Goal: Communication & Community: Ask a question

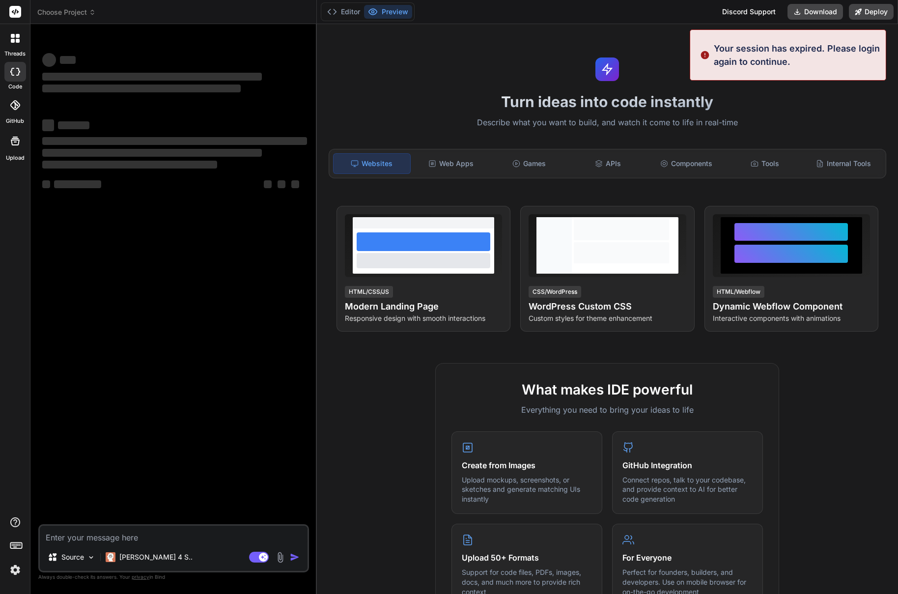
click at [21, 567] on img at bounding box center [15, 570] width 17 height 17
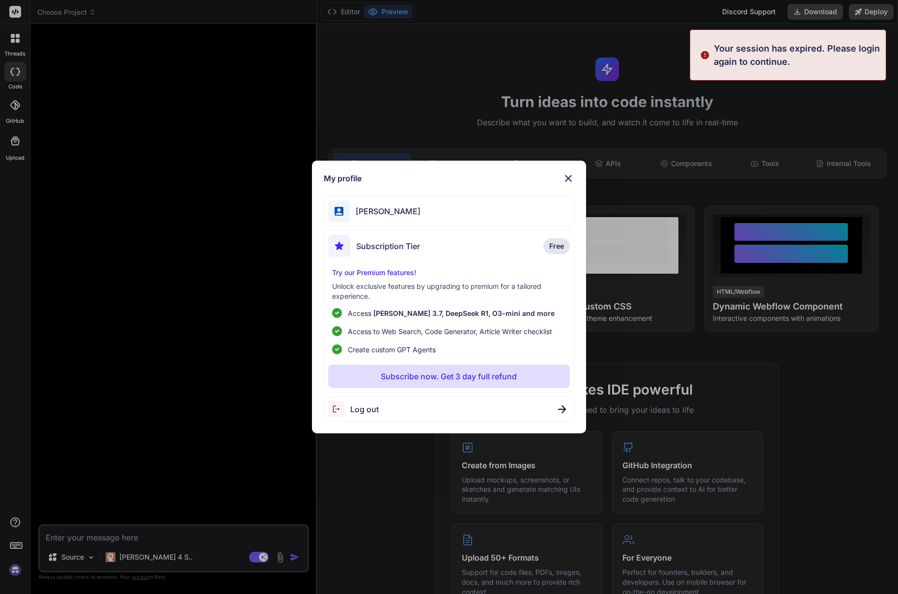
click at [17, 571] on div "My profile [PERSON_NAME] Subscription Tier Free Try our Premium features! Unloc…" at bounding box center [449, 297] width 898 height 594
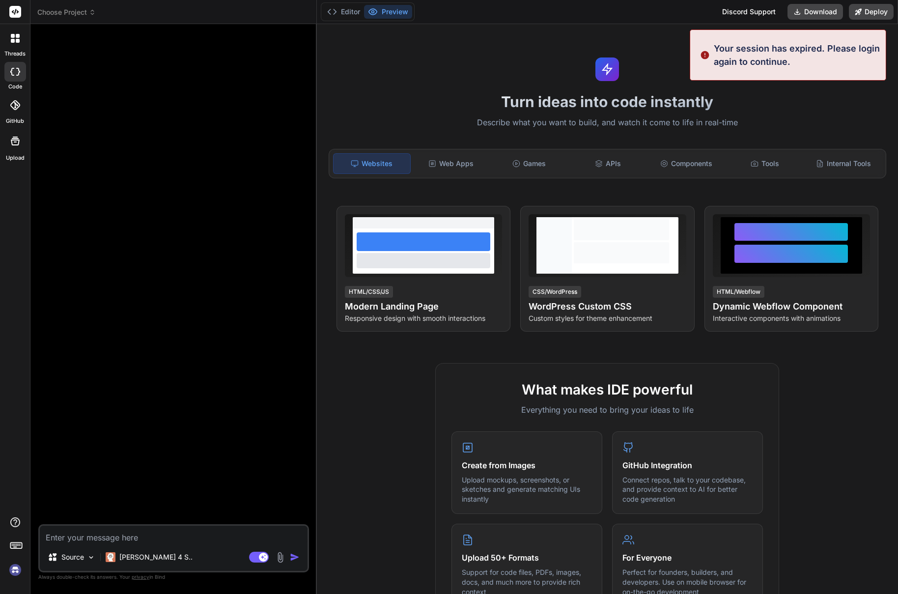
click at [17, 571] on img at bounding box center [15, 570] width 17 height 17
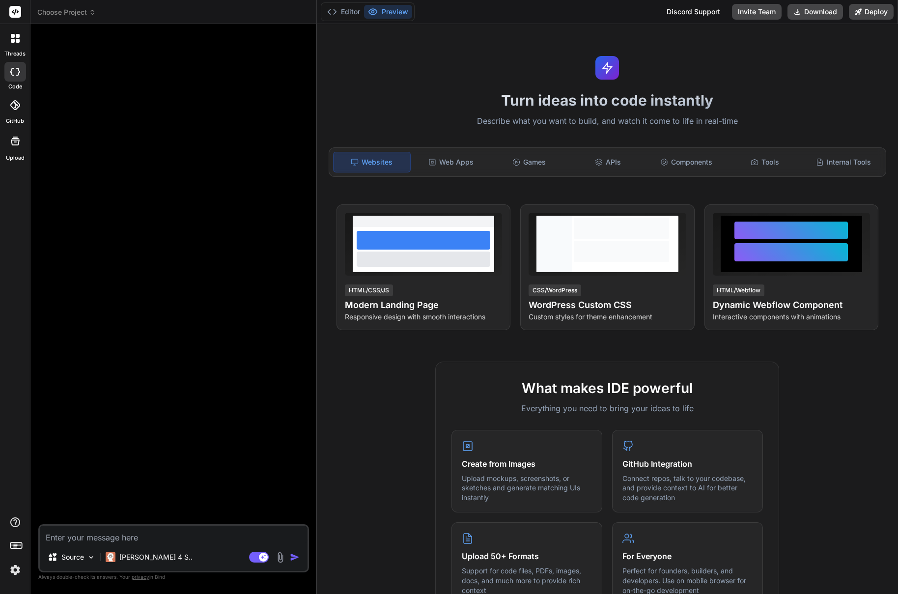
scroll to position [2, 0]
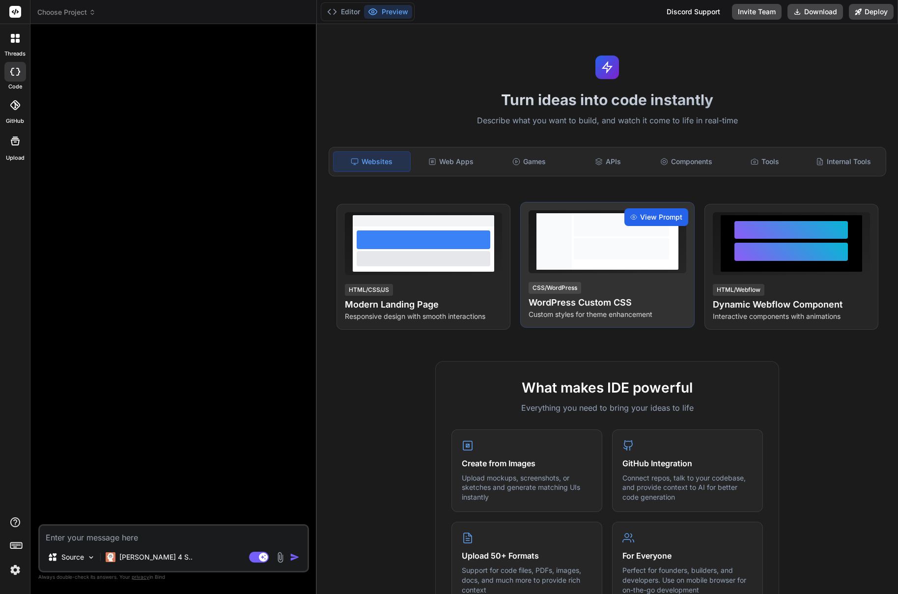
click at [641, 215] on span "View Prompt" at bounding box center [661, 217] width 42 height 10
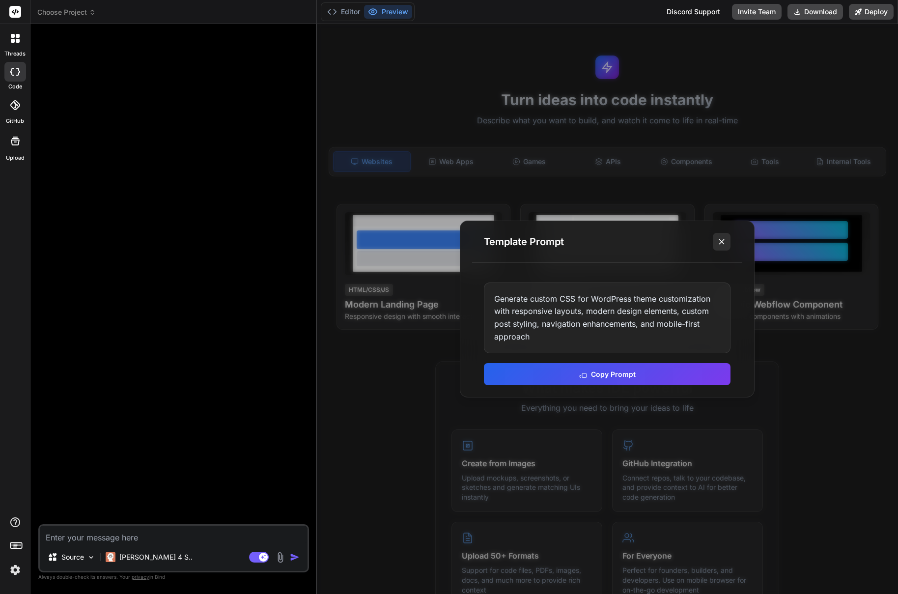
click at [723, 244] on icon at bounding box center [722, 242] width 10 height 10
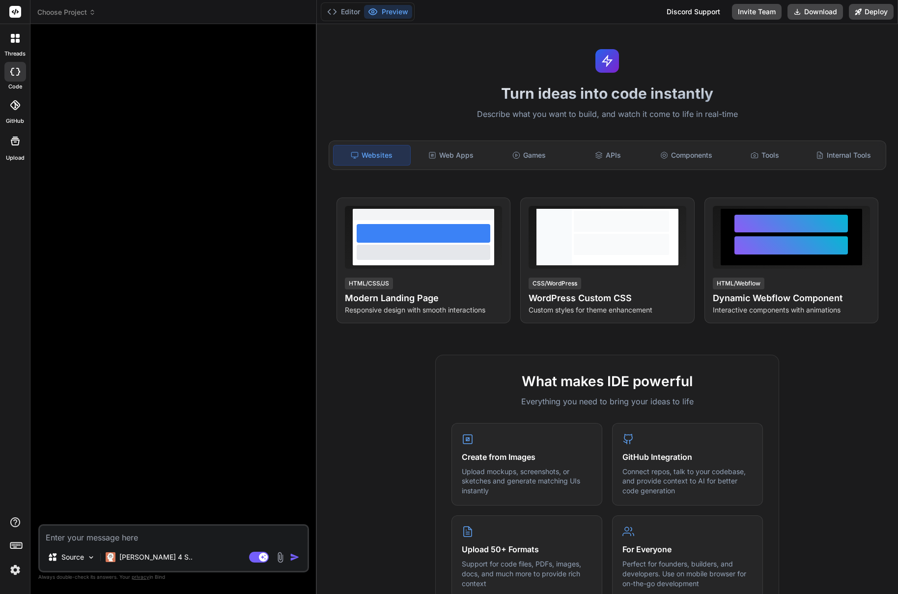
scroll to position [0, 0]
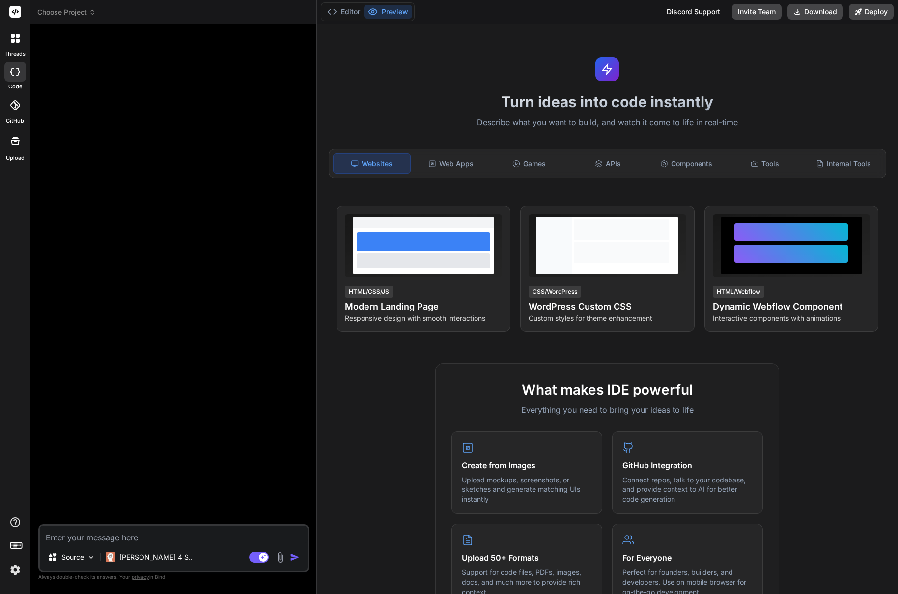
click at [9, 45] on div at bounding box center [15, 38] width 21 height 21
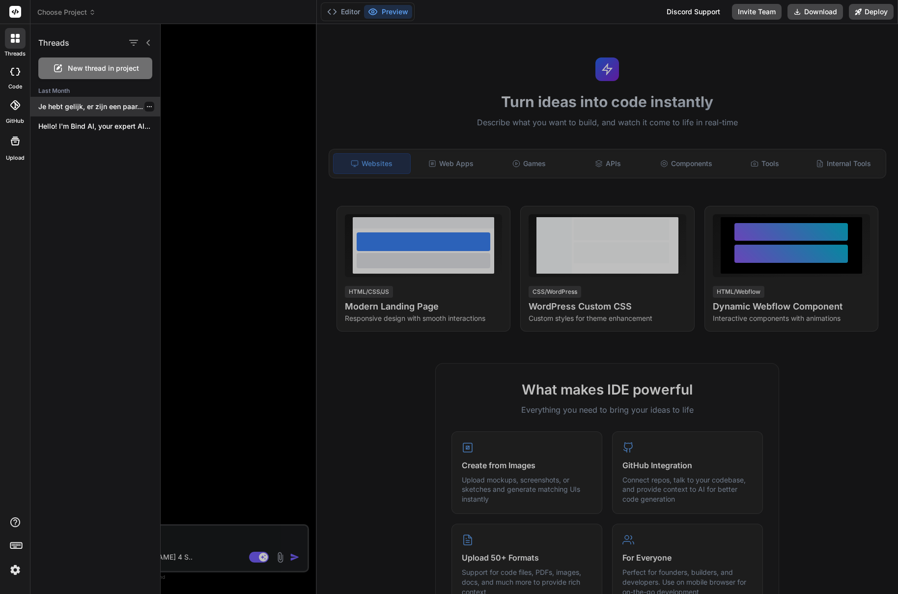
click at [76, 105] on p "Je hebt gelijk, er zijn een paar..." at bounding box center [99, 107] width 122 height 10
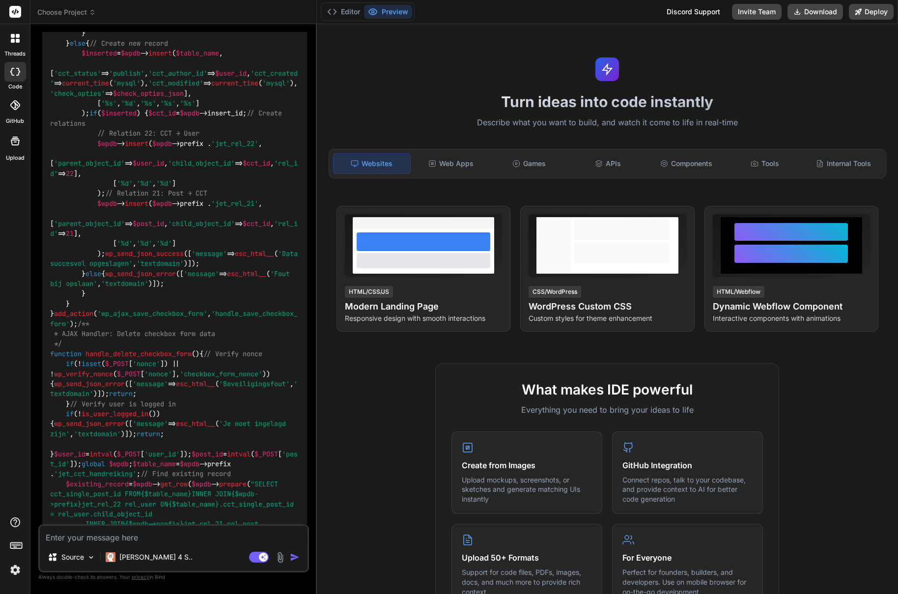
scroll to position [6716, 0]
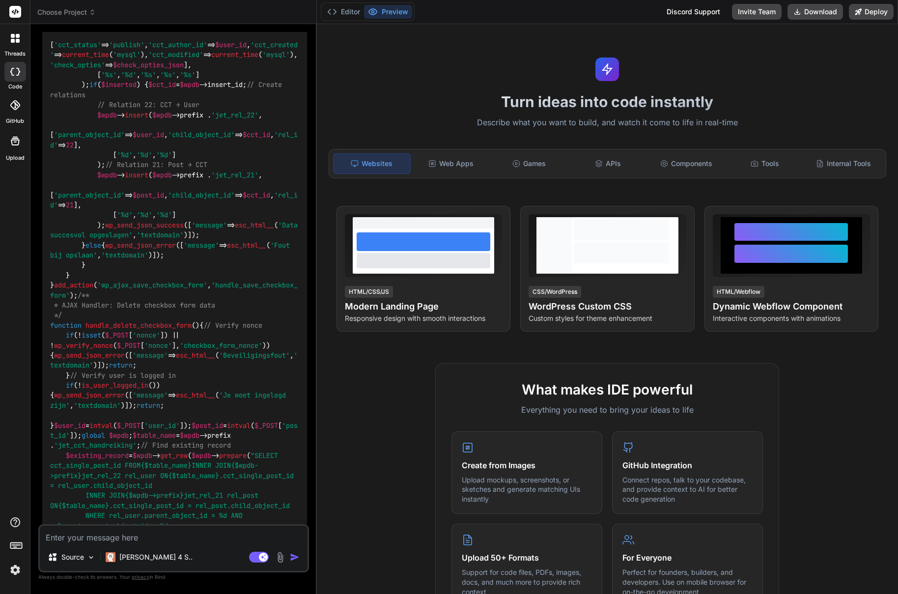
click at [72, 12] on span "Choose Project" at bounding box center [66, 12] width 58 height 10
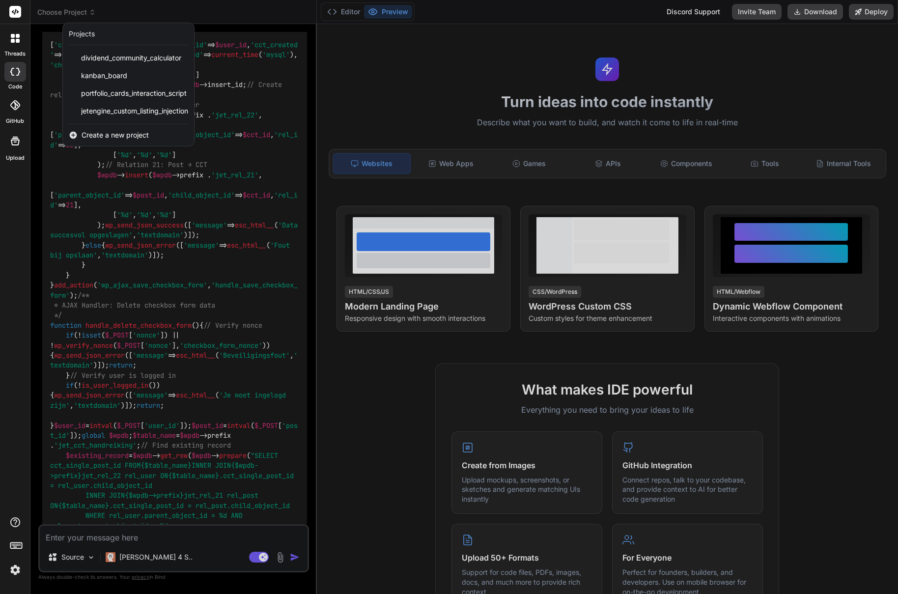
click at [72, 11] on div at bounding box center [449, 297] width 898 height 594
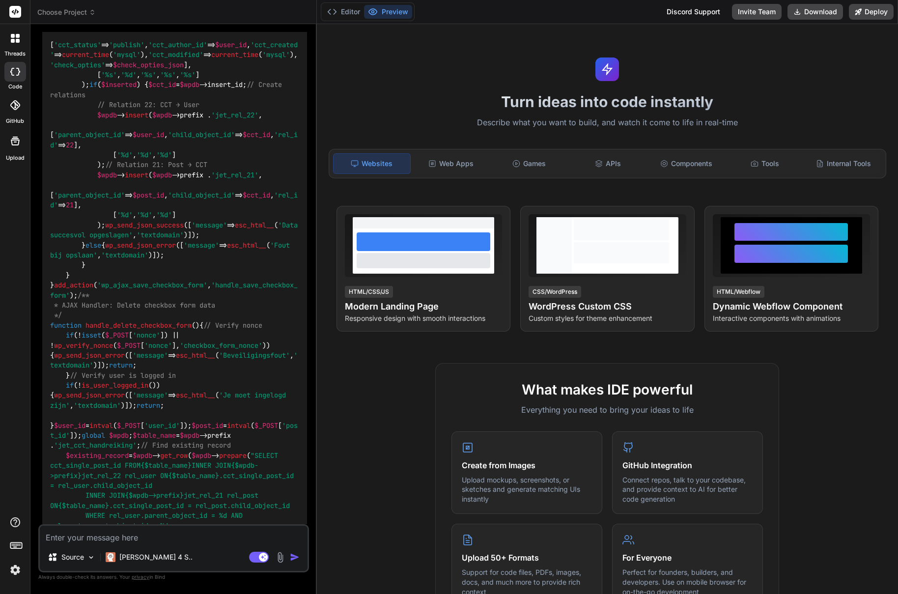
click at [17, 37] on icon at bounding box center [18, 36] width 4 height 4
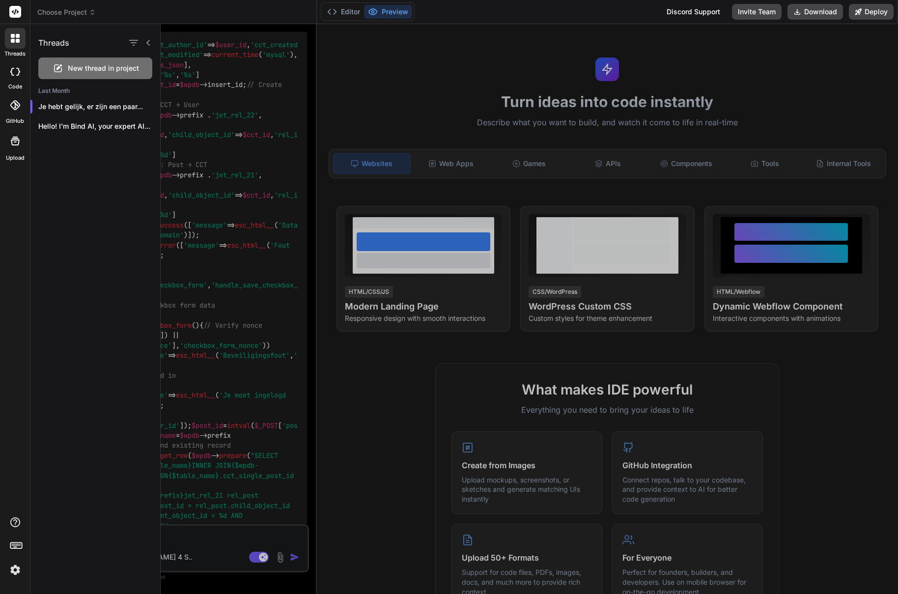
click at [68, 67] on span "New thread in project" at bounding box center [103, 68] width 71 height 10
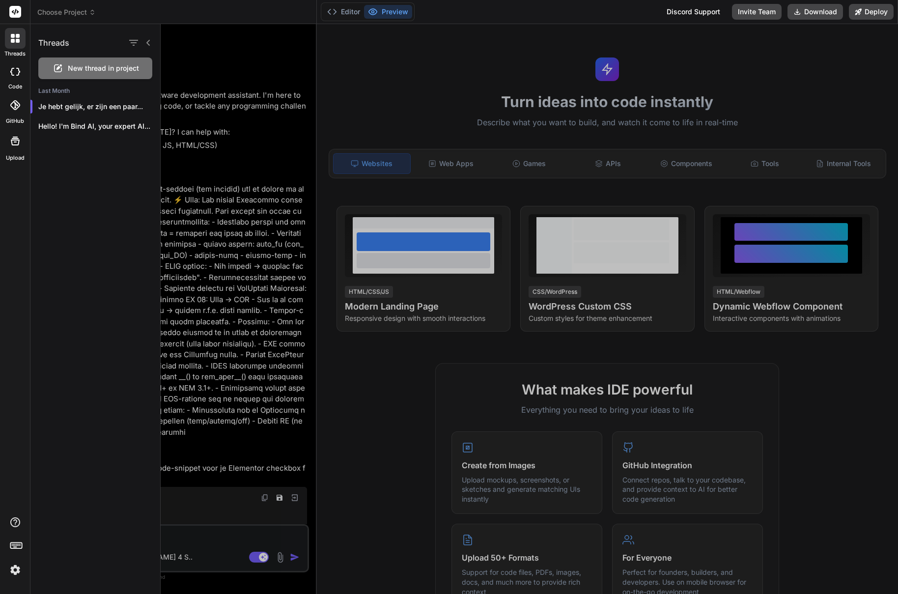
scroll to position [9, 0]
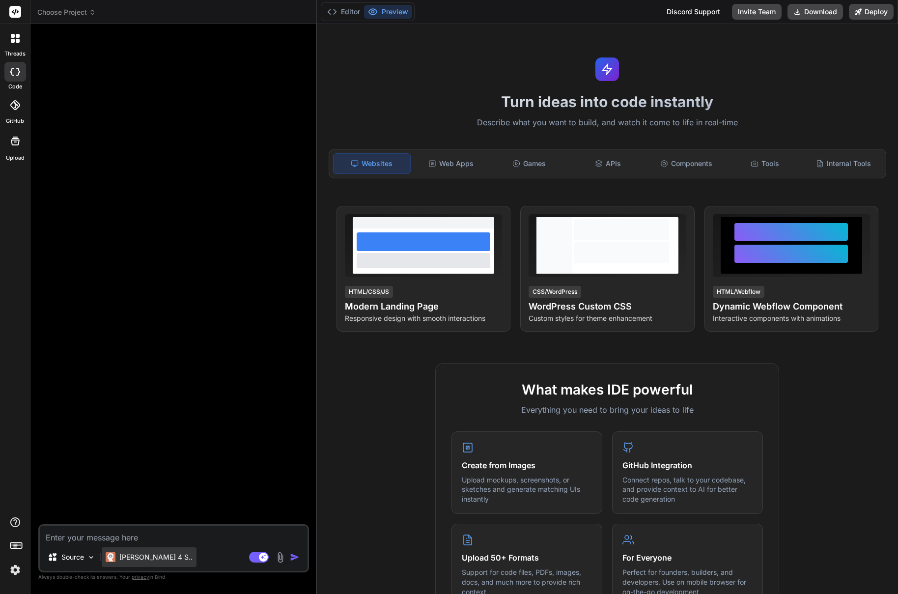
click at [148, 560] on p "[PERSON_NAME] 4 S.." at bounding box center [155, 557] width 73 height 10
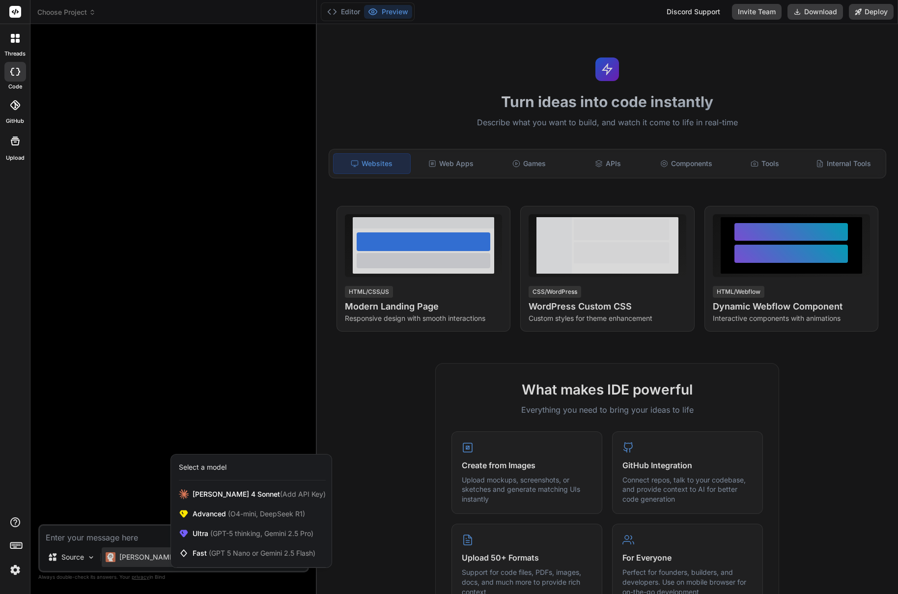
click at [145, 559] on div at bounding box center [449, 297] width 898 height 594
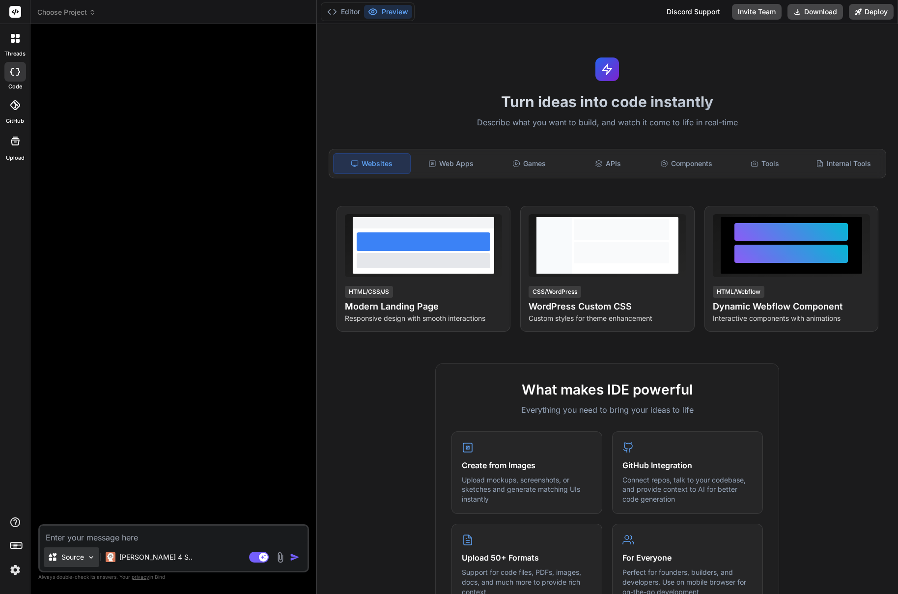
click at [87, 555] on img at bounding box center [91, 557] width 8 height 8
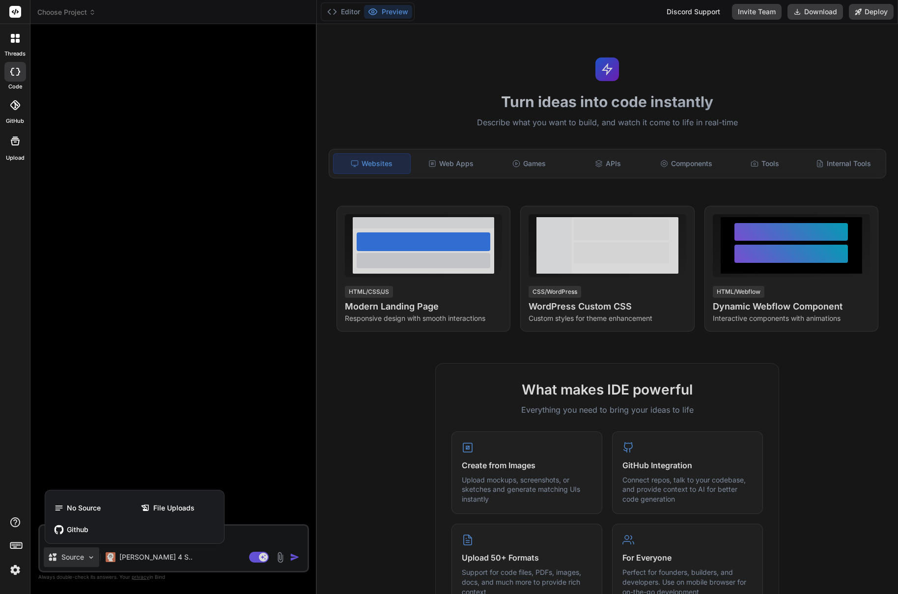
click at [87, 555] on div at bounding box center [449, 297] width 898 height 594
type textarea "x"
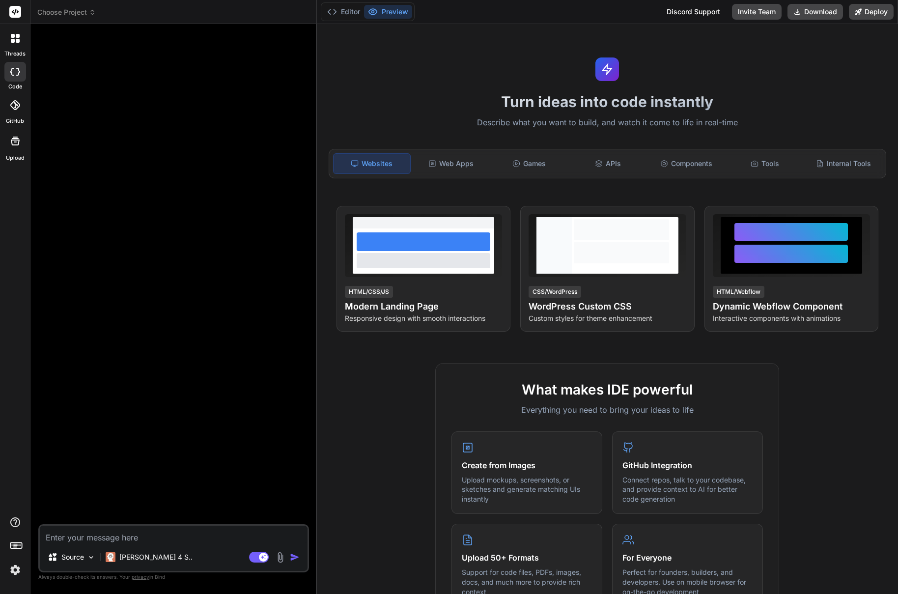
click at [76, 541] on textarea at bounding box center [174, 535] width 268 height 18
paste textarea "👉 *"Schrijf een code snippet (JavaScript/jQuery + CSS) die alle standaard <sele…"
type textarea "👉 *"Schrijf een code snippet (JavaScript/jQuery + CSS) die alle standaard <sele…"
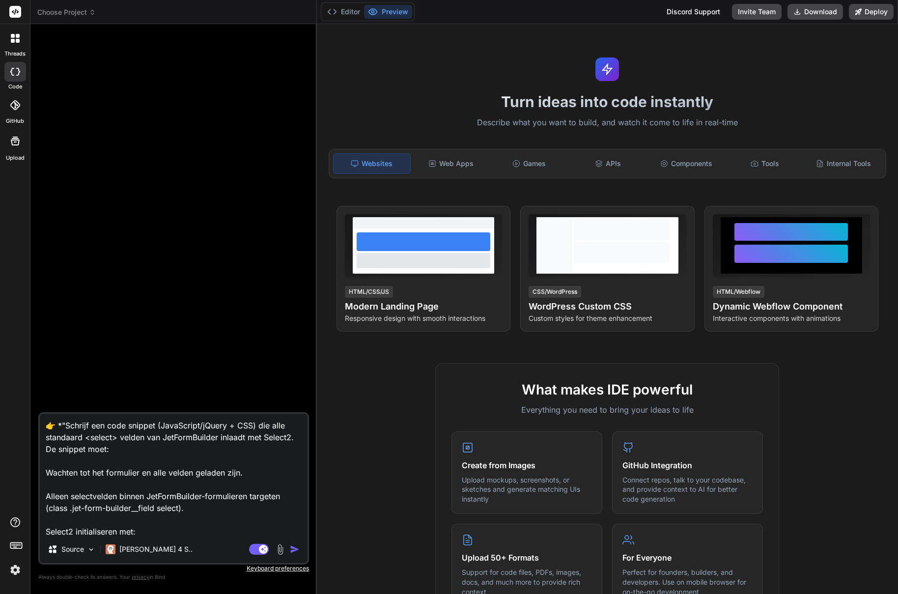
scroll to position [166, 0]
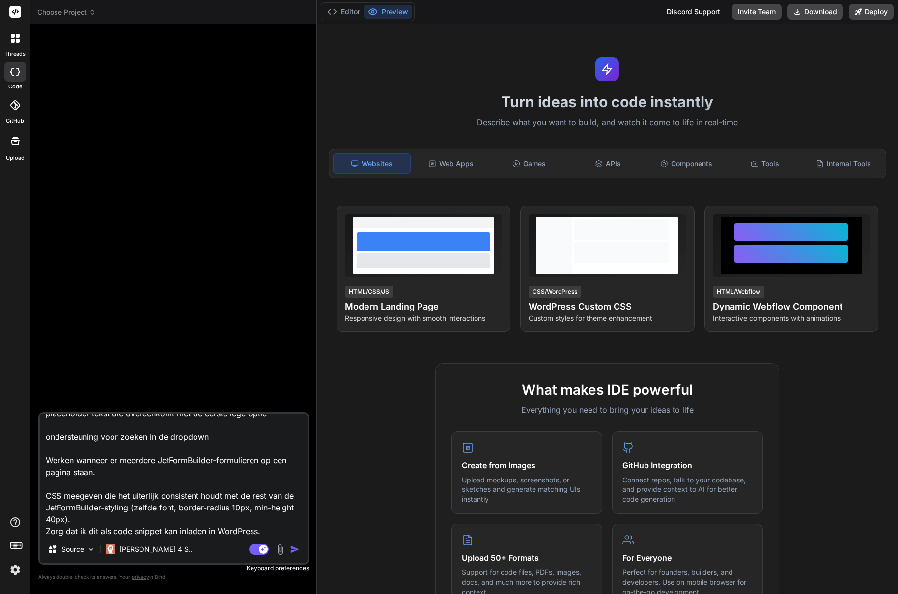
type textarea "x"
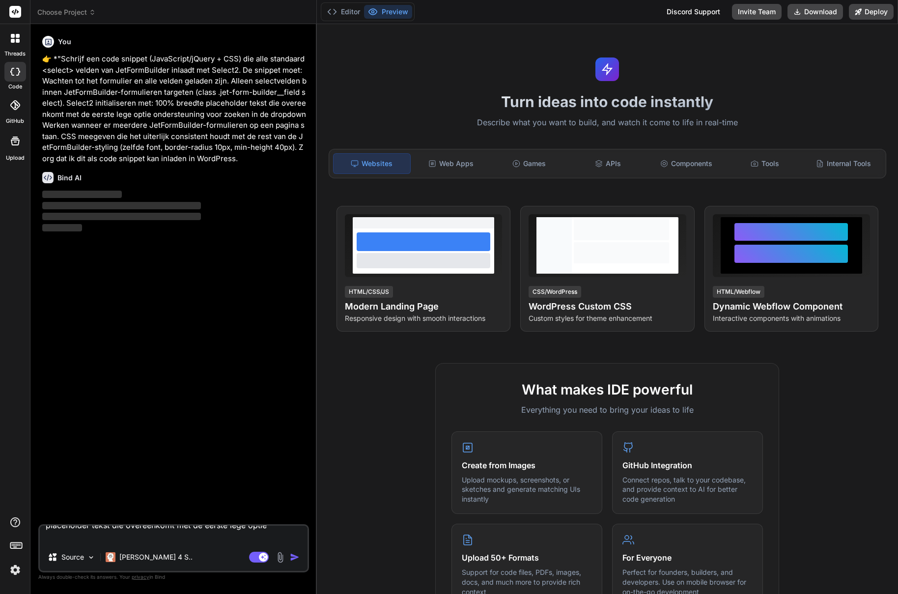
scroll to position [0, 0]
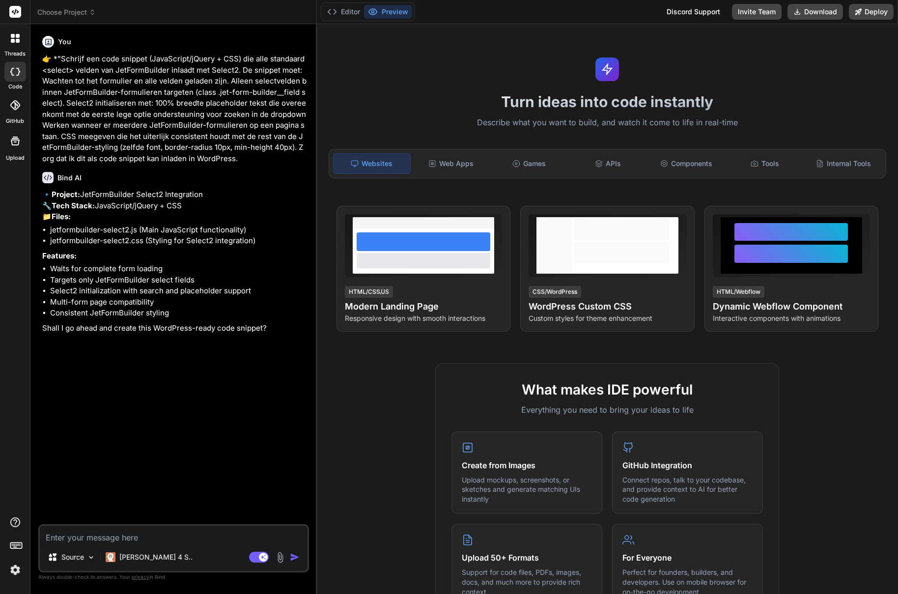
type textarea "x"
type textarea "y"
type textarea "x"
type textarea "ye"
type textarea "x"
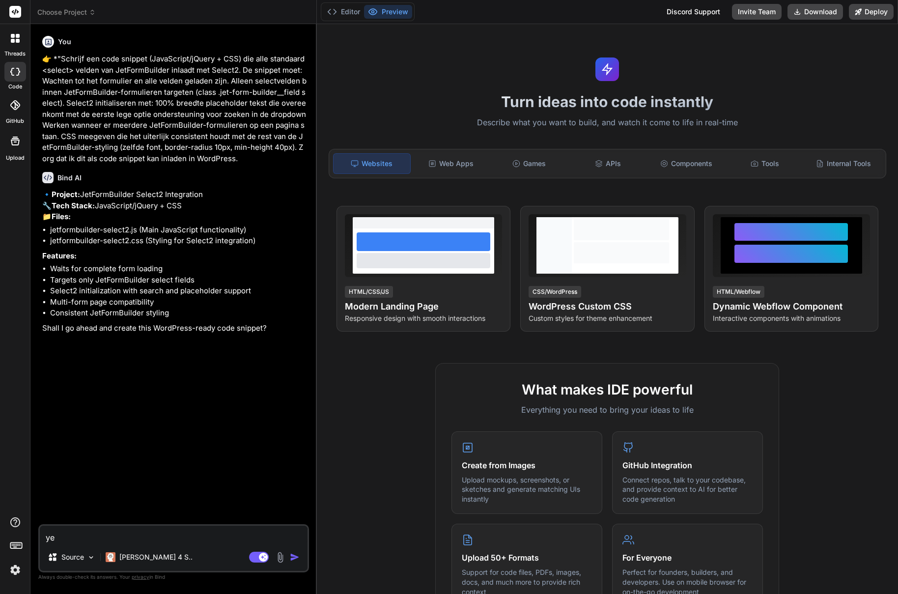
type textarea "yes"
type textarea "x"
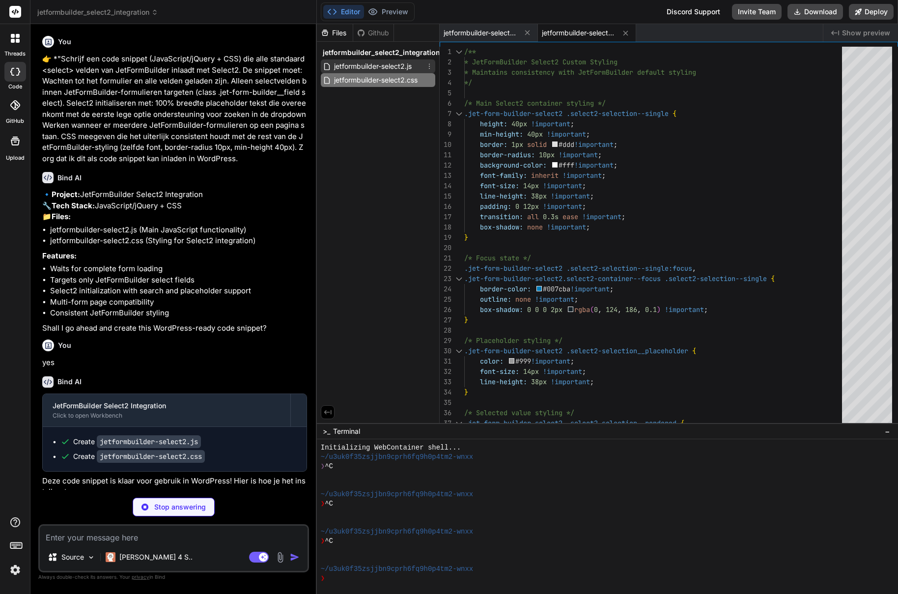
type textarea "x"
click at [383, 66] on span "jetformbuilder-select2.js" at bounding box center [373, 66] width 80 height 12
type textarea "}); } }); })(jQuery);"
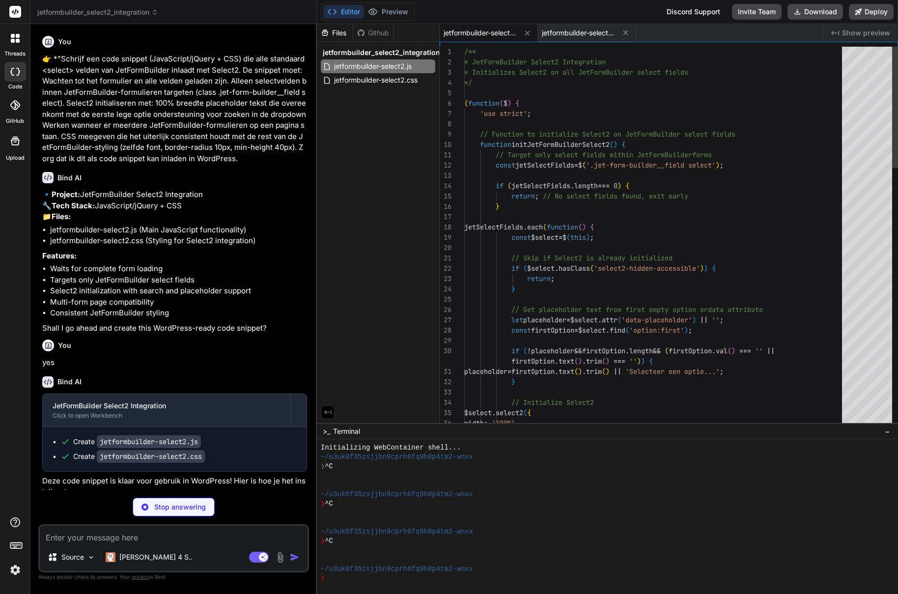
type textarea "x"
type textarea "// Target only select fields within JetFormBuilder forms const jetSelectFields …"
type textarea "x"
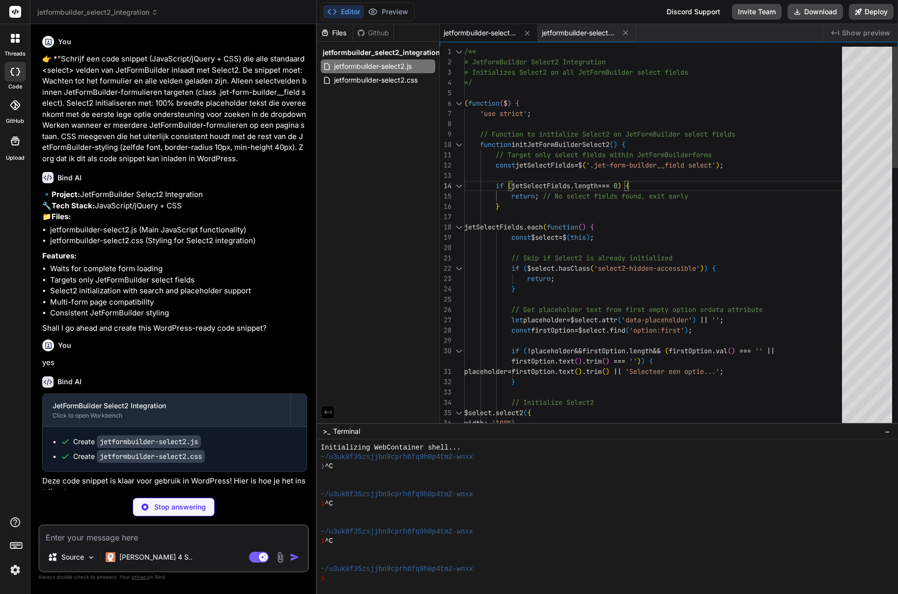
type textarea "/** * JetFormBuilder Select2 Integration * Initializes Select2 on all JetFormBu…"
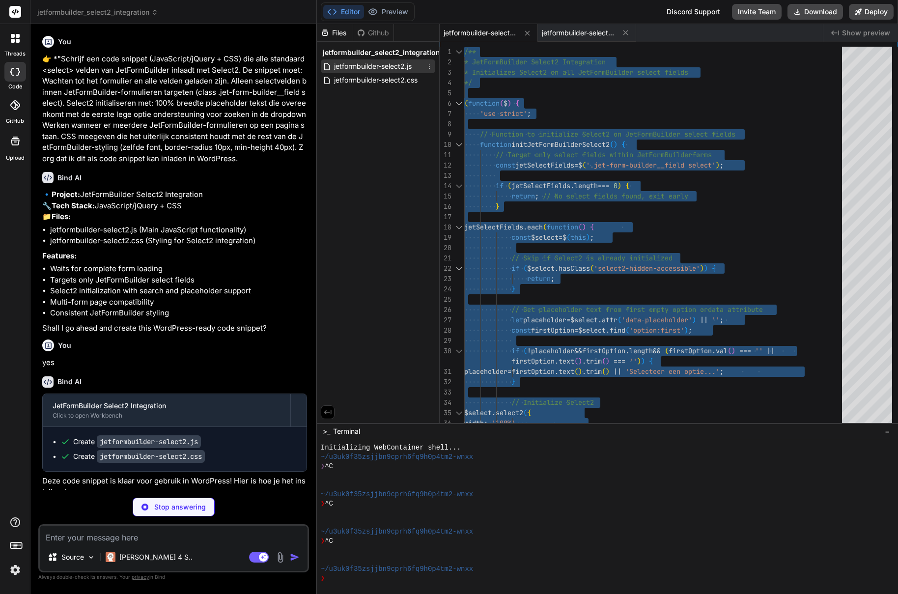
type textarea "x"
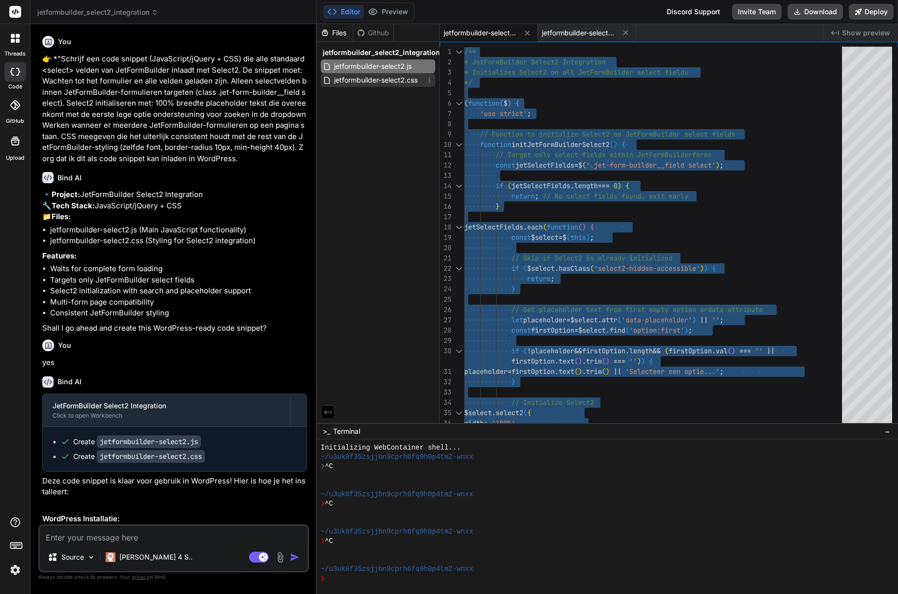
click at [370, 78] on span "jetformbuilder-select2.css" at bounding box center [376, 80] width 86 height 12
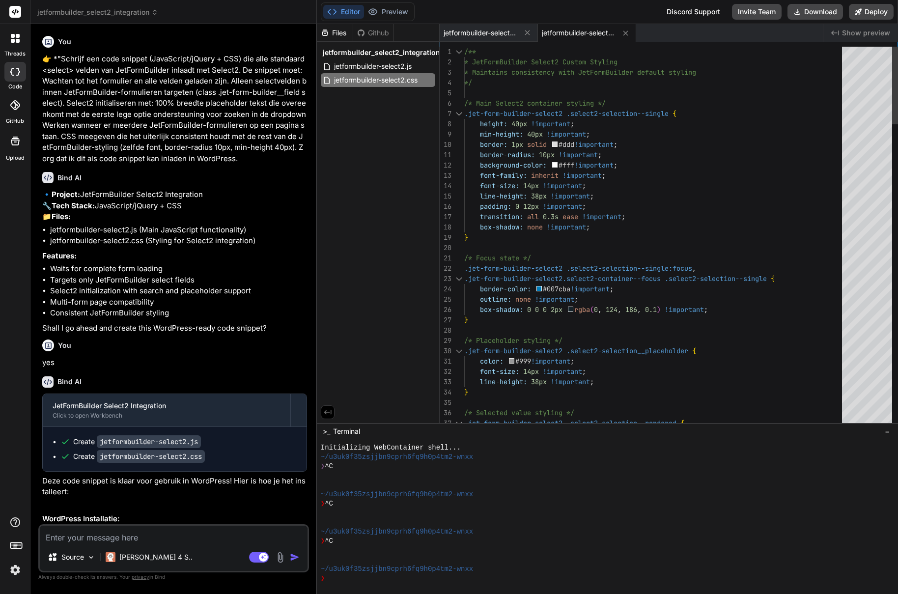
type textarea "border-radius: 10px !important; background-color: #fff !important; font-family:…"
type textarea "x"
type textarea "/** * JetFormBuilder Select2 Custom Styling * Maintains consistency with JetFor…"
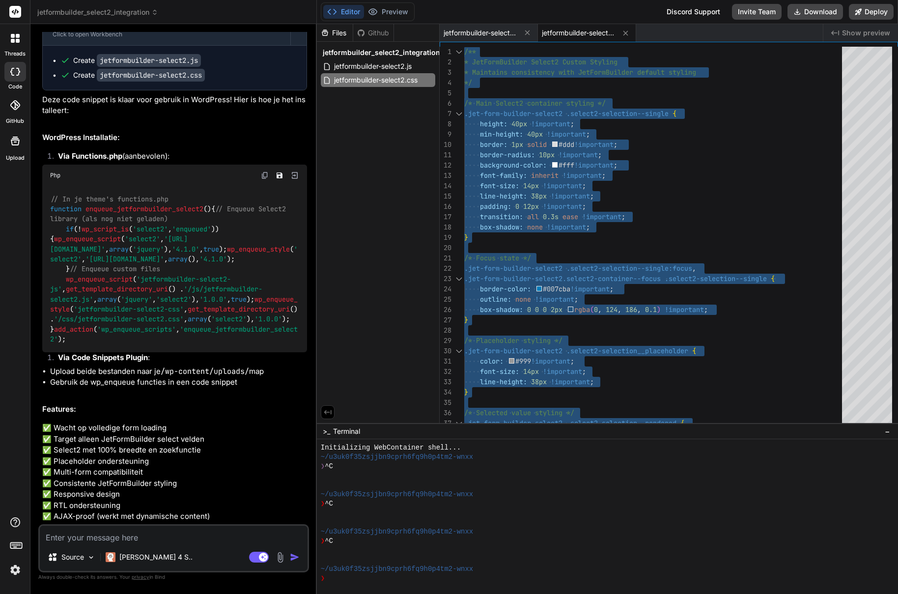
scroll to position [562, 0]
click at [115, 534] on textarea at bounding box center [174, 535] width 268 height 18
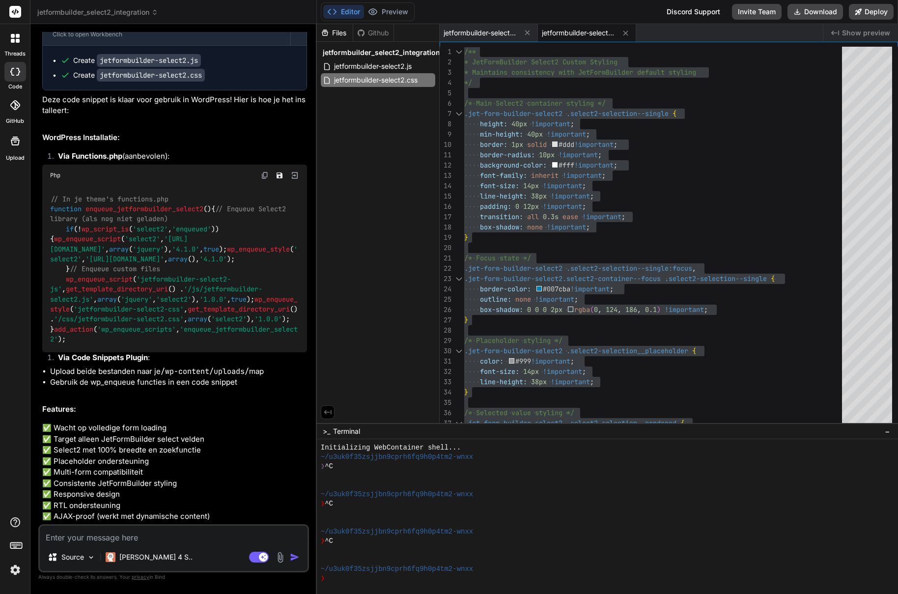
type textarea "k"
type textarea "x"
type textarea "ka"
type textarea "x"
type textarea "kan"
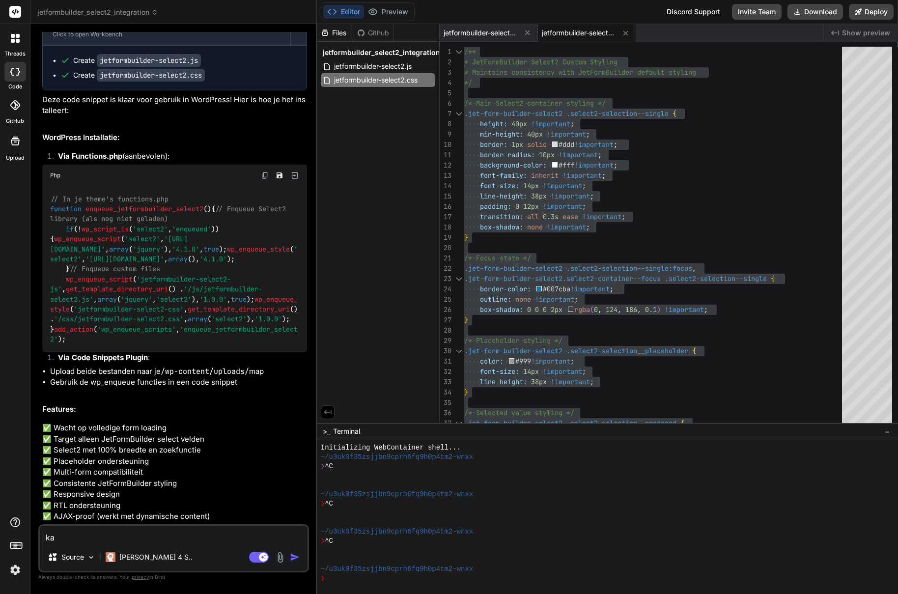
type textarea "x"
type textarea "kan"
type textarea "x"
type textarea "kan h"
type textarea "x"
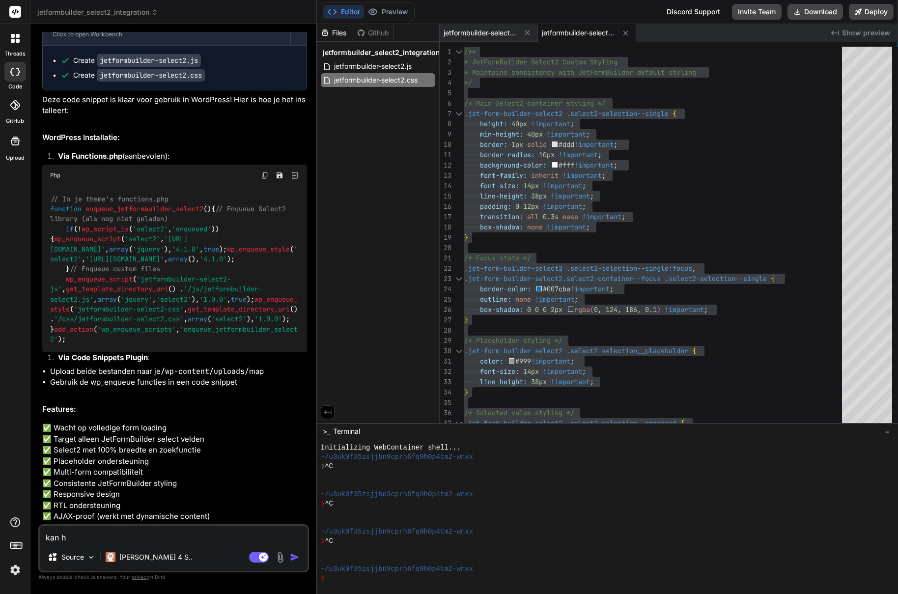
type textarea "kan he"
type textarea "x"
type textarea "kan het"
type textarea "x"
type textarea "kan het"
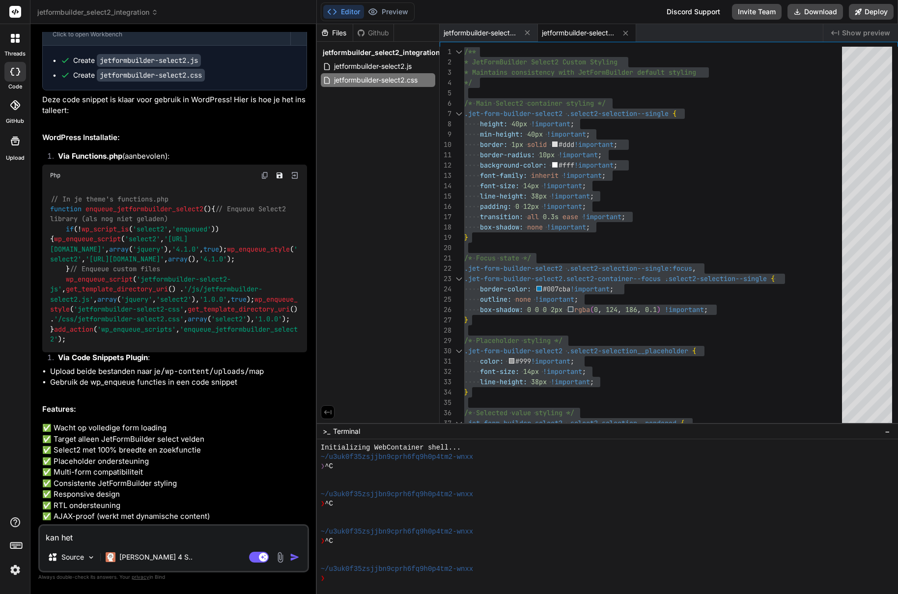
type textarea "x"
type textarea "kan het g"
type textarea "x"
type textarea "kan het ge"
type textarea "x"
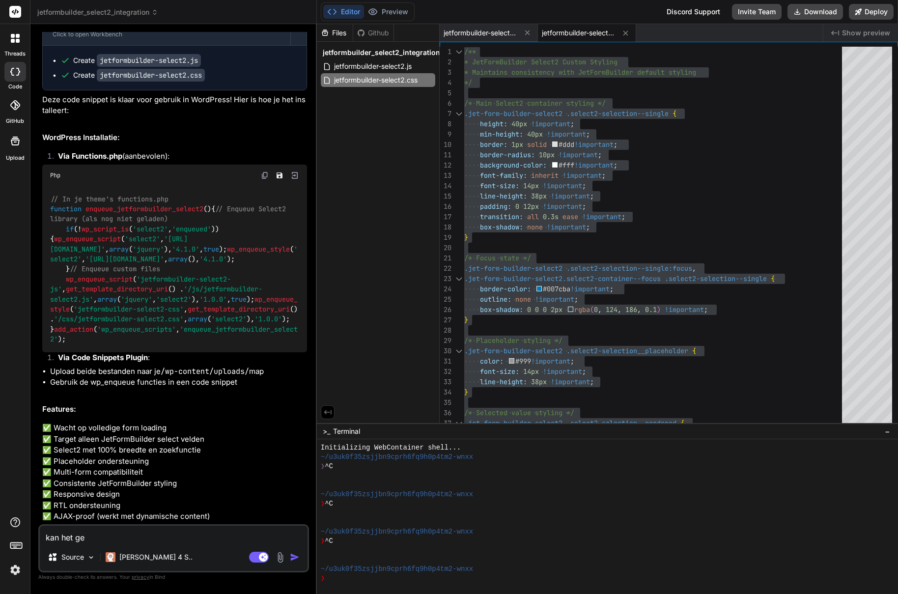
type textarea "kan het gew"
type textarea "x"
type textarea "kan het gewo"
type textarea "x"
type textarea "kan het gewoo"
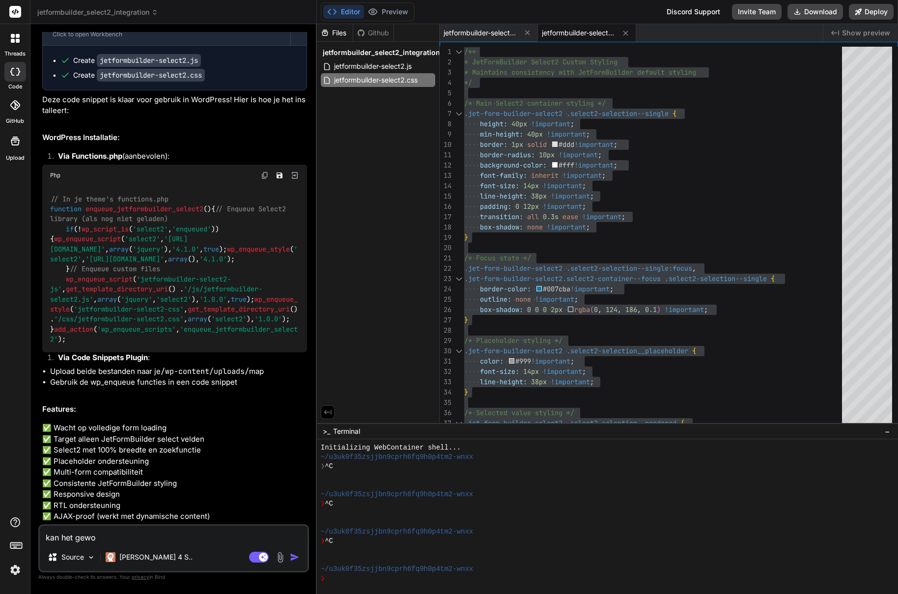
type textarea "x"
type textarea "kan het gewoon"
type textarea "x"
type textarea "kan het gewoon"
type textarea "x"
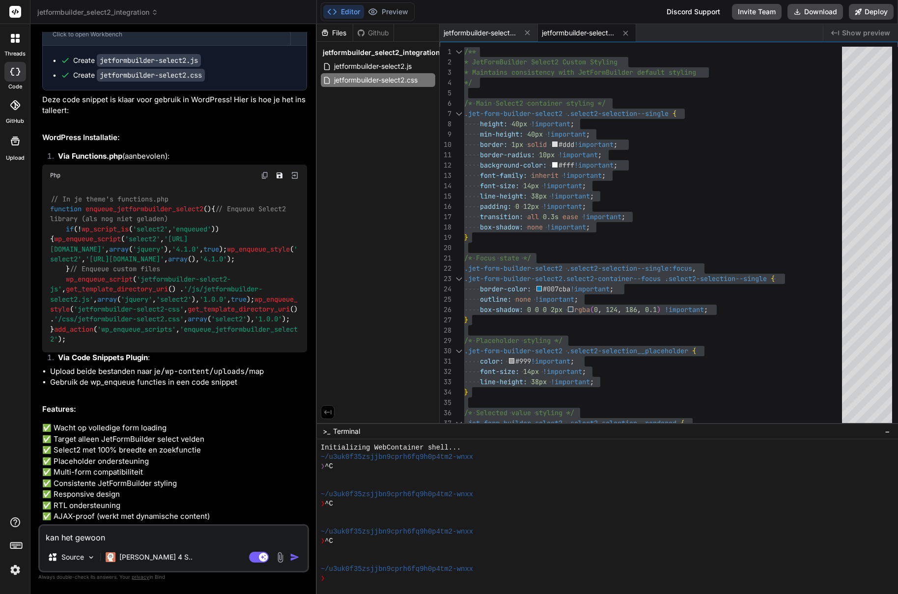
type textarea "kan het gewoon i"
type textarea "x"
type textarea "kan het gewoon in"
type textarea "x"
type textarea "kan het gewoon in"
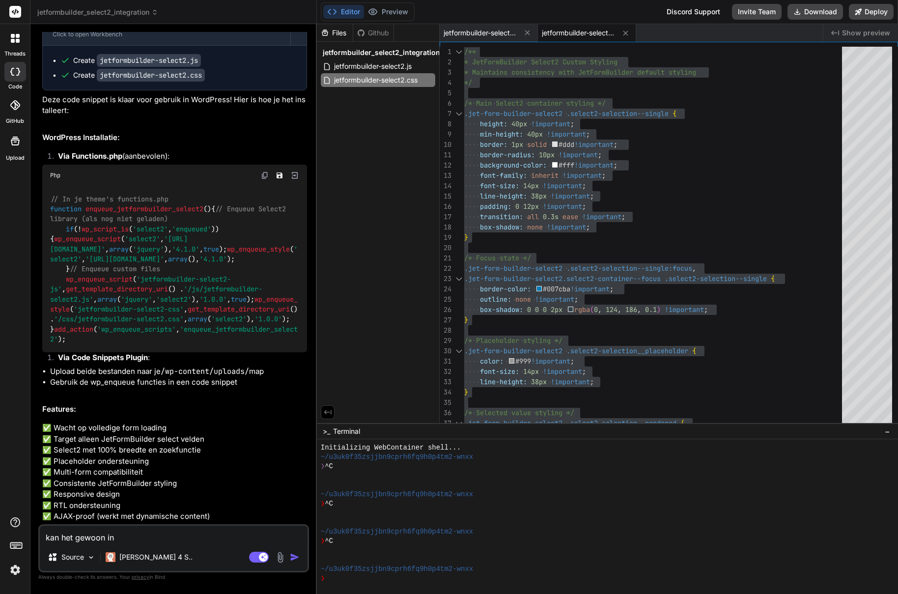
type textarea "x"
type textarea "kan het gewoon in 1"
type textarea "x"
type textarea "kan het gewoon in 1"
type textarea "x"
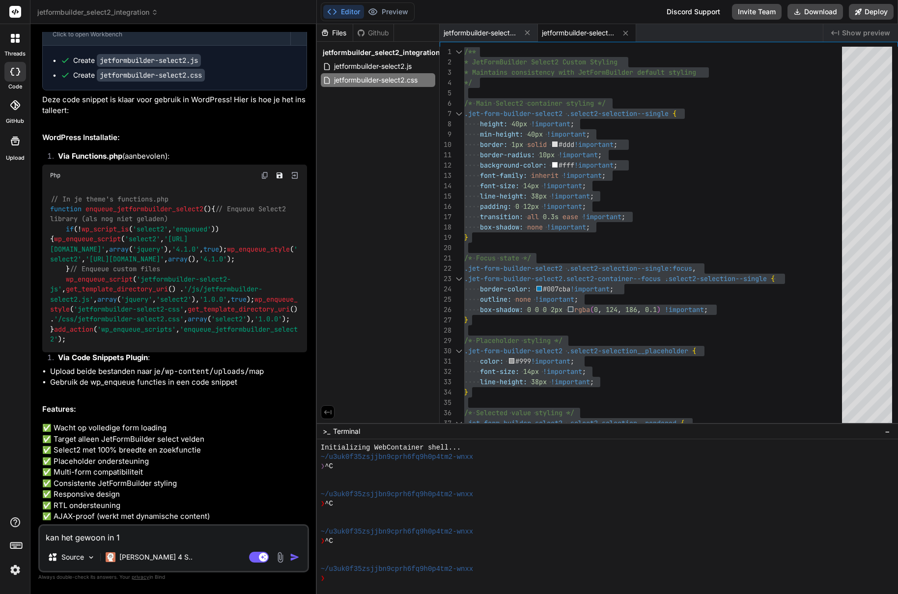
type textarea "kan het gewoon in 1 p"
type textarea "x"
type textarea "kan het gewoon in 1 ph"
type textarea "x"
type textarea "kan het gewoon in 1 php"
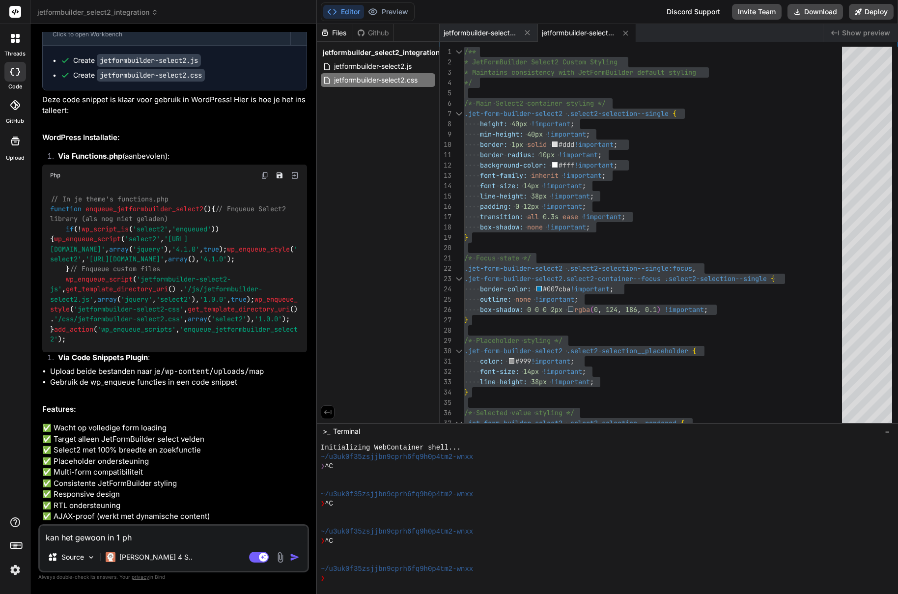
type textarea "x"
type textarea "kan het gewoon in 1 php"
type textarea "x"
type textarea "kan het gewoon in 1 php s"
type textarea "x"
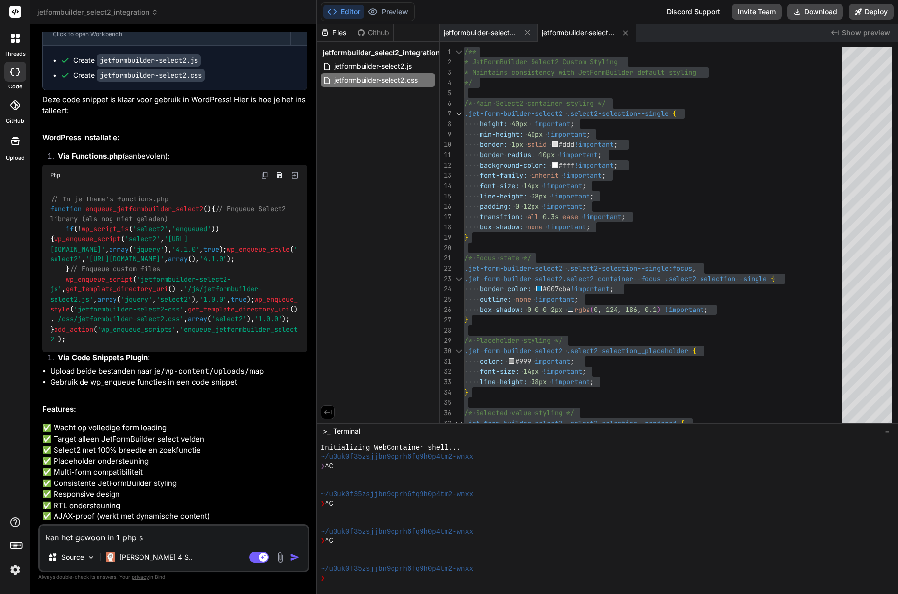
type textarea "kan het gewoon in 1 php sn"
type textarea "x"
type textarea "kan het gewoon in 1 php sni"
type textarea "x"
type textarea "kan het gewoon in 1 php snip"
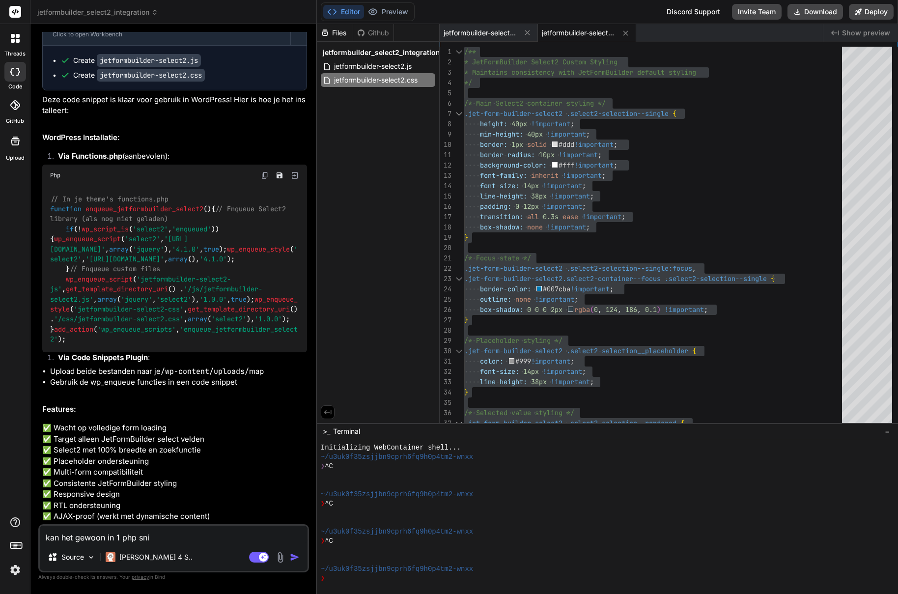
type textarea "x"
type textarea "kan het gewoon in 1 php snipp"
type textarea "x"
type textarea "kan het gewoon in 1 php snippe"
type textarea "x"
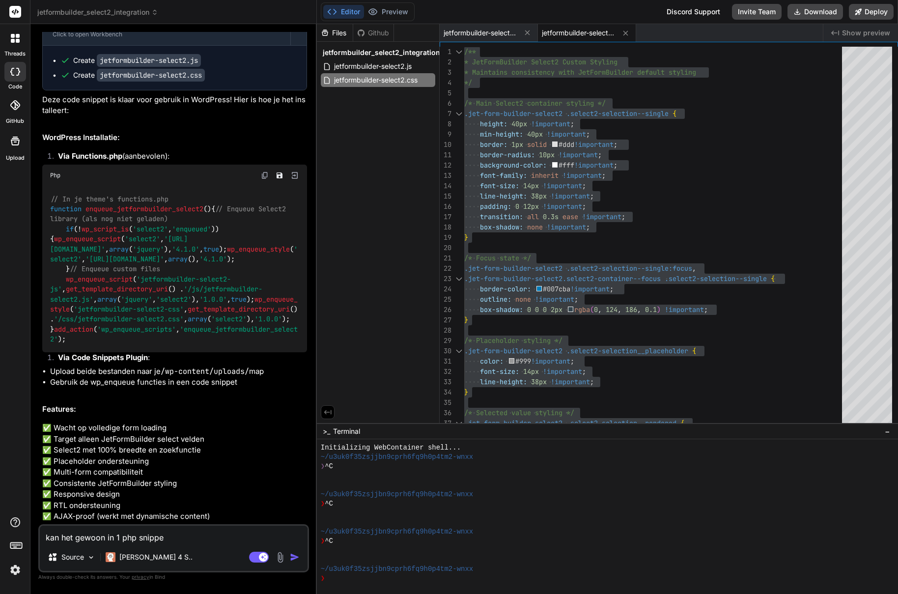
type textarea "kan het gewoon in 1 php snippet"
type textarea "x"
type textarea "kan het gewoon in 1 php snippet"
type textarea "x"
type textarea "kan het gewoon in 1 php snippet a"
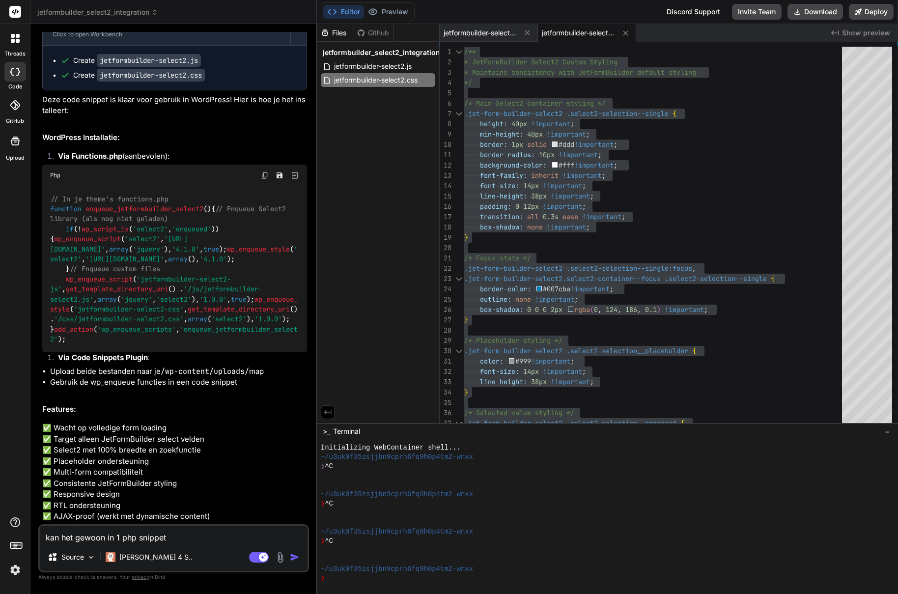
type textarea "x"
type textarea "kan het gewoon in 1 php snippet au"
type textarea "x"
type textarea "kan het gewoon in 1 php snippet aub"
type textarea "x"
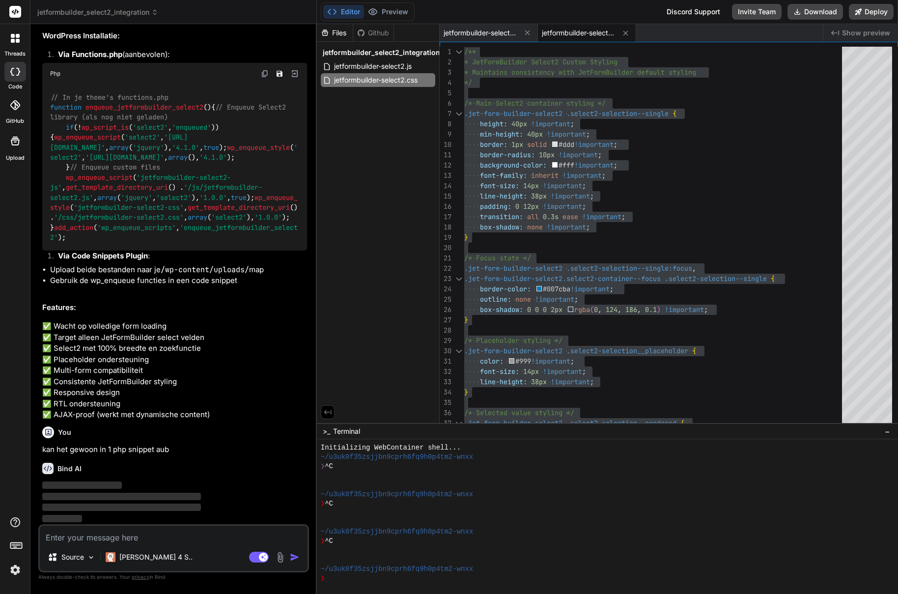
scroll to position [664, 0]
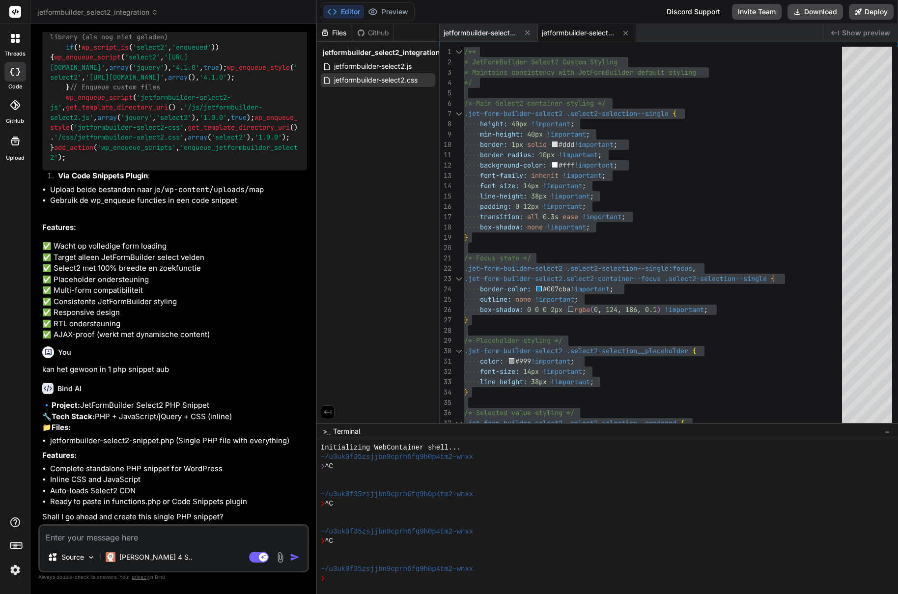
type textarea "x"
type textarea "y"
type textarea "x"
type textarea "ye"
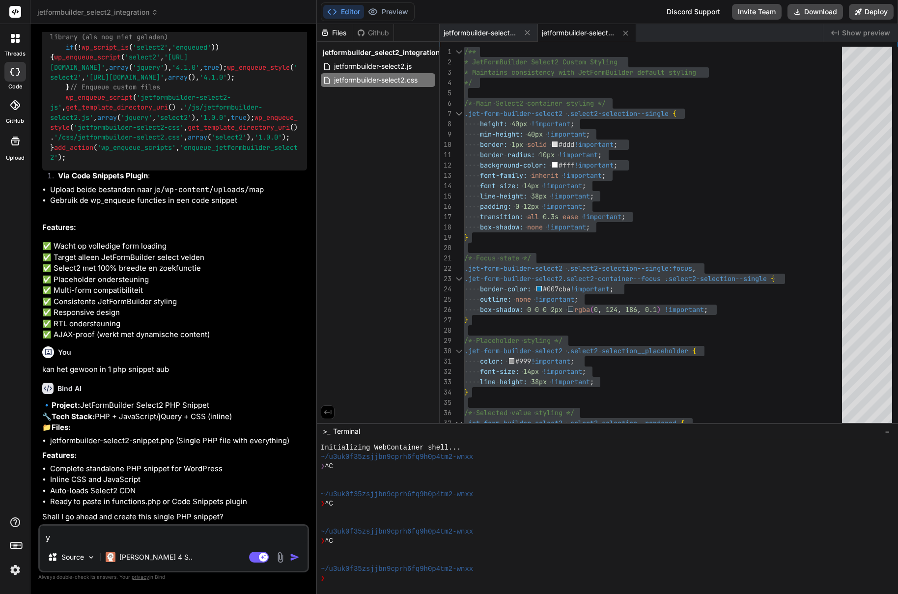
type textarea "x"
type textarea "yes"
type textarea "x"
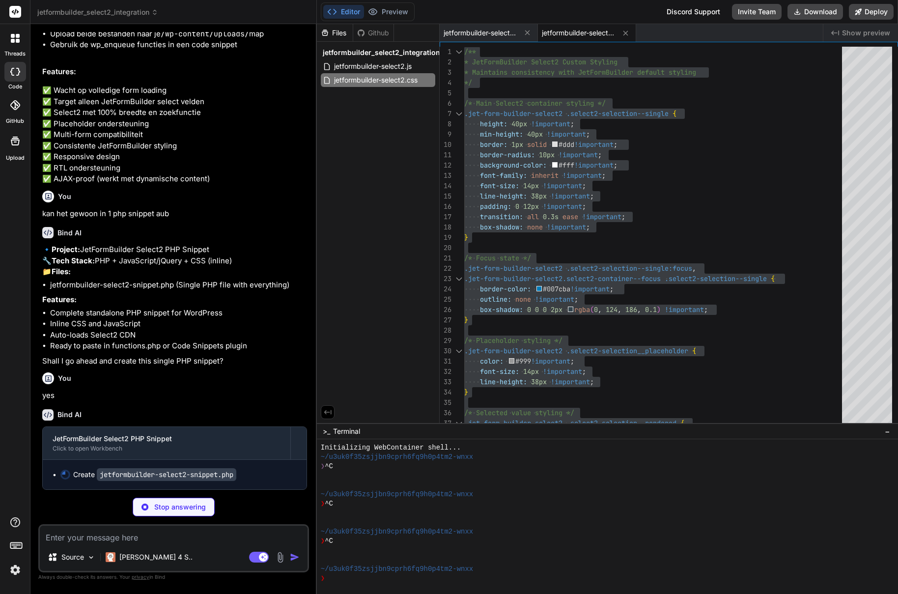
scroll to position [922, 0]
type textarea "x"
type textarea "update_option('jetformbuilder_select2_installed', true); } } ?>"
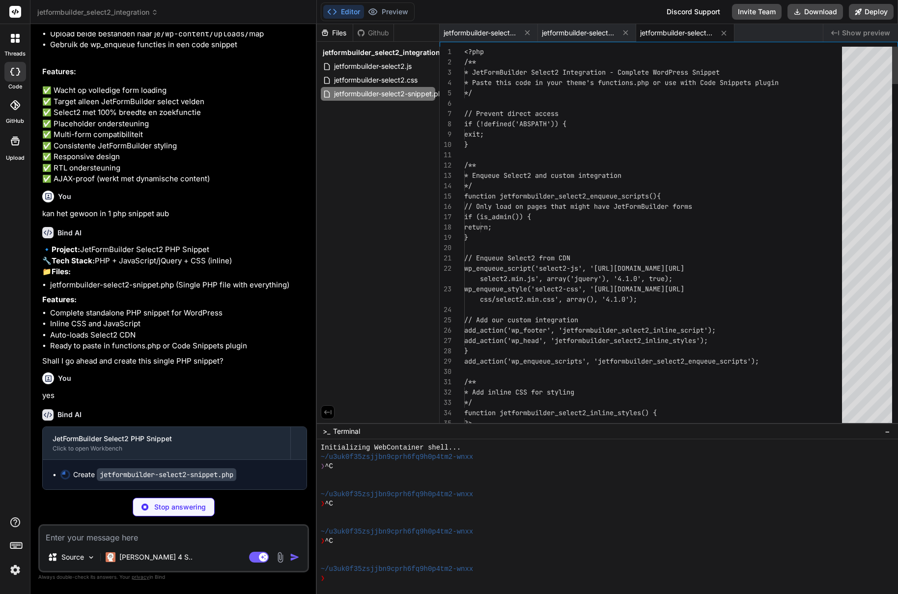
scroll to position [51, 0]
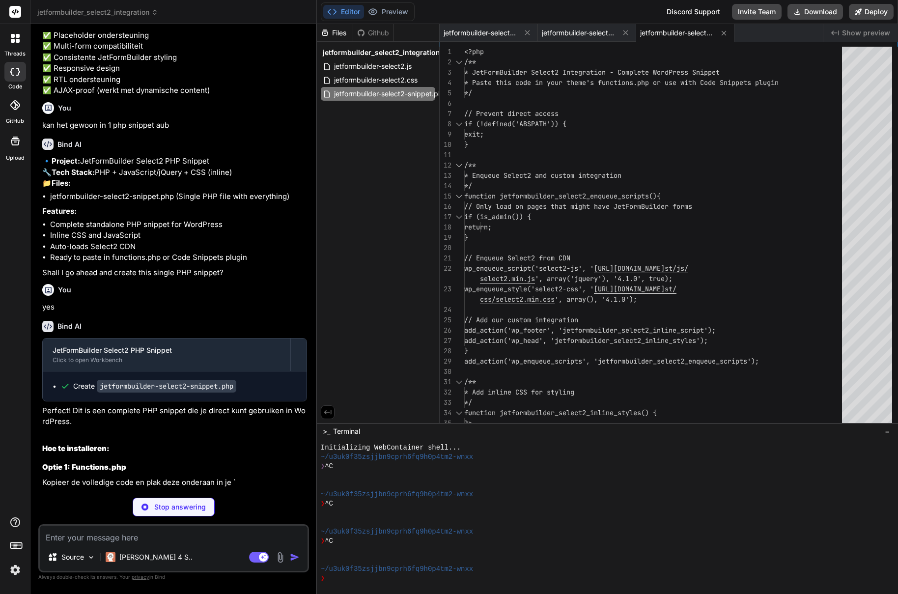
type textarea "x"
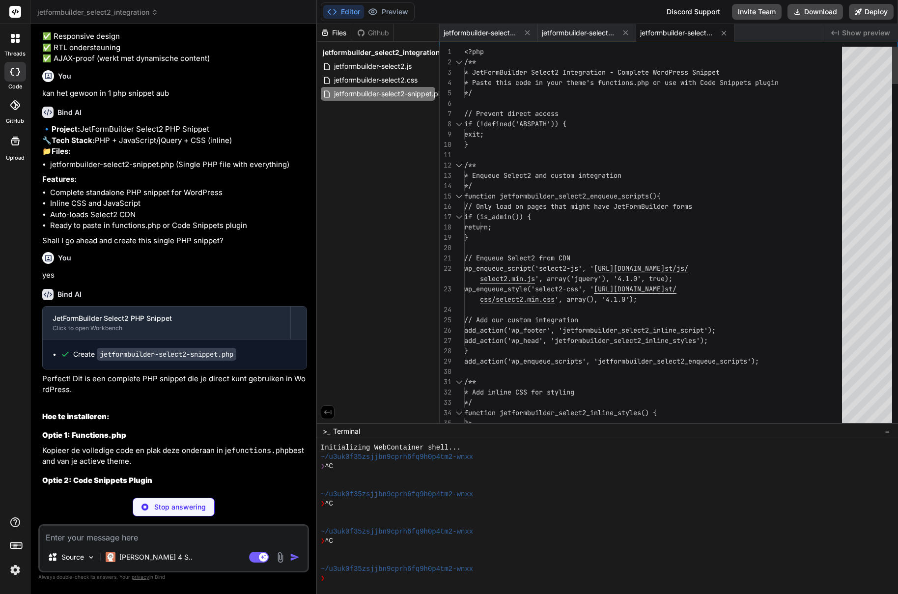
type textarea "/** * Enqueue Select2 and custom integration */ function jetformbuilder_select2…"
type textarea "x"
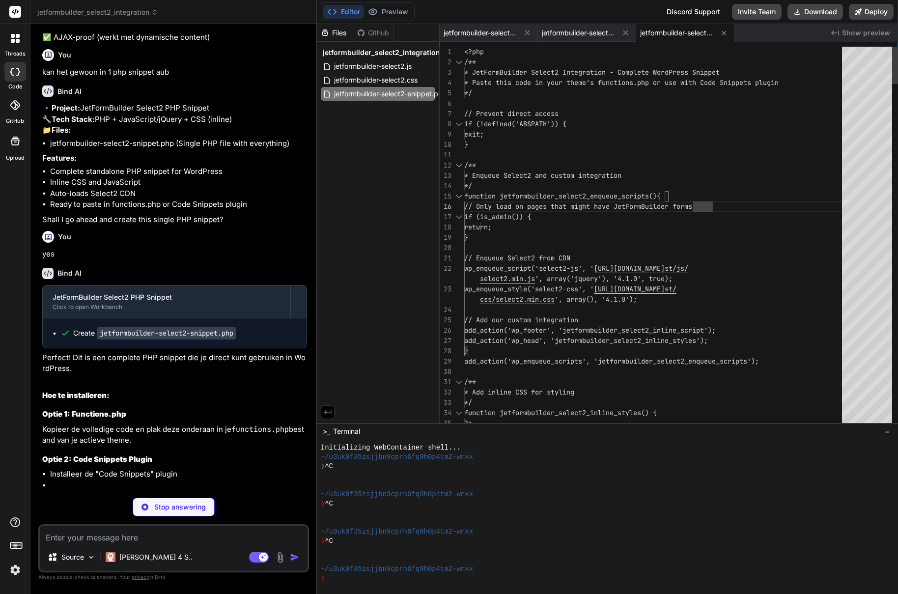
type textarea "<?php /** * JetFormBuilder Select2 Integration - Complete WordPress Snippet * P…"
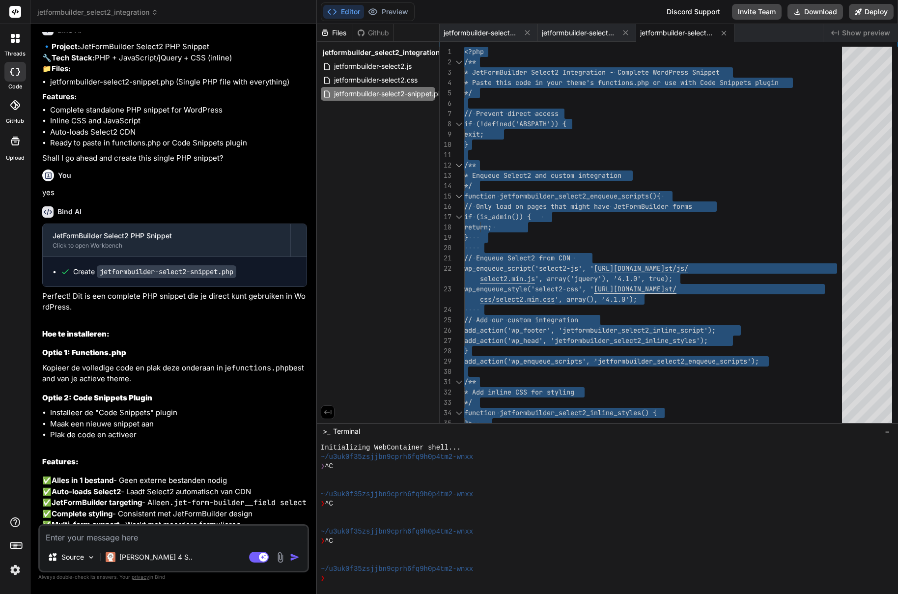
type textarea "x"
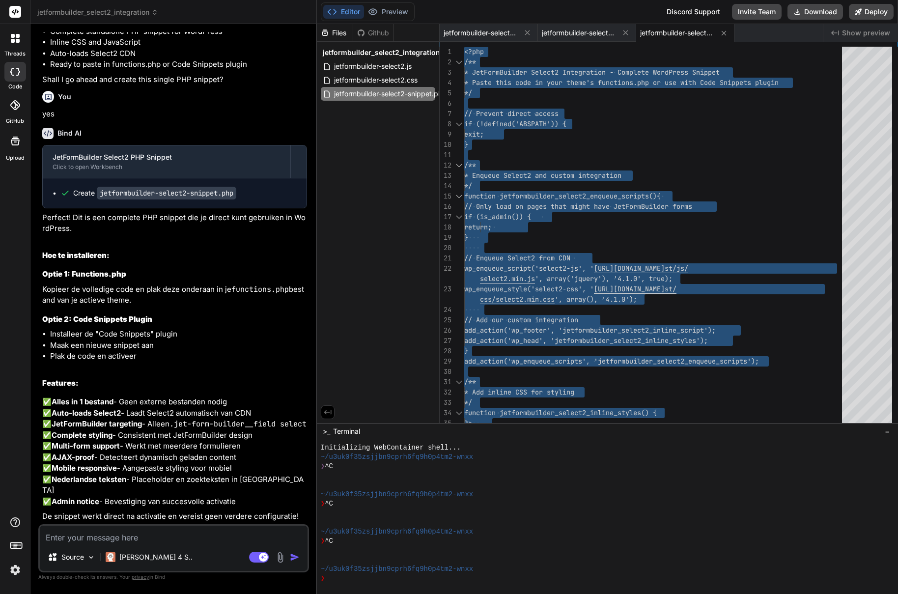
scroll to position [1292, 0]
click at [144, 535] on textarea at bounding box center [174, 535] width 268 height 18
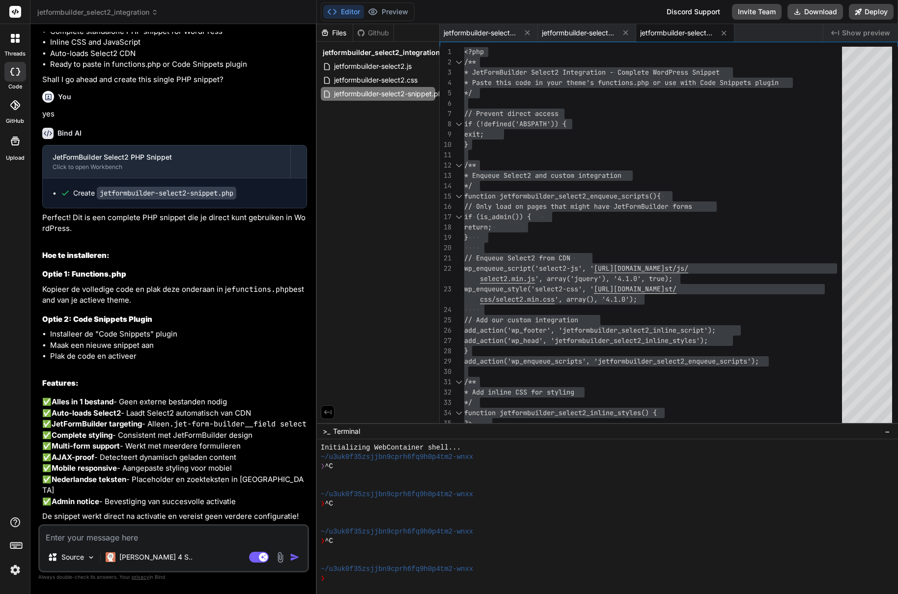
type textarea "n"
type textarea "x"
type textarea "ne"
type textarea "x"
type textarea "nee"
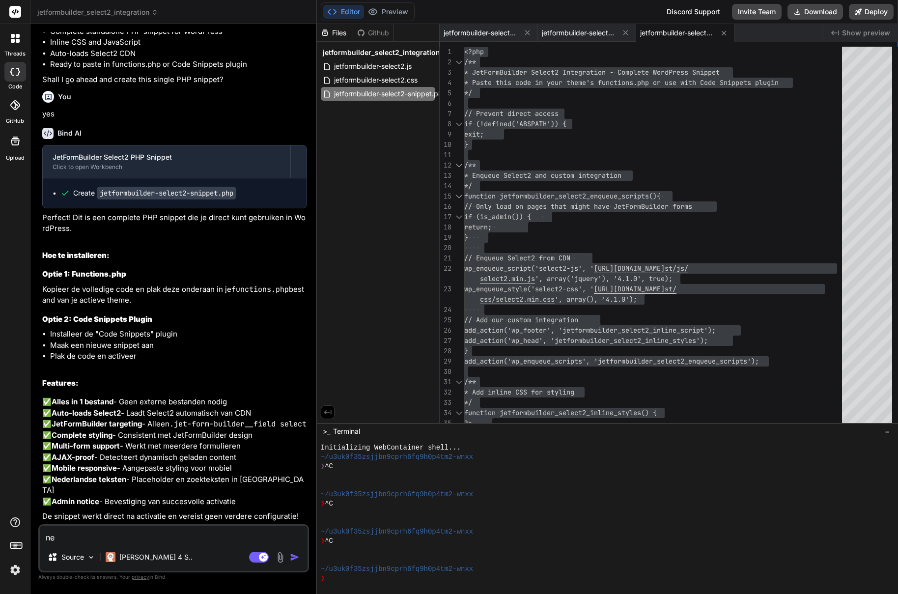
type textarea "x"
type textarea "nee,"
type textarea "x"
type textarea "nee,"
type textarea "x"
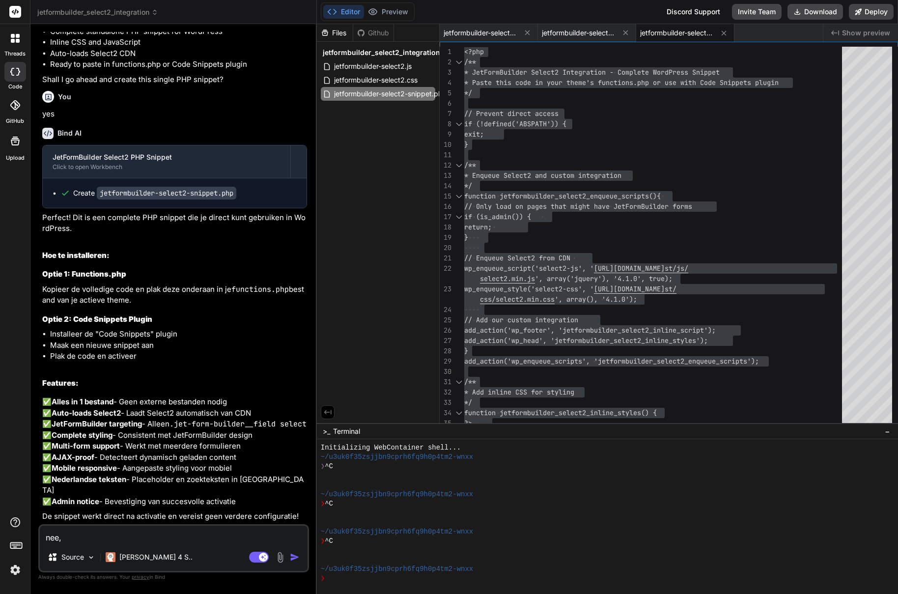
type textarea "nee, w"
type textarea "x"
type textarea "nee, we"
type textarea "x"
type textarea "nee, wer"
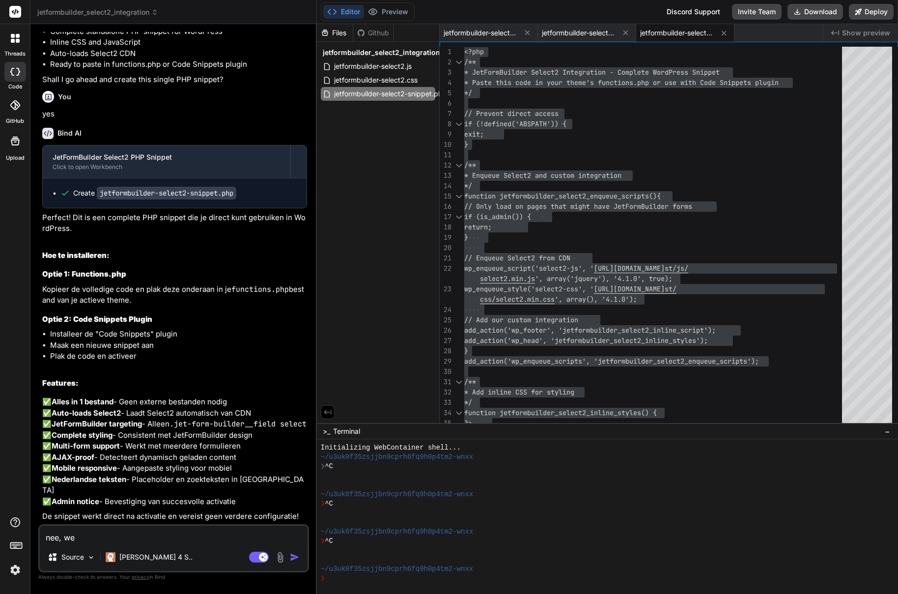
type textarea "x"
type textarea "nee, werk"
type textarea "x"
type textarea "nee, werkt"
type textarea "x"
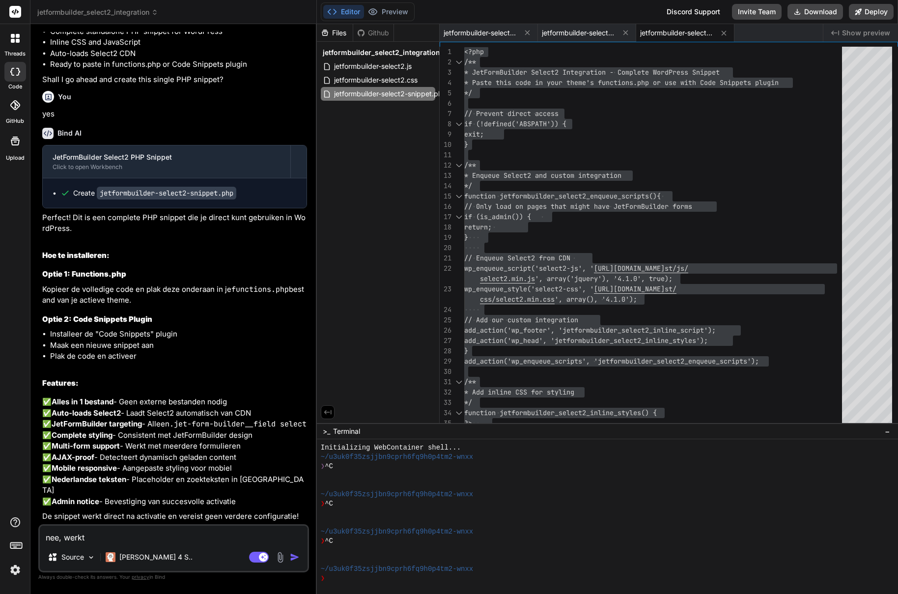
type textarea "nee, werkt"
type textarea "x"
type textarea "nee, werkt n"
type textarea "x"
type textarea "nee, werkt ni"
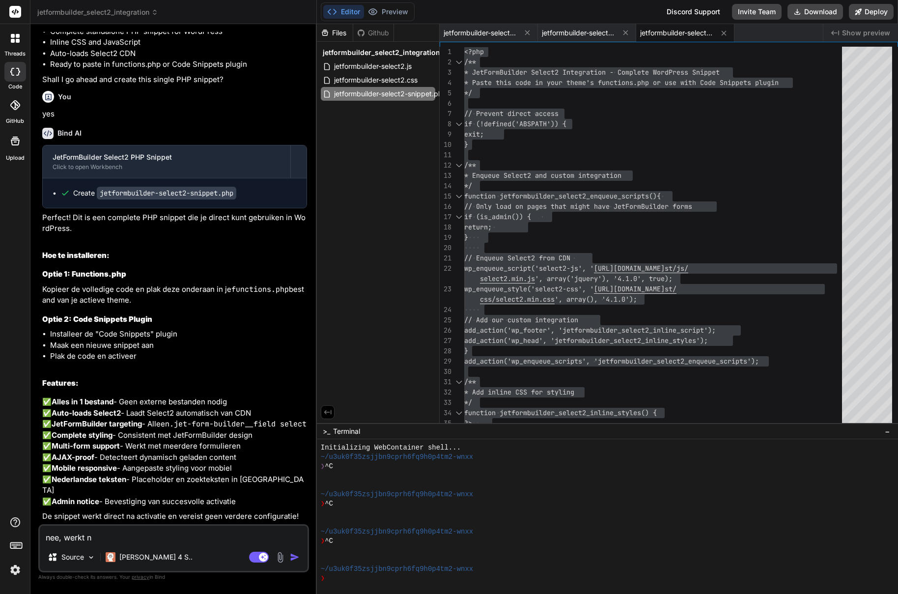
type textarea "x"
type textarea "nee, werkt nie"
type textarea "x"
type textarea "nee, werkt niet"
type textarea "x"
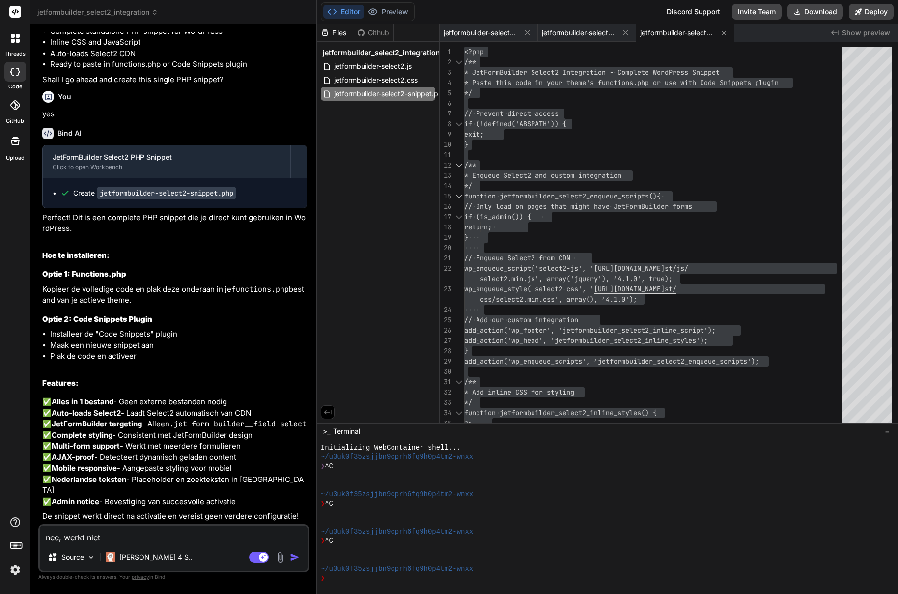
click at [81, 537] on textarea "nee, werkt niet" at bounding box center [174, 535] width 268 height 18
type textarea "d"
type textarea "x"
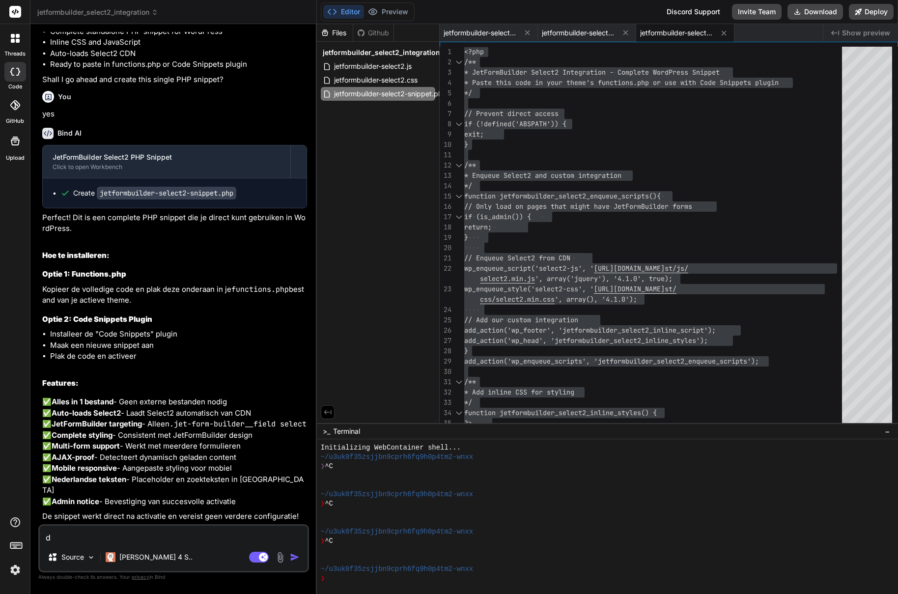
type textarea "di"
type textarea "x"
type textarea "dit"
type textarea "x"
type textarea "dit"
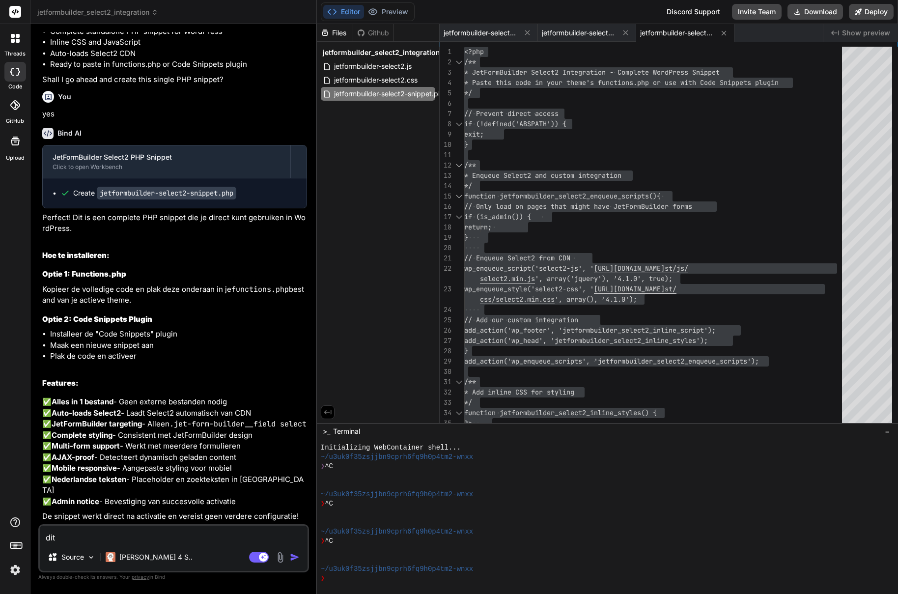
type textarea "x"
type textarea "dit i"
type textarea "x"
type textarea "dit is"
type textarea "x"
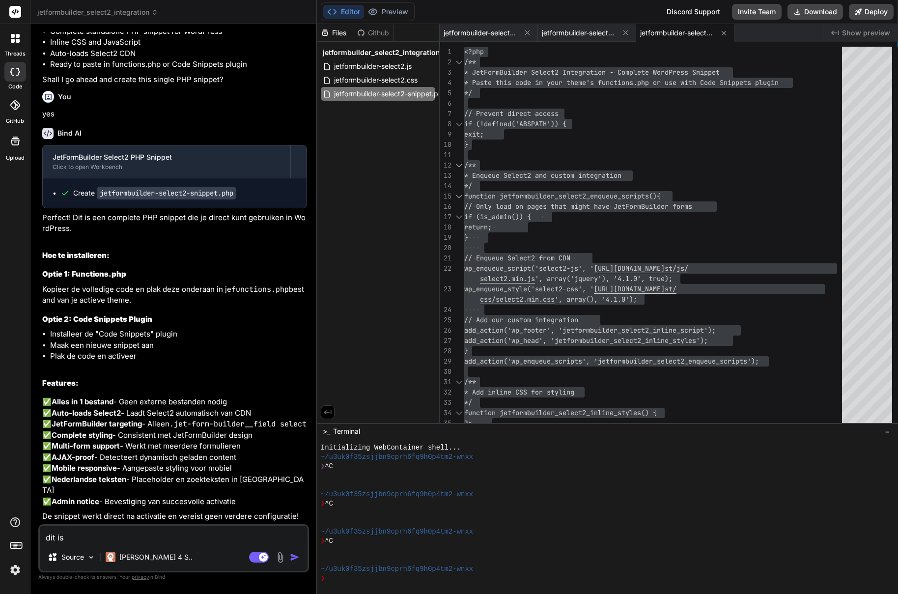
type textarea "dit is"
type textarea "x"
type textarea "dit is d"
type textarea "x"
type textarea "dit is de"
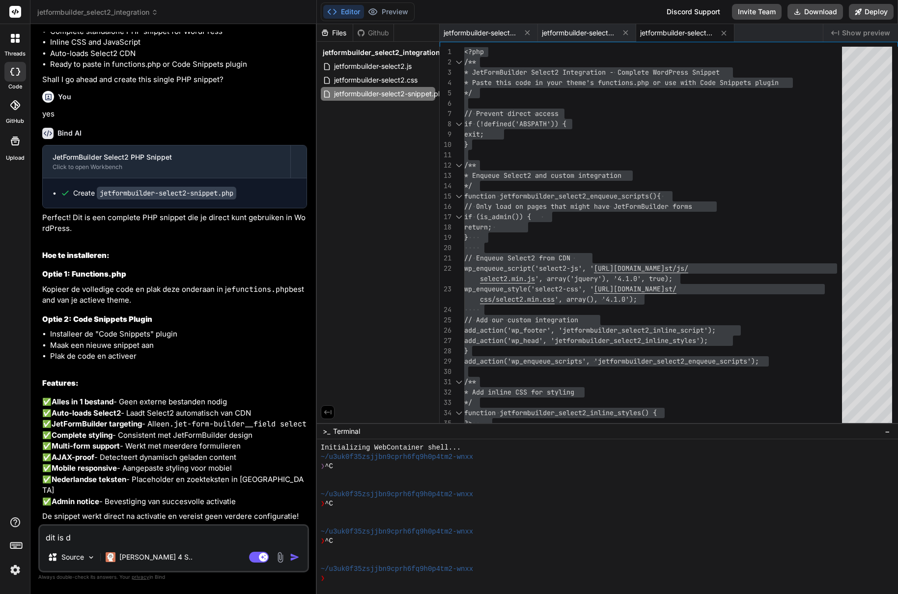
type textarea "x"
type textarea "dit is de"
type textarea "x"
type textarea "dit is de j"
type textarea "x"
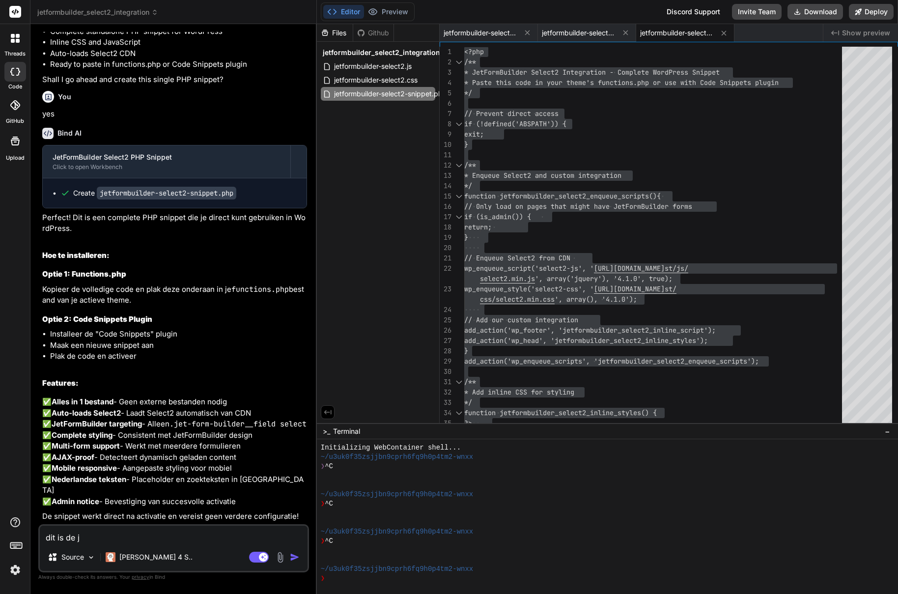
type textarea "dit is de ju"
type textarea "x"
type textarea "dit is de jui"
type textarea "x"
type textarea "dit is de juis"
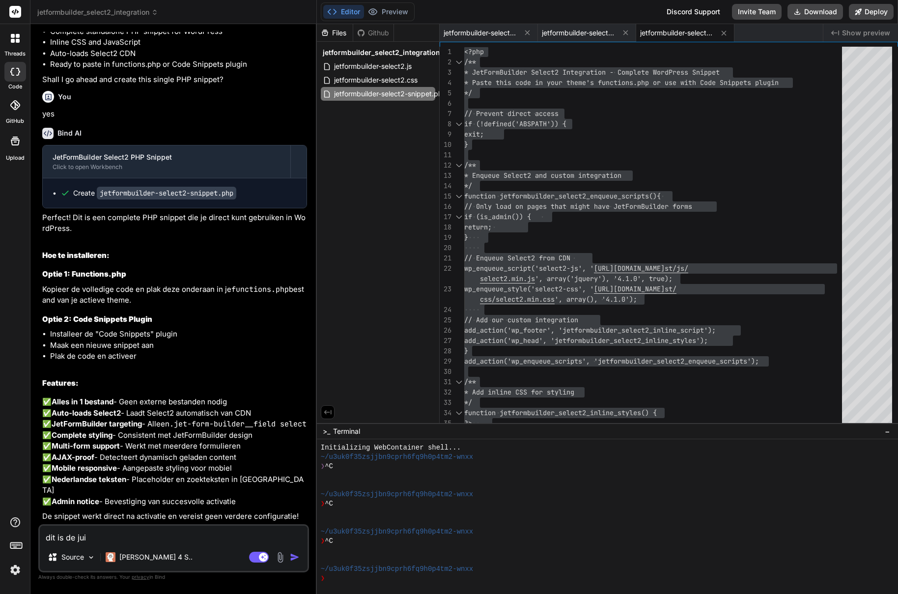
type textarea "x"
type textarea "dit is de juist"
type textarea "x"
type textarea "dit is de juiste"
type textarea "x"
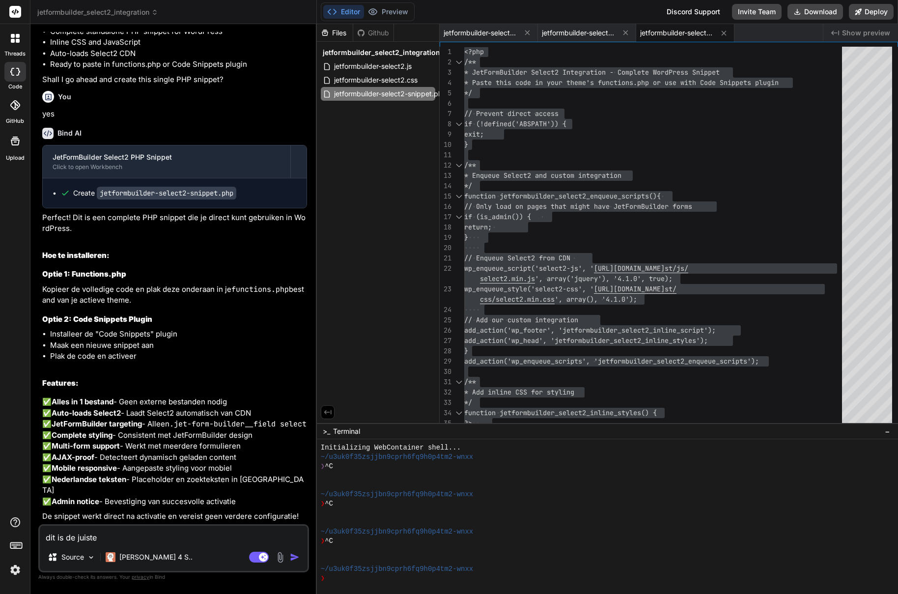
type textarea "dit is de juiste"
type textarea "x"
type textarea "dit is de juiste k"
type textarea "x"
type textarea "dit is de juiste"
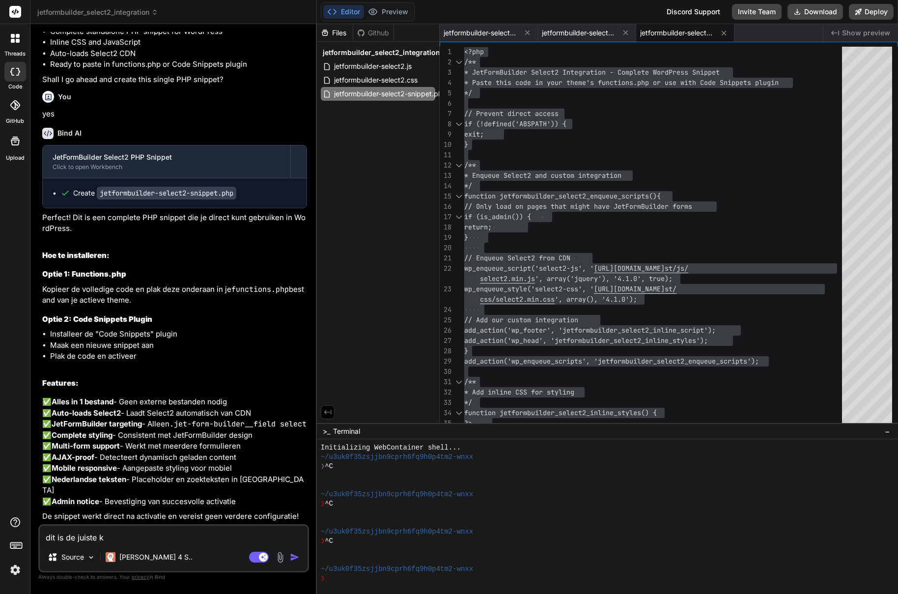
type textarea "x"
type textarea "dit is de juiste c"
type textarea "x"
type textarea "dit is de juiste cl"
type textarea "x"
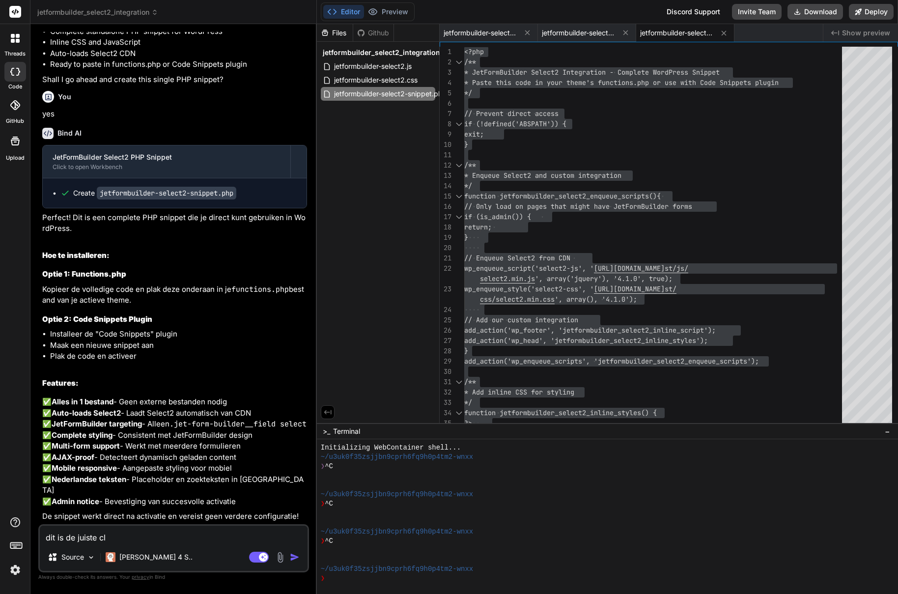
type textarea "dit is de juiste cla"
type textarea "x"
type textarea "dit is de juiste clas"
type textarea "x"
type textarea "dit is de juiste class"
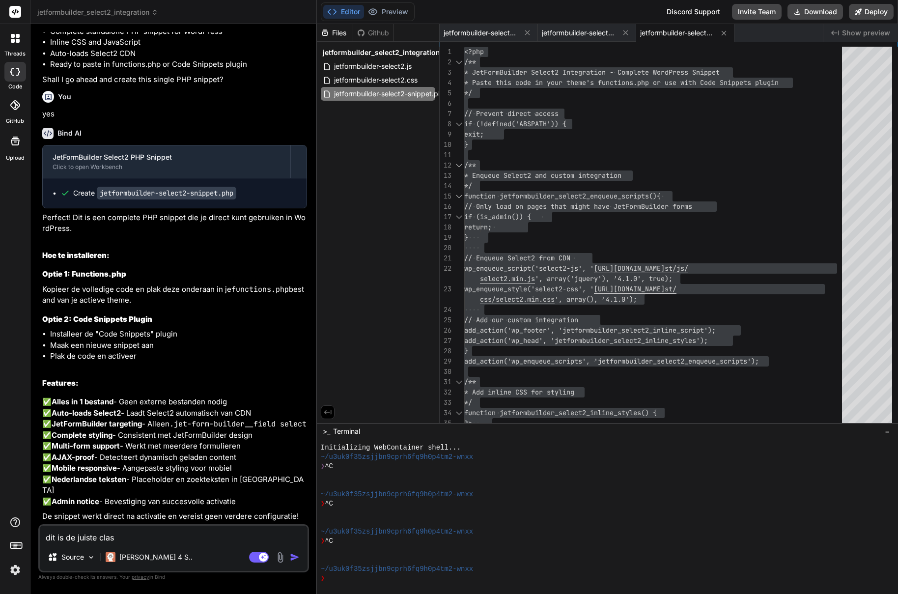
type textarea "x"
type textarea "dit is de juiste class:"
type textarea "x"
type textarea "dit is de juiste class:"
type textarea "x"
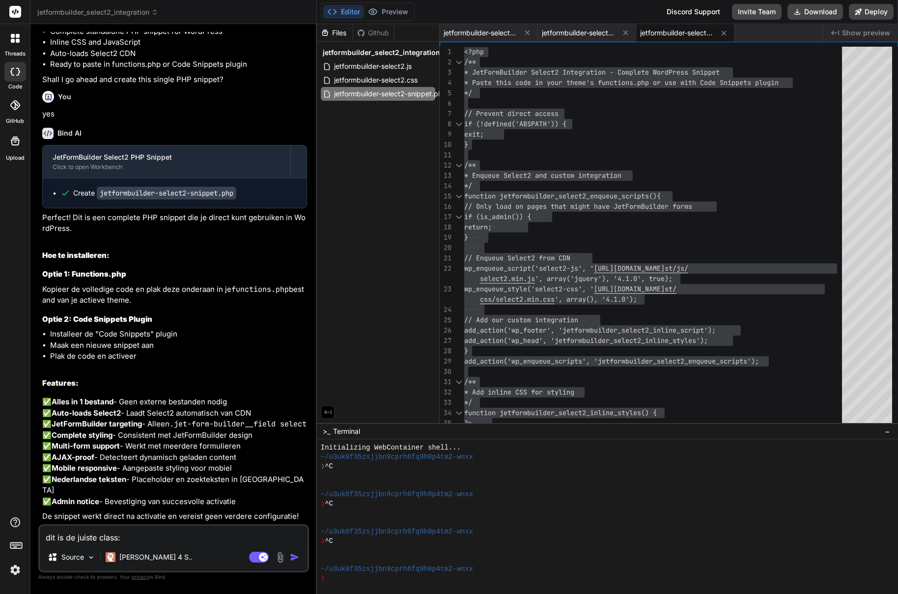
paste textarea "jet-form-builder__field select-field"
type textarea "dit is de juiste class: jet-form-builder__field select-field"
type textarea "x"
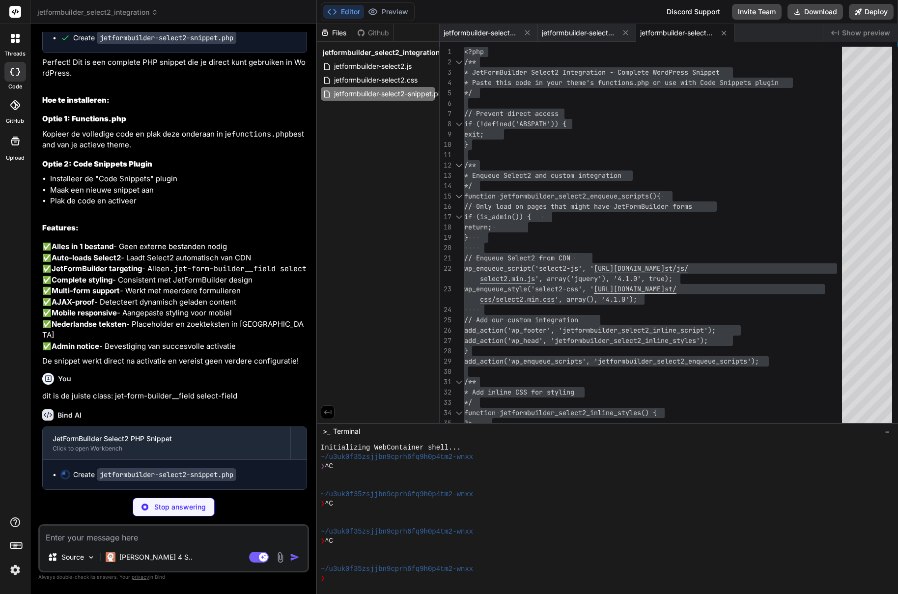
scroll to position [1447, 0]
type textarea "x"
type textarea "if (!get_option('jetformbuilder_select2_installed')) { set_transient('jetformbu…"
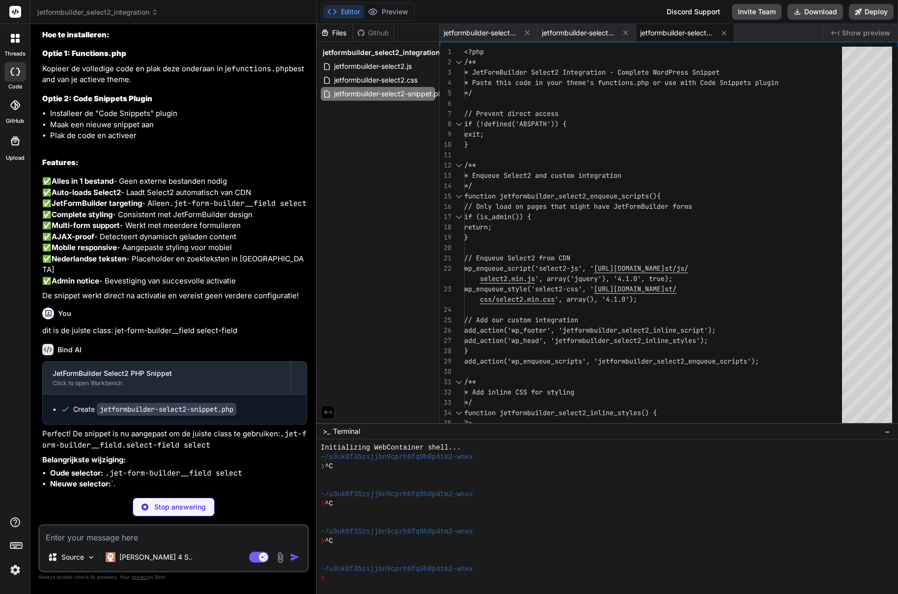
type textarea "x"
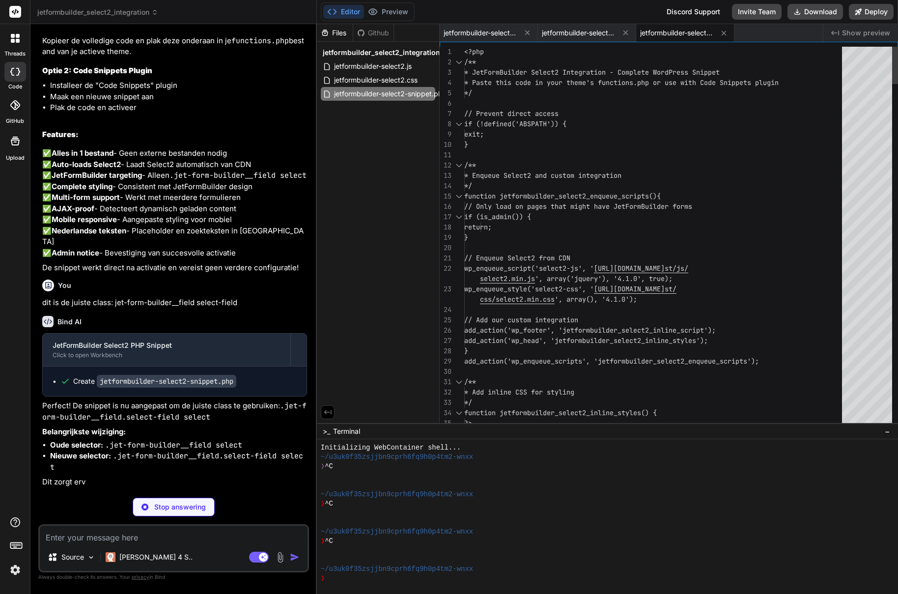
type textarea "/** * Enqueue Select2 and custom integration */ function jetformbuilder_select2…"
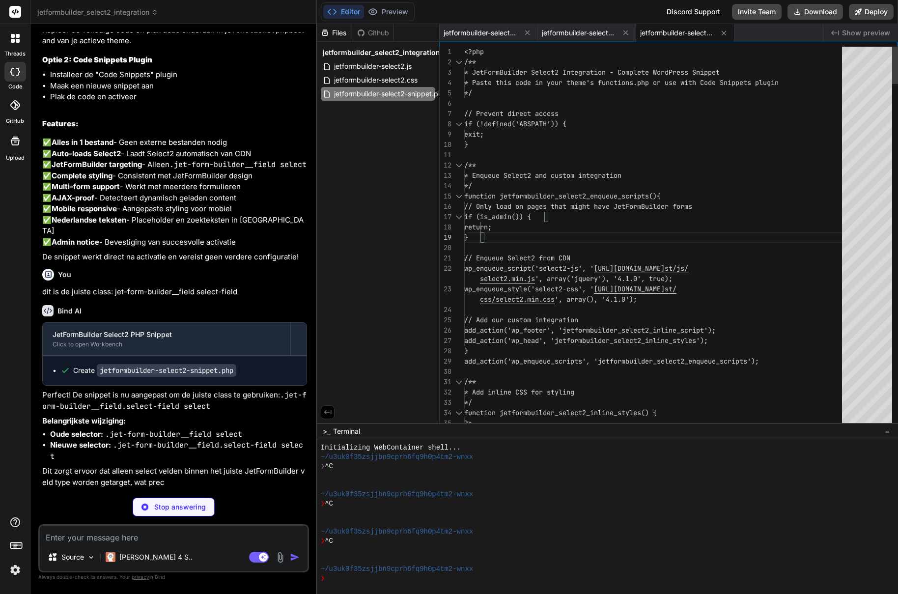
type textarea "x"
type textarea "<?php /** * JetFormBuilder Select2 Integration - Complete WordPress Snippet * P…"
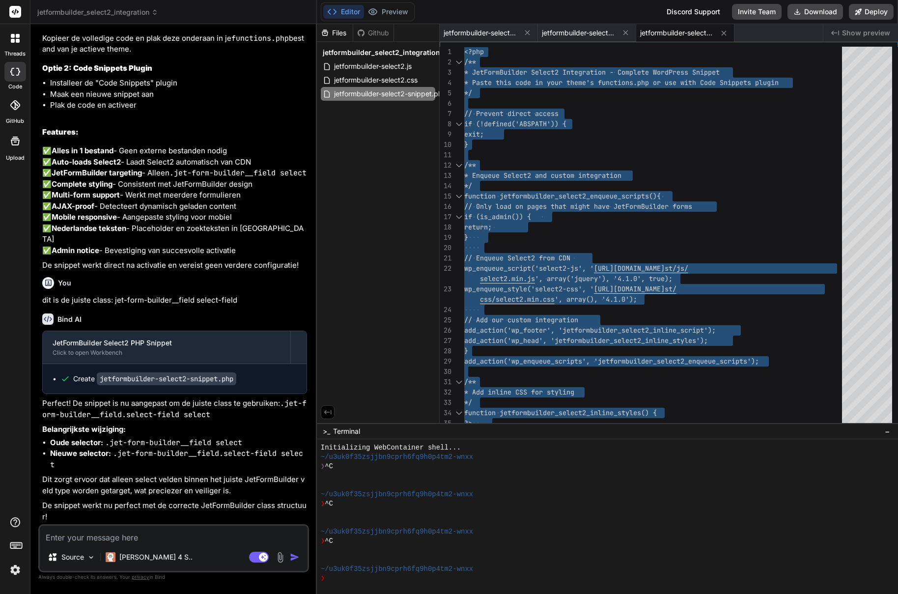
type textarea "x"
click at [113, 538] on textarea at bounding box center [174, 535] width 268 height 18
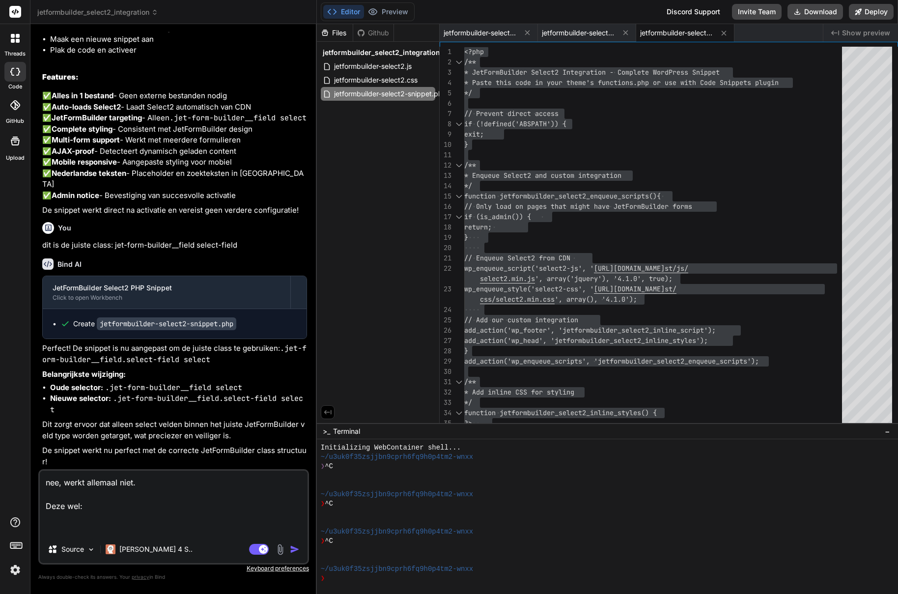
paste textarea "reisvoorstelForm"
drag, startPoint x: 124, startPoint y: 530, endPoint x: 6, endPoint y: 534, distance: 117.5
click at [6, 534] on div "threads code GitHub Upload jetformbuilder_select2_integration Created with Pixs…" at bounding box center [449, 297] width 898 height 594
paste textarea "function ferrule_enqueue_select2_for_jetformbuilder() { // jQuery en Select2 la…"
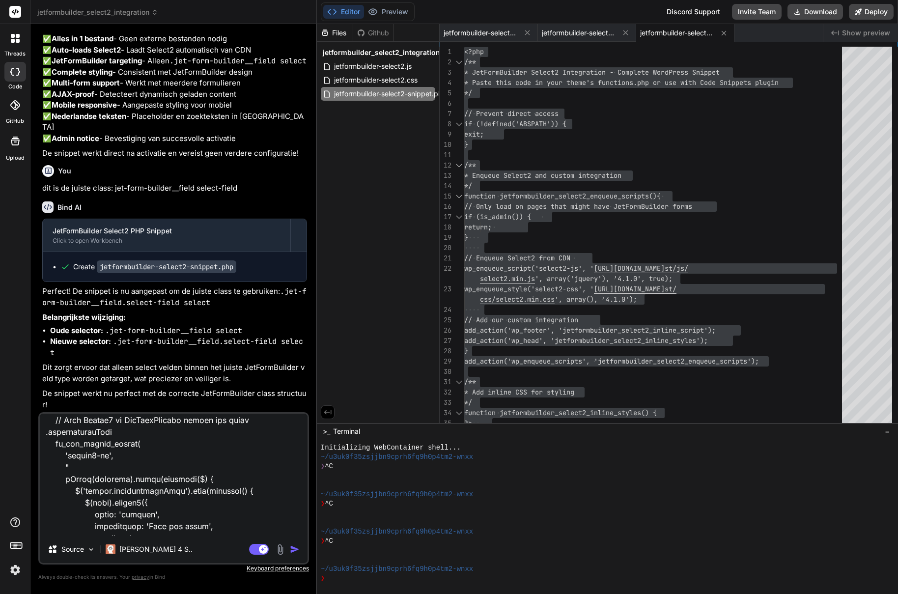
scroll to position [391, 0]
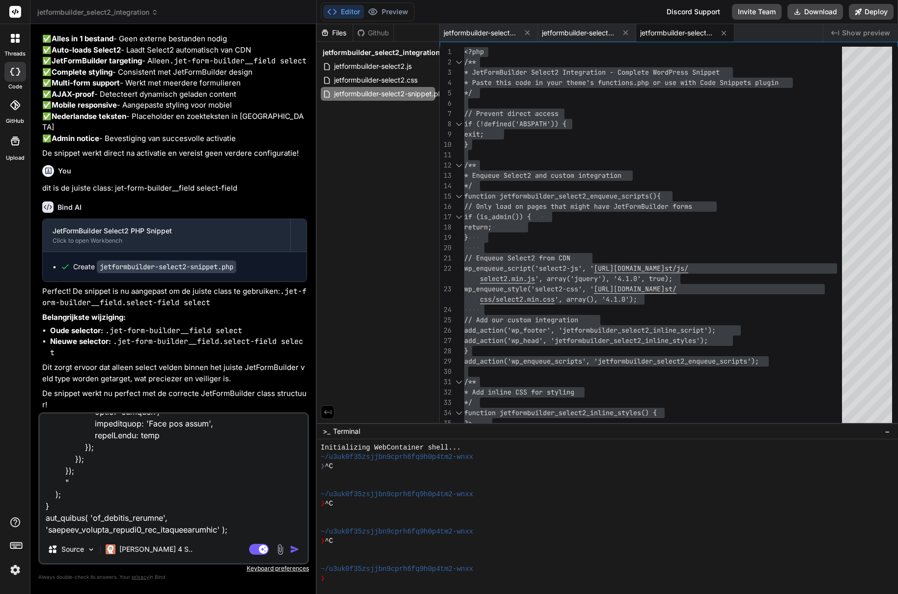
click at [229, 516] on textarea at bounding box center [174, 475] width 268 height 122
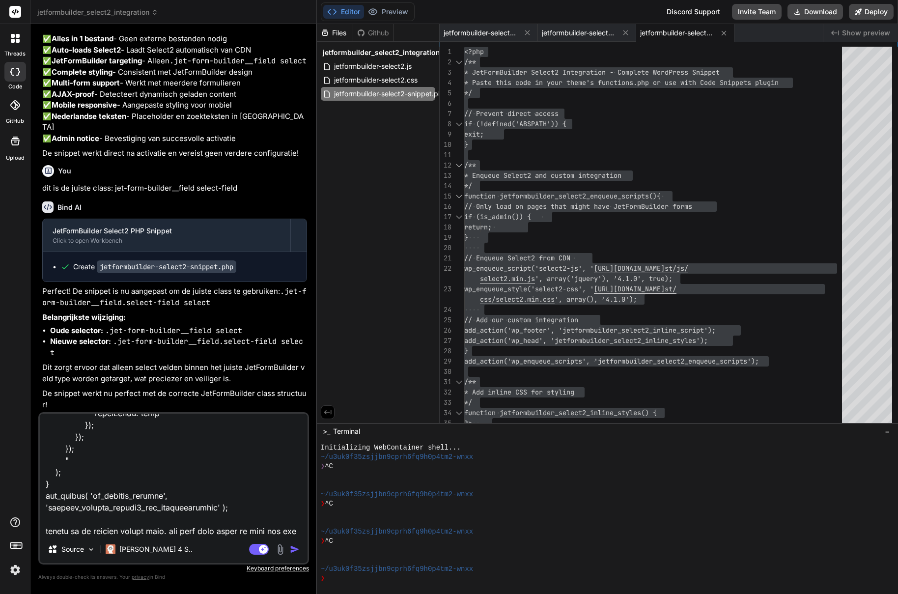
scroll to position [413, 0]
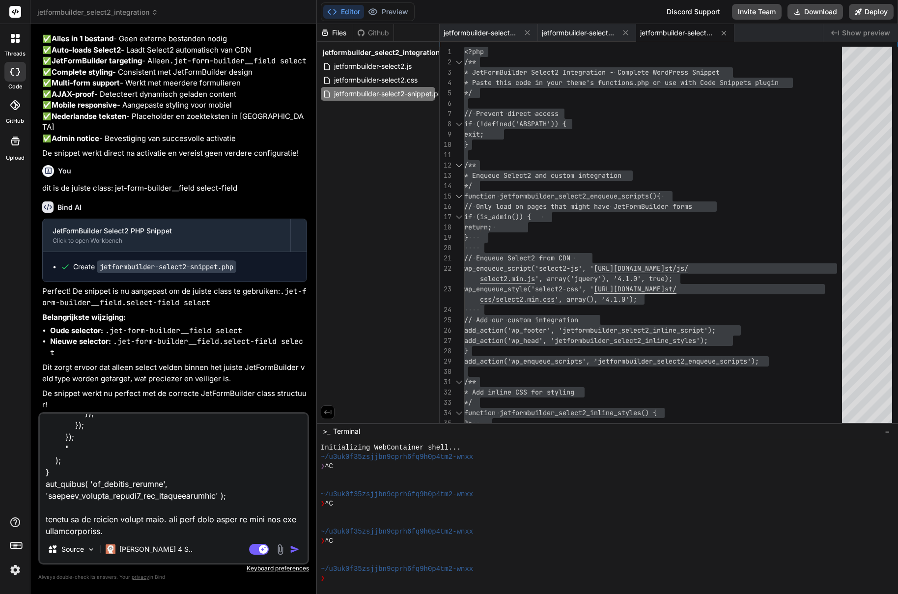
click at [300, 548] on button "button" at bounding box center [297, 550] width 14 height 10
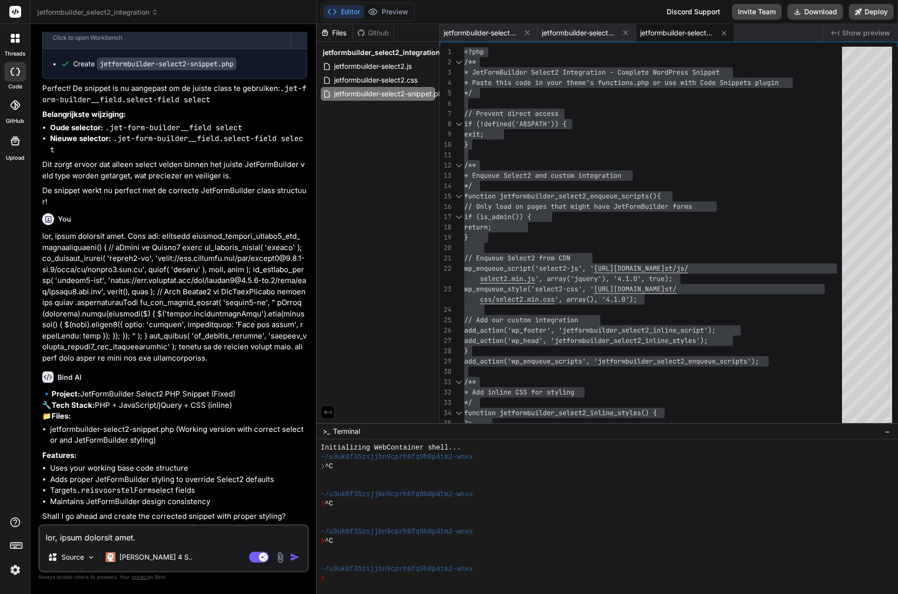
scroll to position [1880, 0]
click at [154, 538] on textarea at bounding box center [174, 535] width 268 height 18
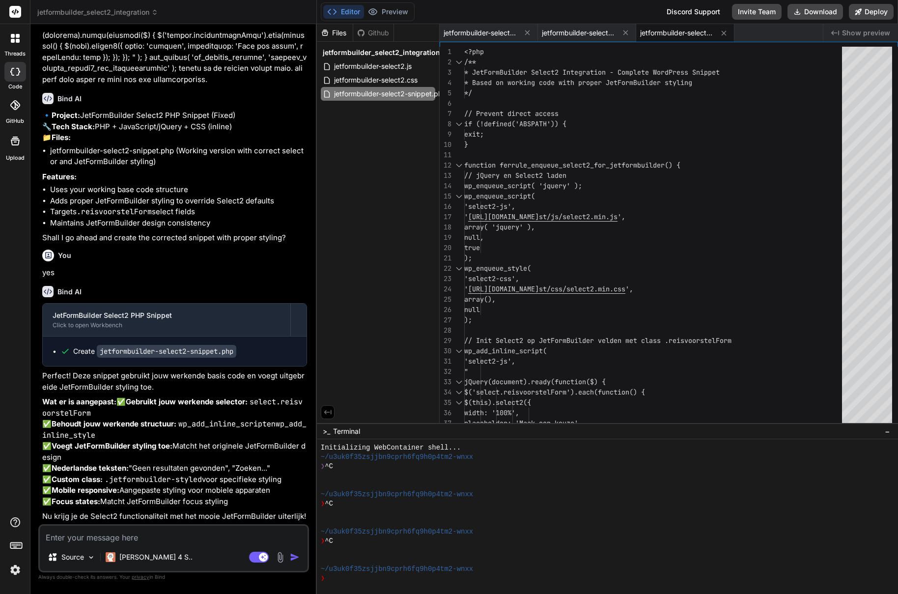
scroll to position [2225, 0]
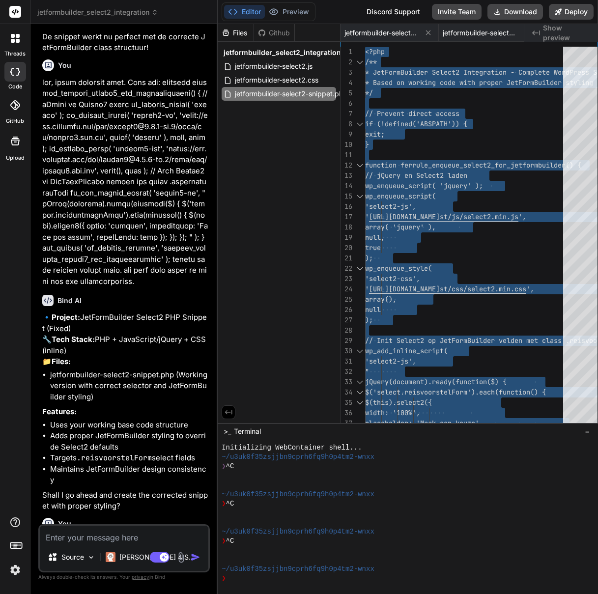
scroll to position [2827, 0]
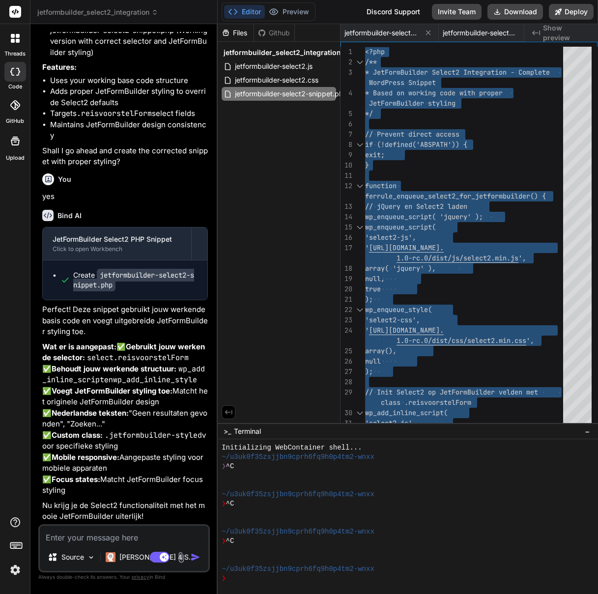
click at [86, 540] on textarea at bounding box center [124, 535] width 169 height 18
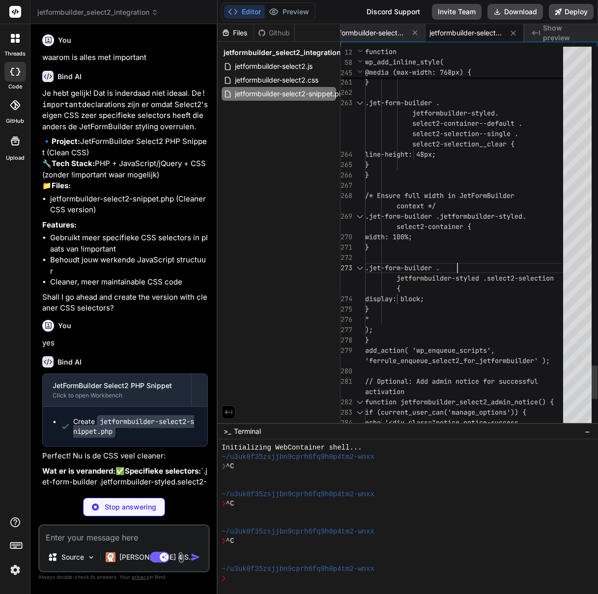
scroll to position [21, 0]
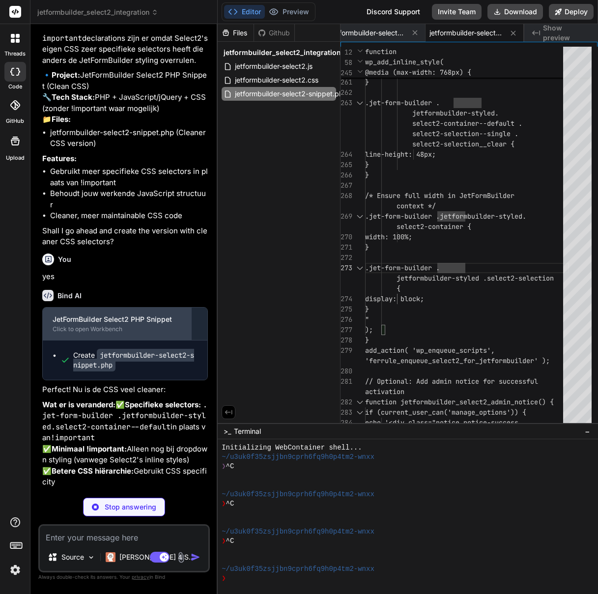
scroll to position [3552, 0]
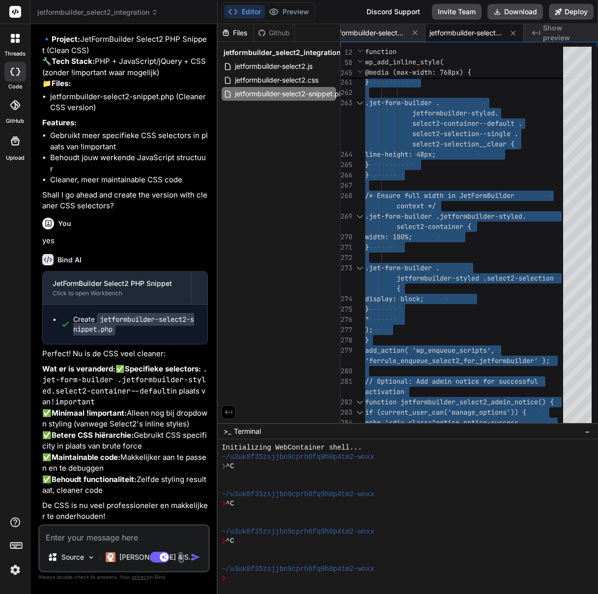
click at [76, 533] on textarea at bounding box center [124, 535] width 169 height 18
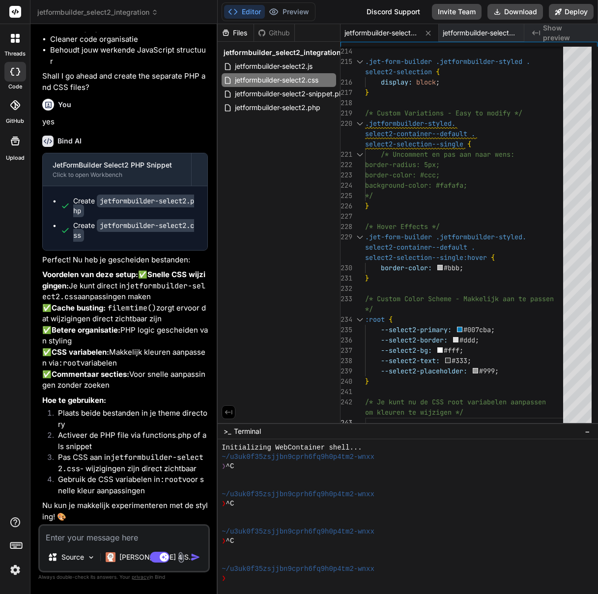
scroll to position [4409, 0]
click at [312, 108] on span "jetformbuilder-select2.php" at bounding box center [277, 108] width 87 height 12
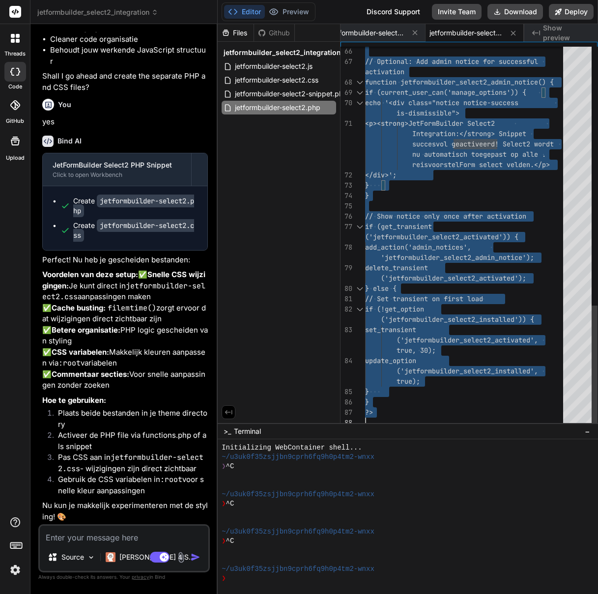
scroll to position [0, 0]
click at [311, 83] on span "jetformbuilder-select2.css" at bounding box center [277, 80] width 86 height 12
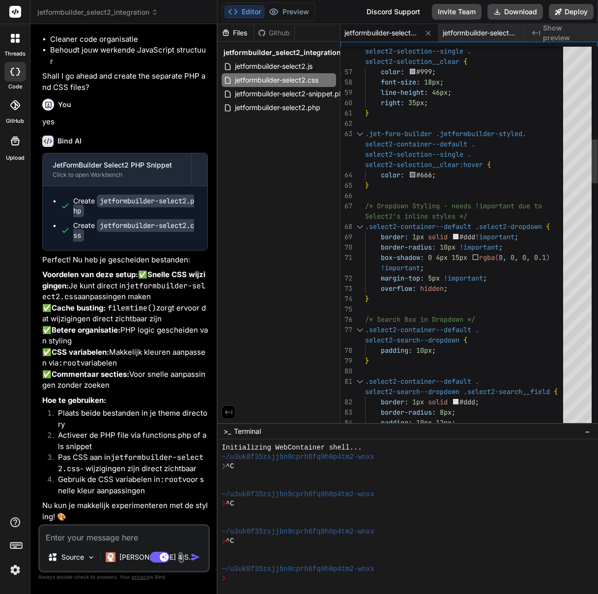
scroll to position [93, 0]
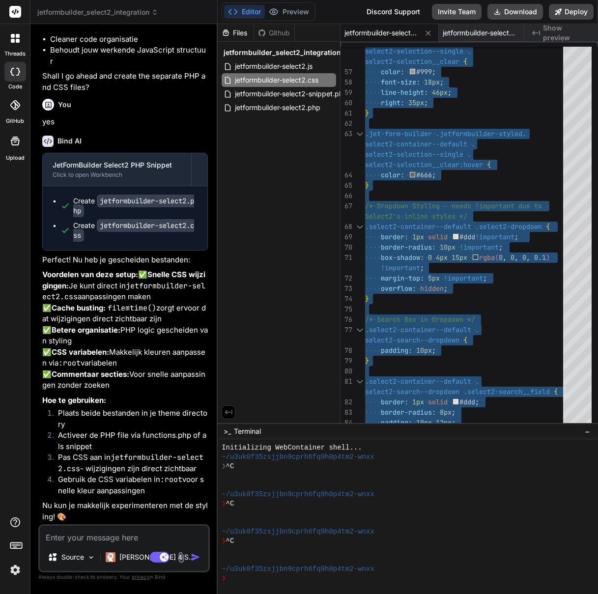
click at [81, 540] on textarea at bounding box center [124, 535] width 169 height 18
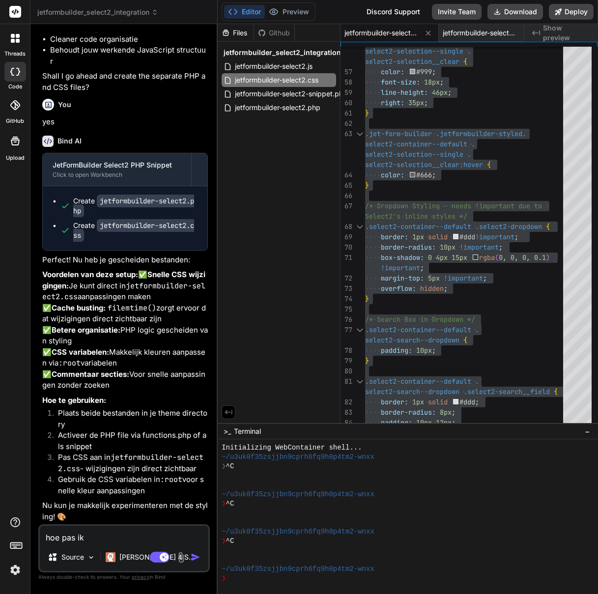
paste textarea "--select2-primary"
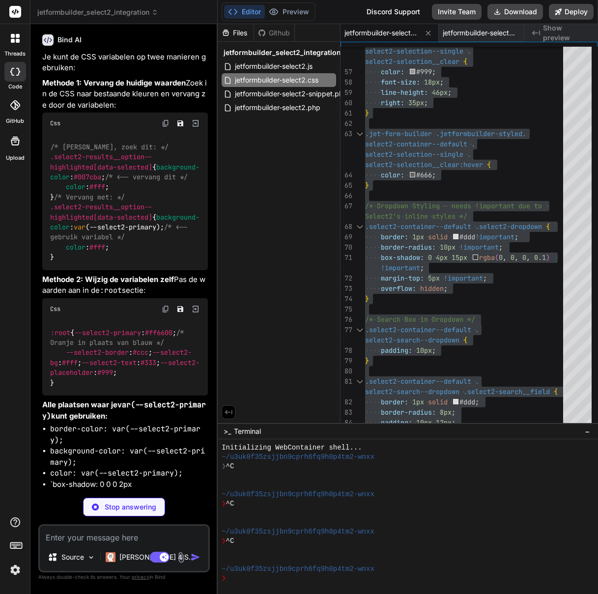
scroll to position [4743, 0]
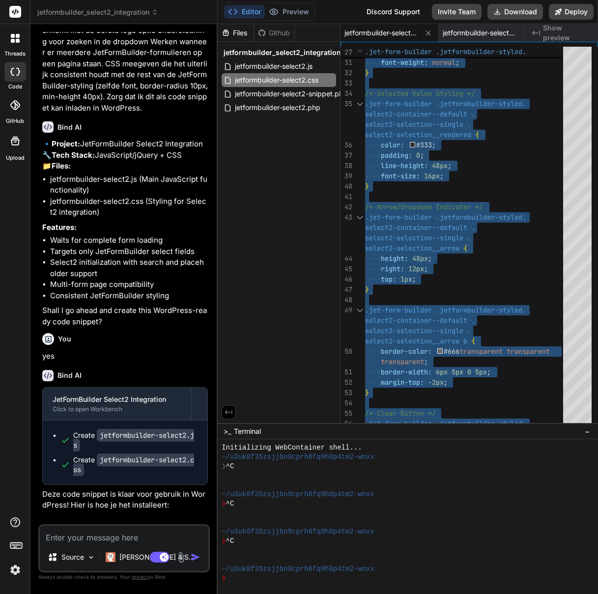
scroll to position [0, 0]
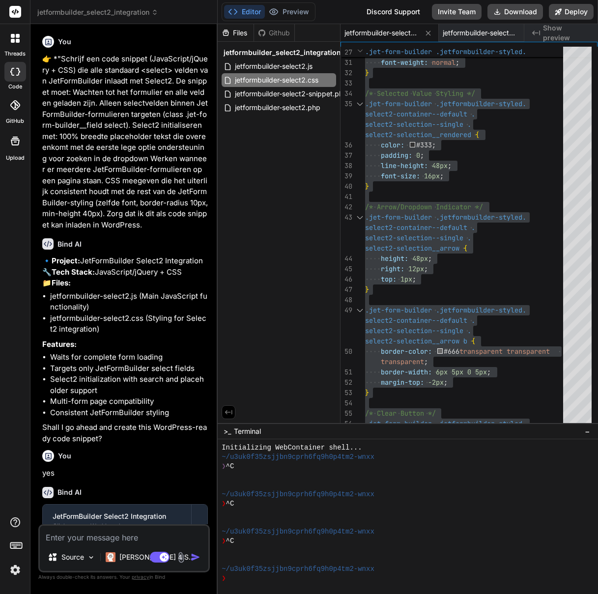
click at [94, 539] on textarea at bounding box center [124, 535] width 169 height 18
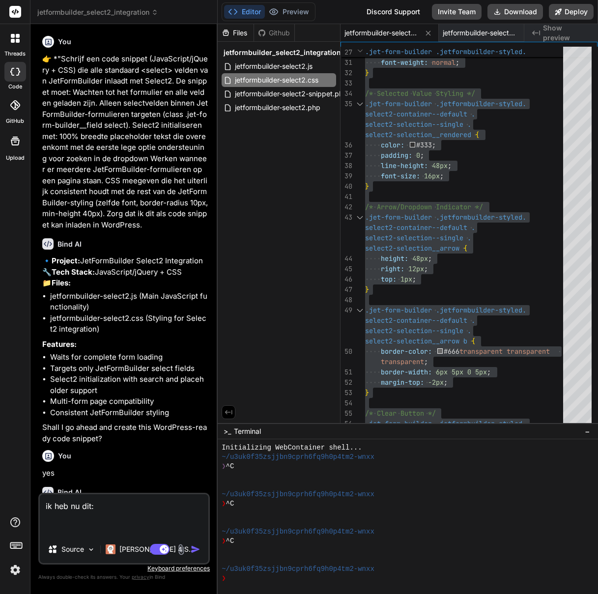
paste textarea "/* JetFormBuilder Select2 Custom Styling */ /* Main Select2 Container Styling *…"
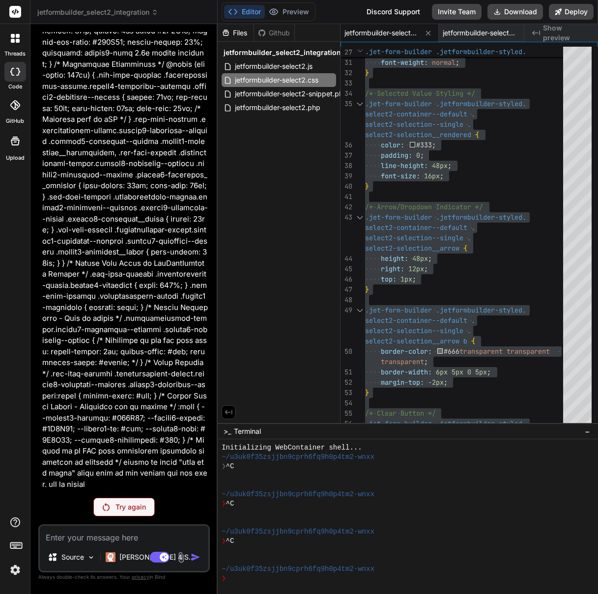
scroll to position [6632, 0]
click at [130, 508] on p "Try again" at bounding box center [130, 507] width 30 height 10
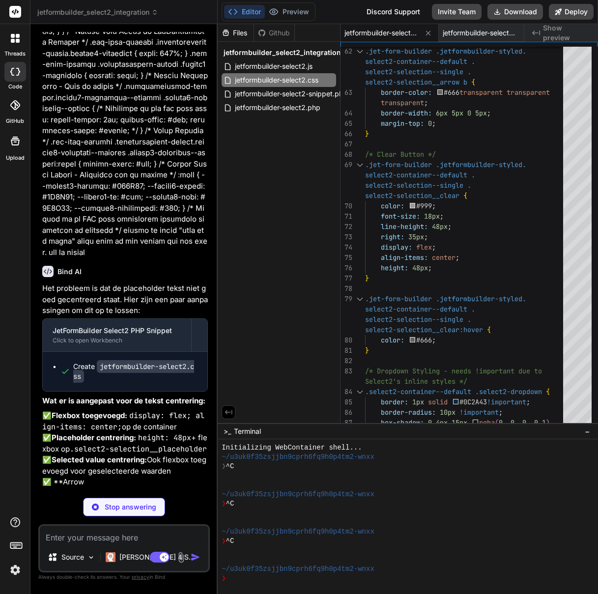
scroll to position [6772, 0]
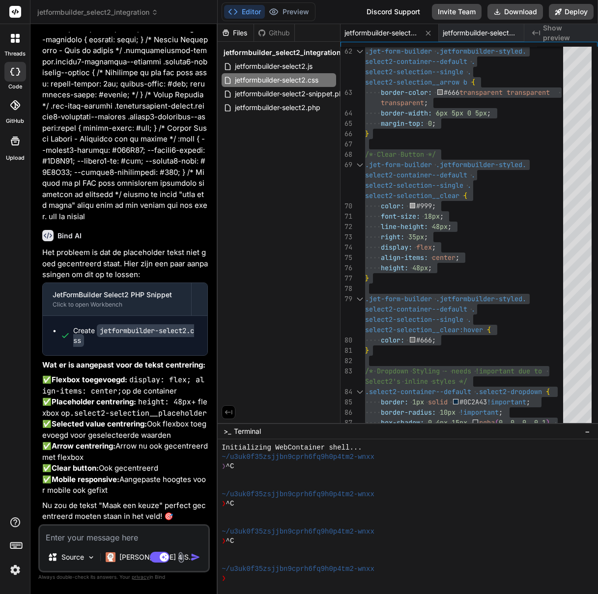
click at [134, 536] on textarea at bounding box center [124, 535] width 169 height 18
click at [77, 533] on textarea at bounding box center [124, 535] width 169 height 18
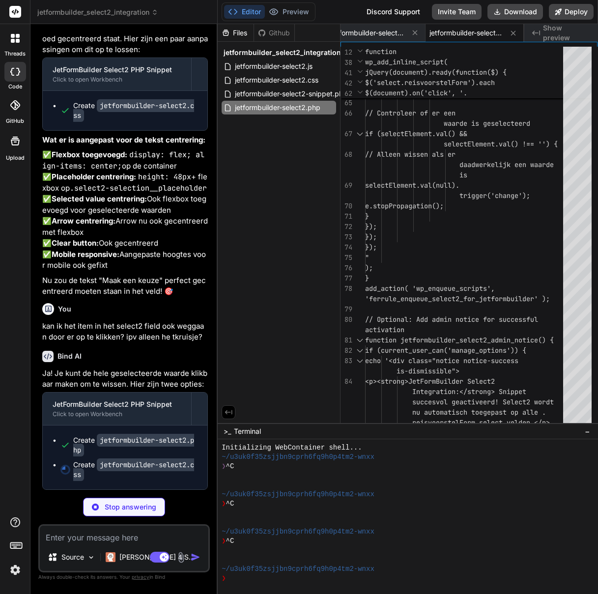
scroll to position [7192, 0]
drag, startPoint x: 429, startPoint y: 145, endPoint x: 435, endPoint y: 144, distance: 6.9
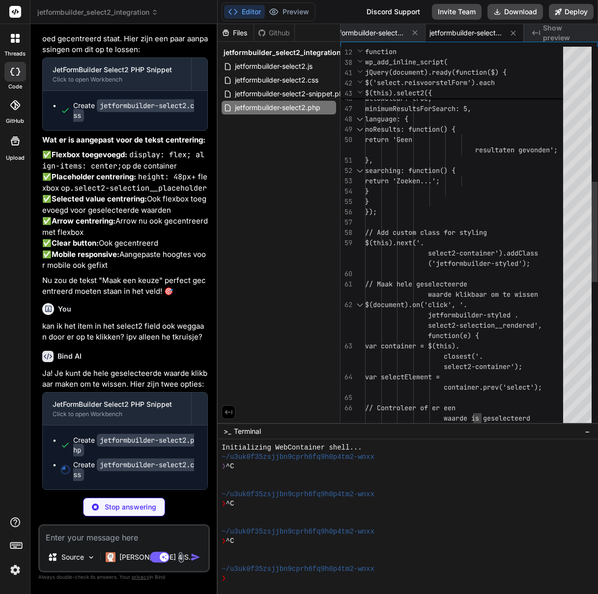
scroll to position [21, 0]
click at [483, 175] on div "var container = $(this). closest('. var selectElement = // Controleer of er een…" at bounding box center [467, 258] width 204 height 1445
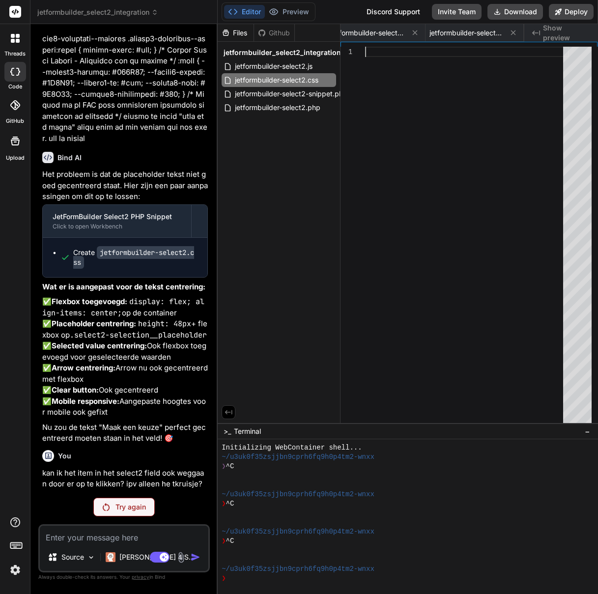
scroll to position [0, 0]
click at [72, 535] on textarea at bounding box center [124, 535] width 169 height 18
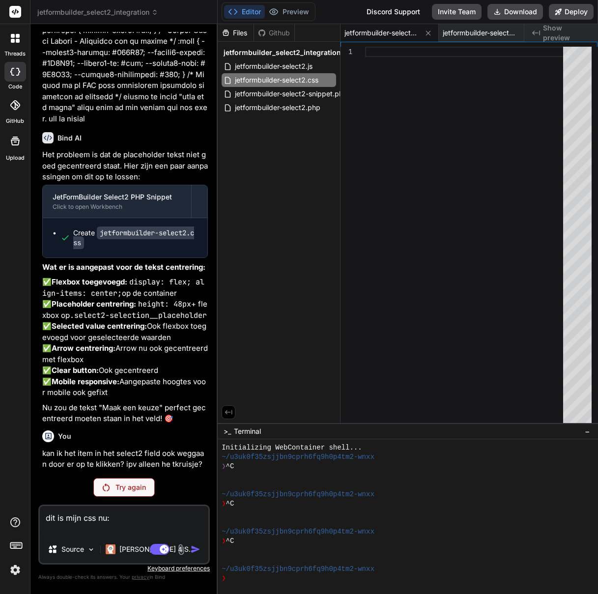
scroll to position [7076, 0]
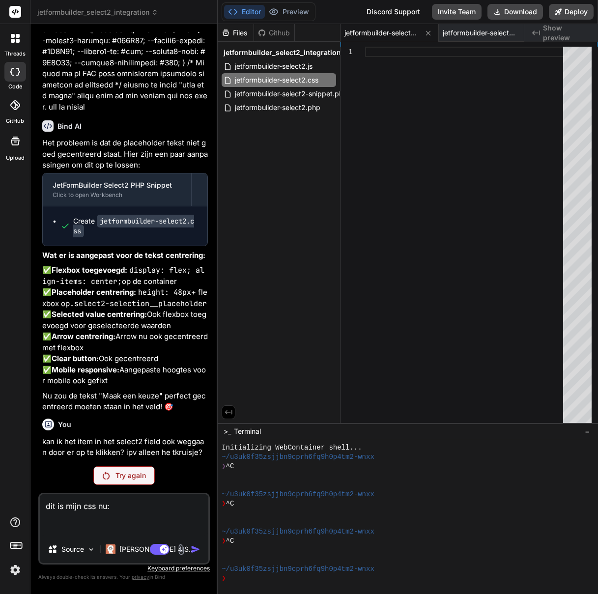
paste textarea "/* JetFormBuilder Select2 Custom Styling */ /* Main Select2 Container Styling *…"
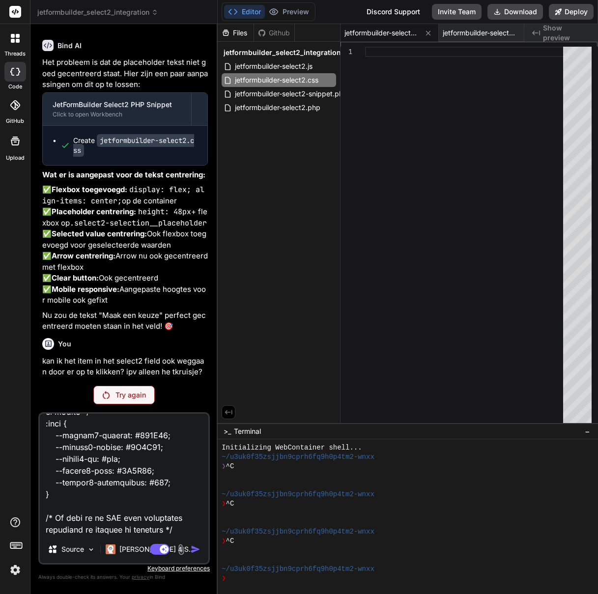
scroll to position [4270, 0]
drag, startPoint x: 566, startPoint y: 445, endPoint x: 572, endPoint y: 444, distance: 6.1
click at [566, 445] on div "Initializing WebContainer shell..." at bounding box center [404, 447] width 365 height 9
click at [165, 511] on textarea at bounding box center [124, 475] width 169 height 122
click at [191, 506] on textarea at bounding box center [124, 475] width 169 height 122
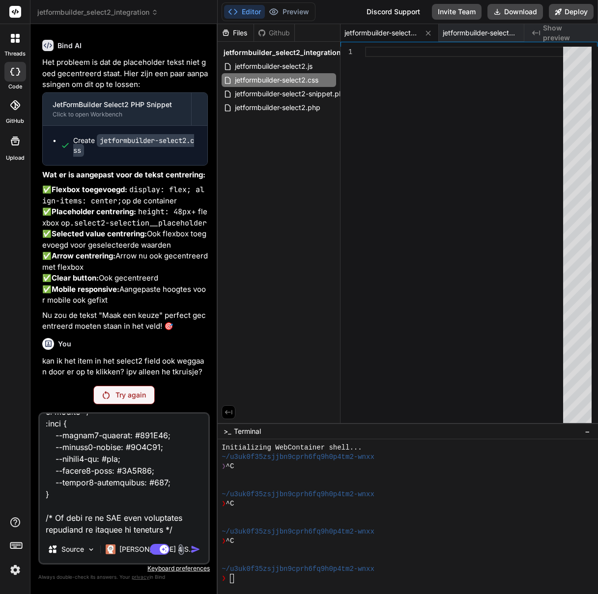
scroll to position [4270, 0]
drag, startPoint x: 159, startPoint y: 549, endPoint x: 173, endPoint y: 550, distance: 14.8
click at [159, 549] on rect at bounding box center [160, 549] width 20 height 11
click at [170, 516] on textarea at bounding box center [124, 475] width 169 height 122
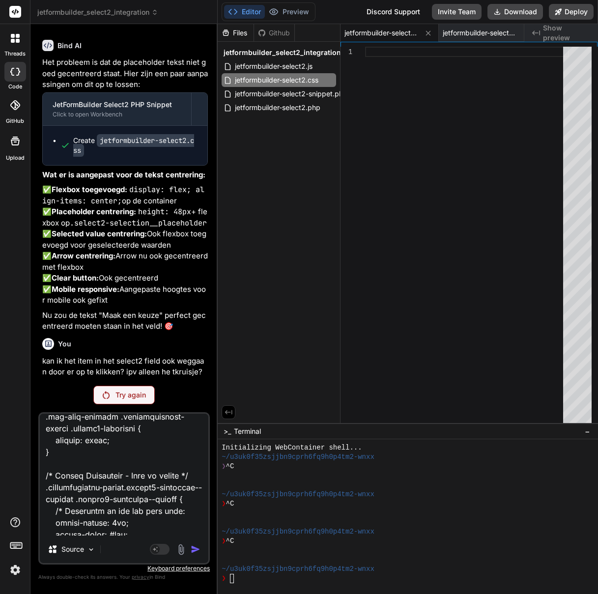
scroll to position [3972, 0]
click at [132, 395] on p "Try again" at bounding box center [130, 395] width 30 height 10
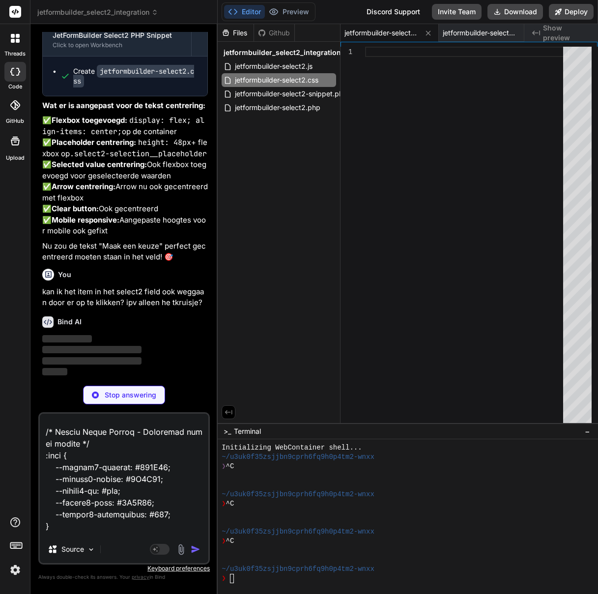
scroll to position [4272, 0]
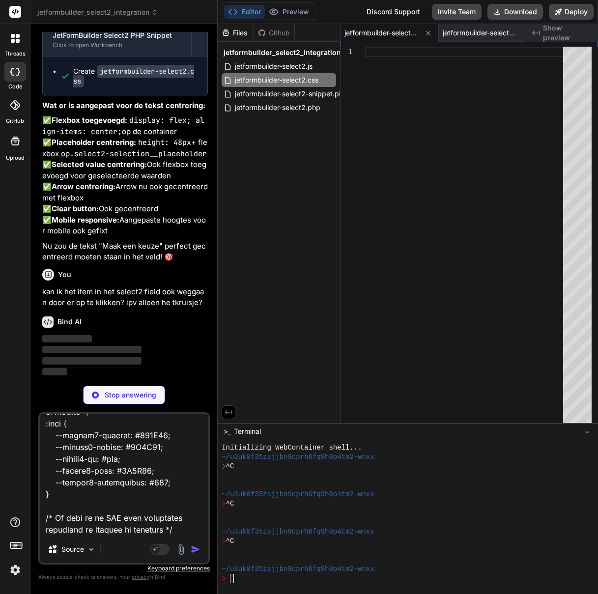
click at [134, 397] on p "Stop answering" at bounding box center [131, 395] width 52 height 10
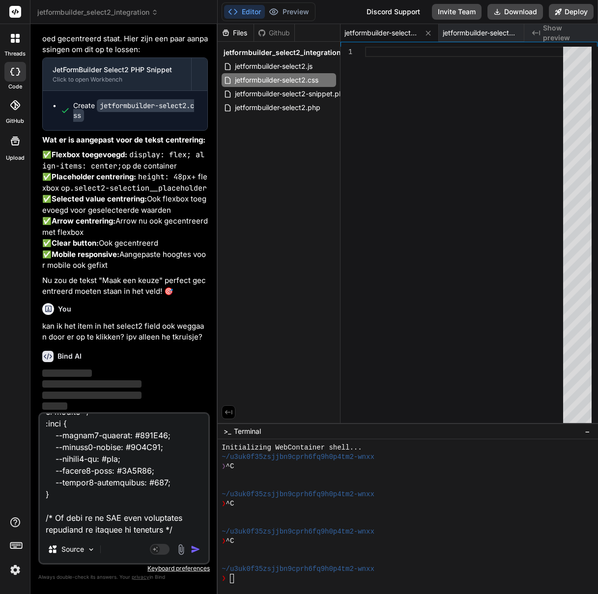
scroll to position [7192, 0]
click at [195, 550] on img "button" at bounding box center [196, 550] width 10 height 10
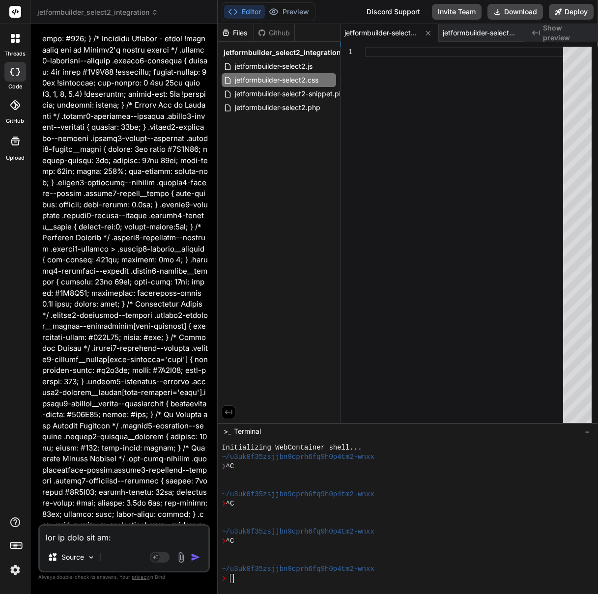
scroll to position [7572, 0]
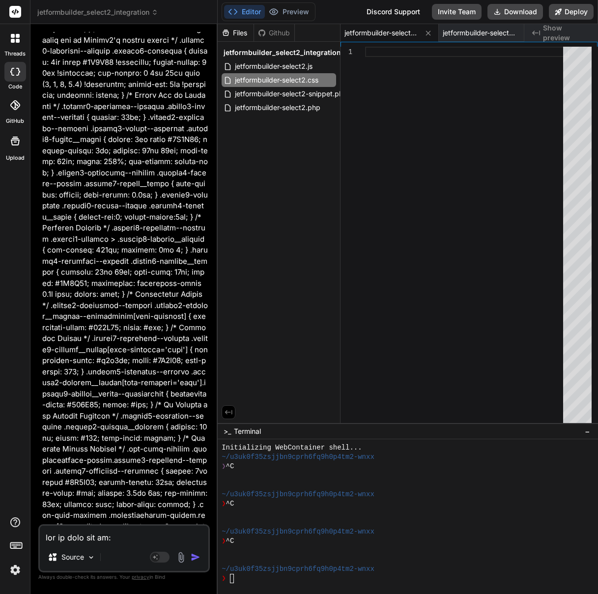
click at [123, 534] on textarea at bounding box center [124, 535] width 169 height 18
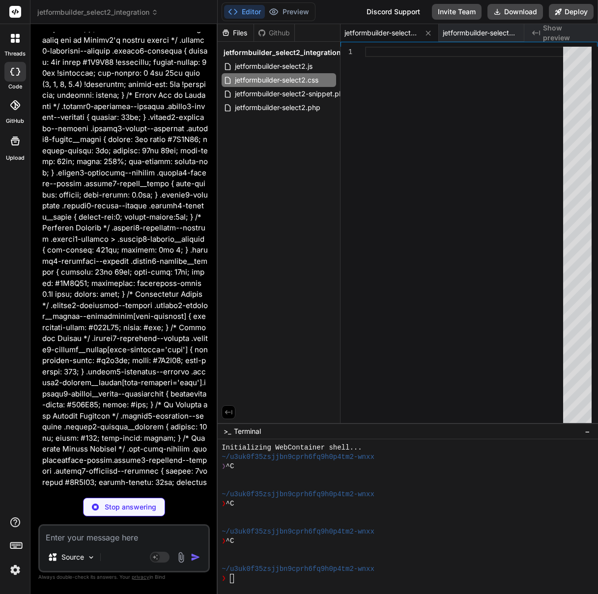
click at [119, 533] on textarea at bounding box center [124, 535] width 169 height 18
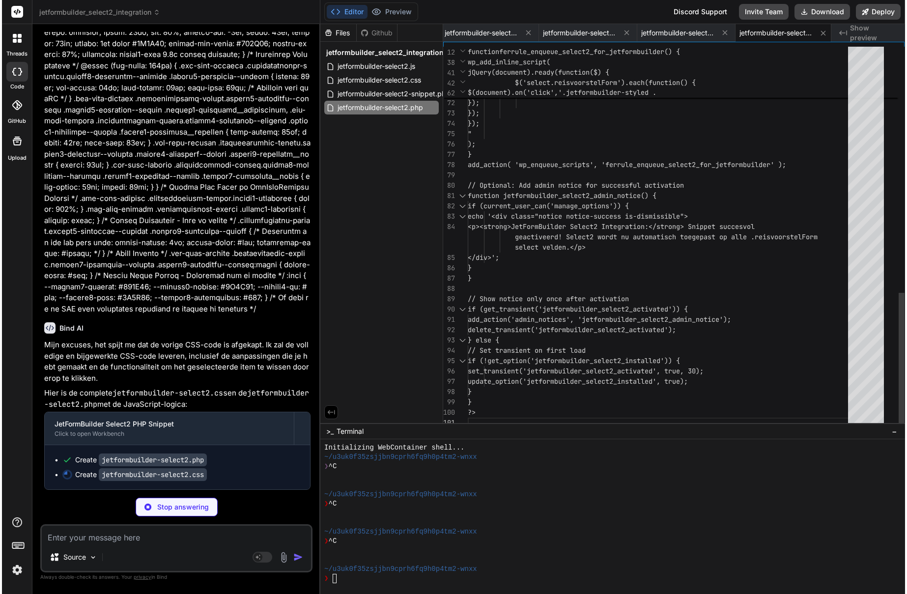
scroll to position [31, 0]
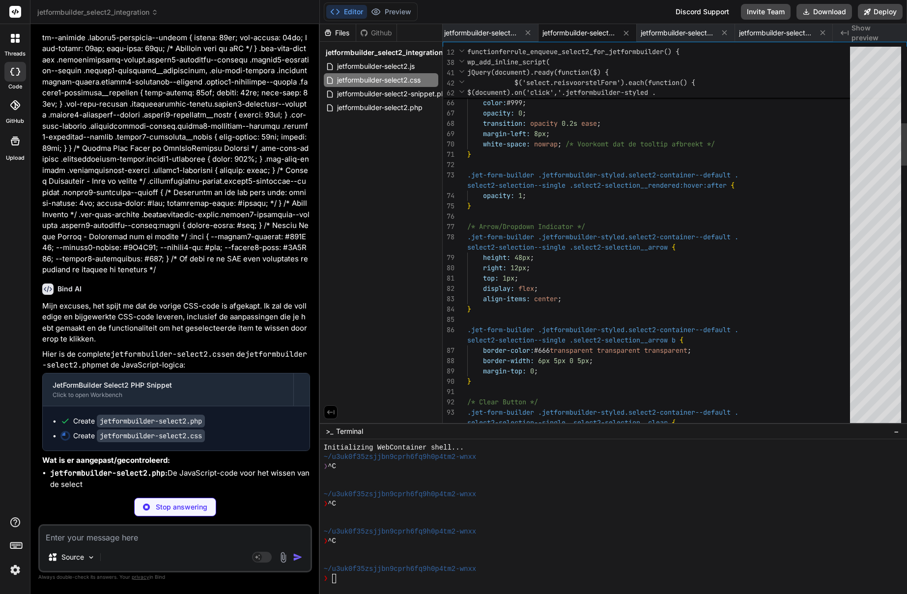
scroll to position [21, 0]
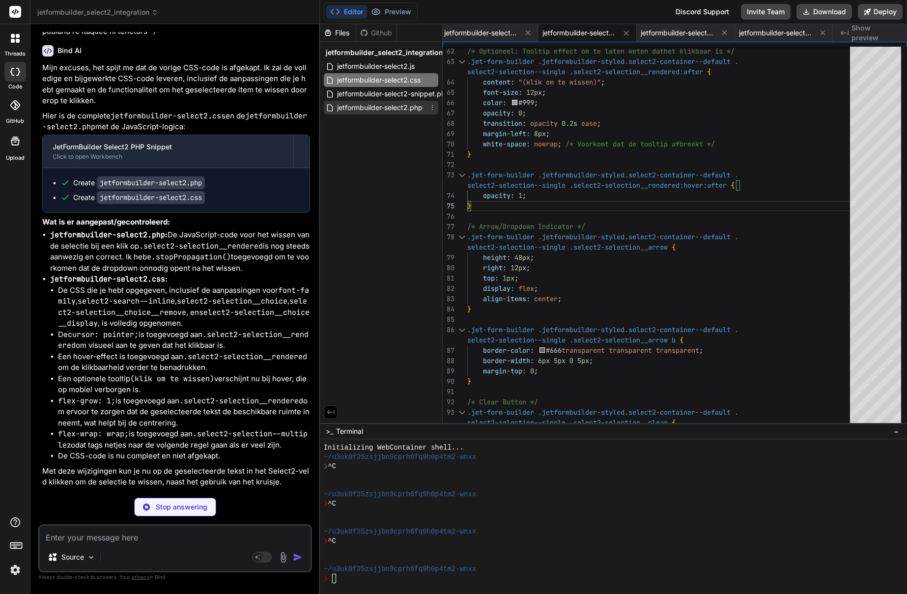
scroll to position [6781, 0]
click at [401, 108] on span "jetformbuilder-select2.php" at bounding box center [379, 108] width 87 height 12
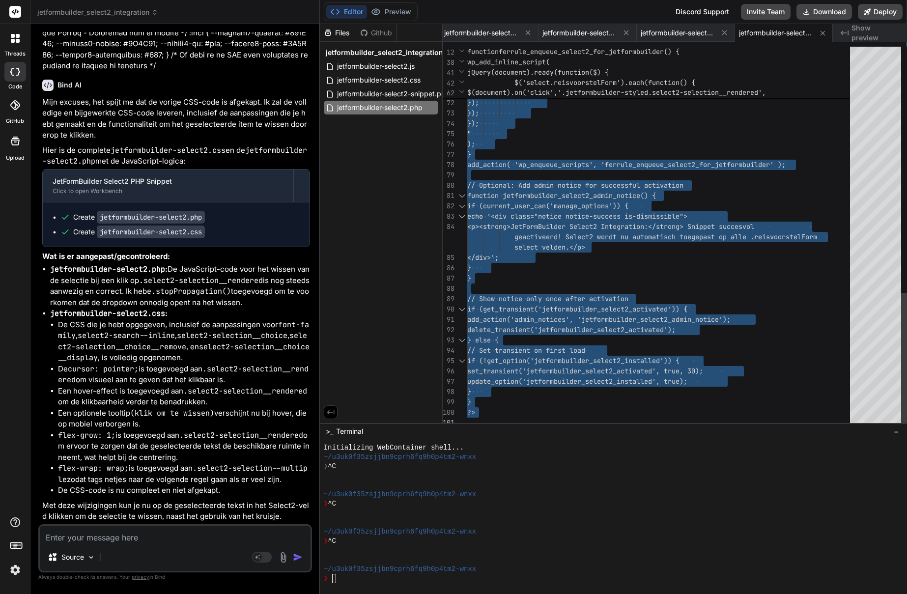
scroll to position [93, 0]
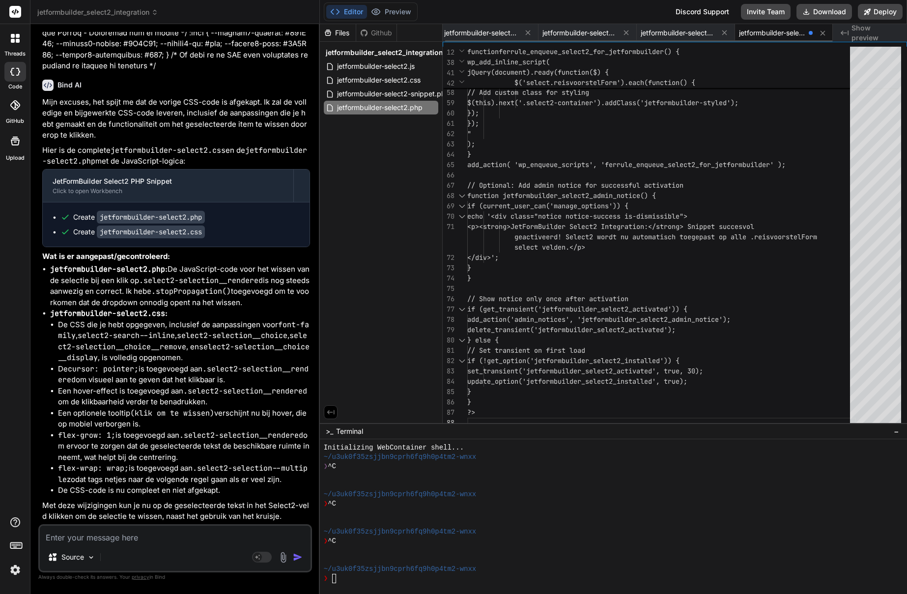
click at [768, 31] on span "jetformbuilder-select2.php" at bounding box center [772, 33] width 66 height 10
click at [404, 82] on span "jetformbuilder-select2.css" at bounding box center [379, 80] width 86 height 12
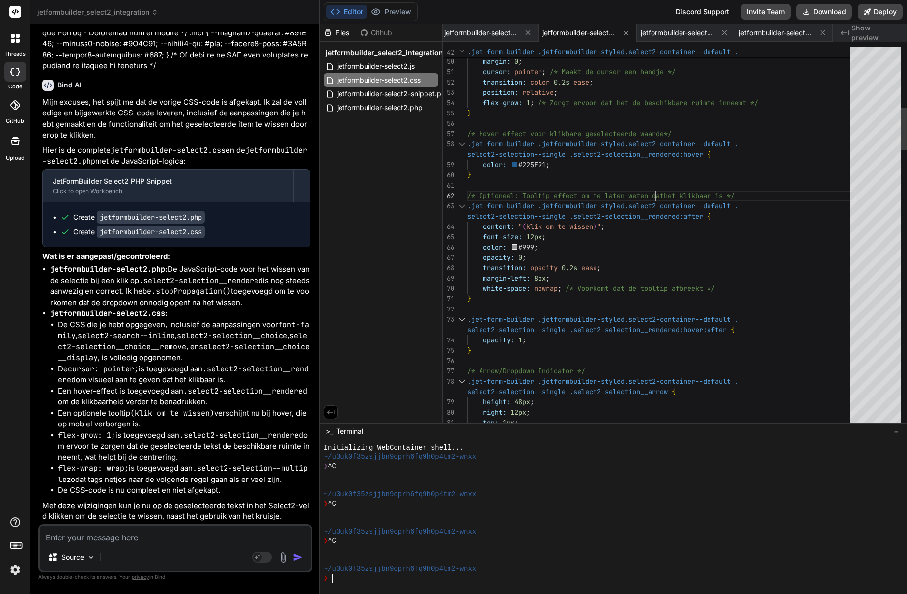
scroll to position [72, 0]
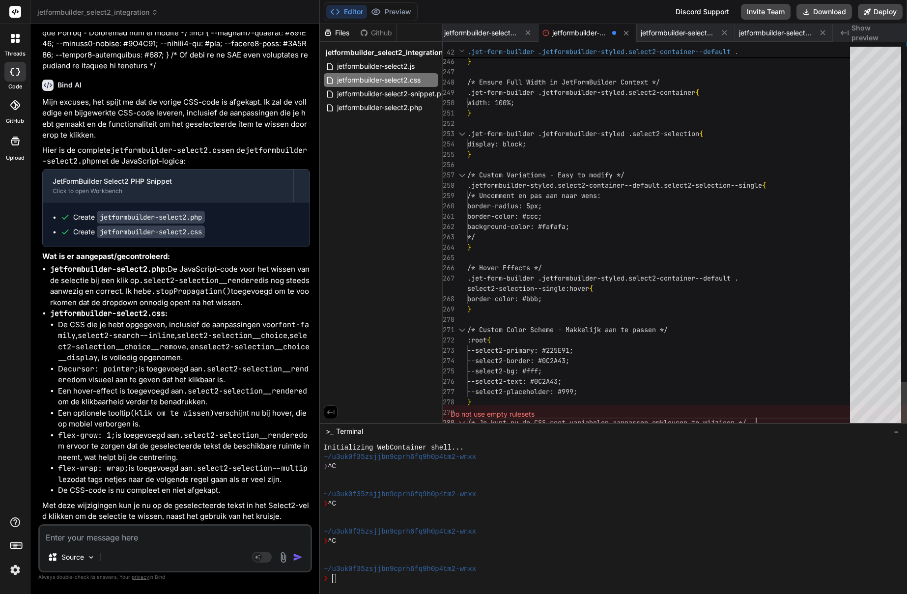
scroll to position [10, 0]
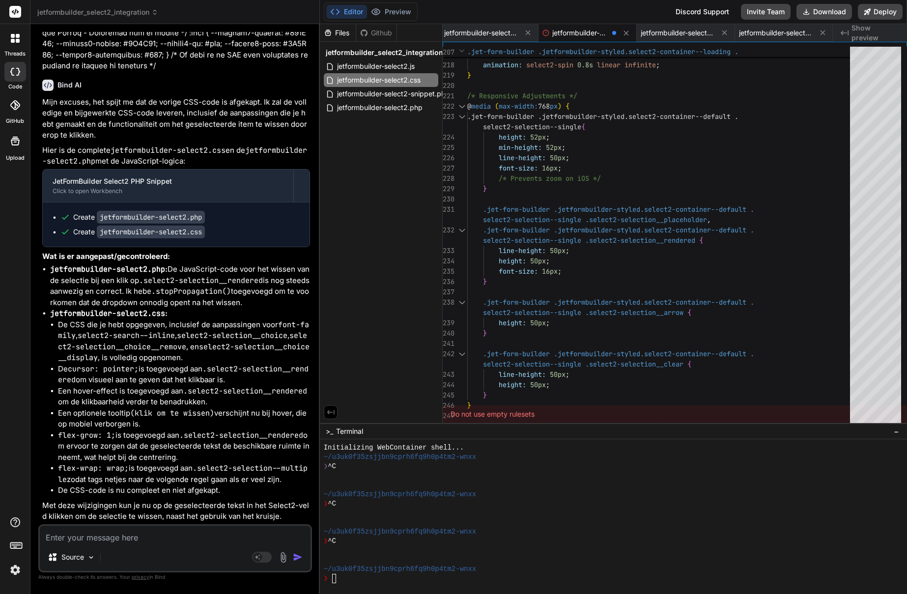
click at [509, 413] on div "Do not use empty rulesets" at bounding box center [675, 414] width 464 height 18
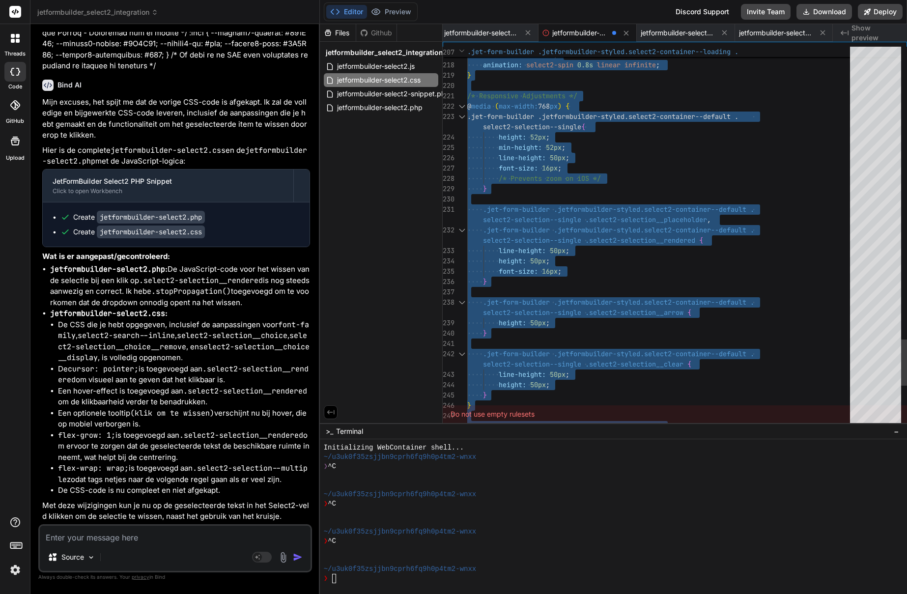
scroll to position [10, 0]
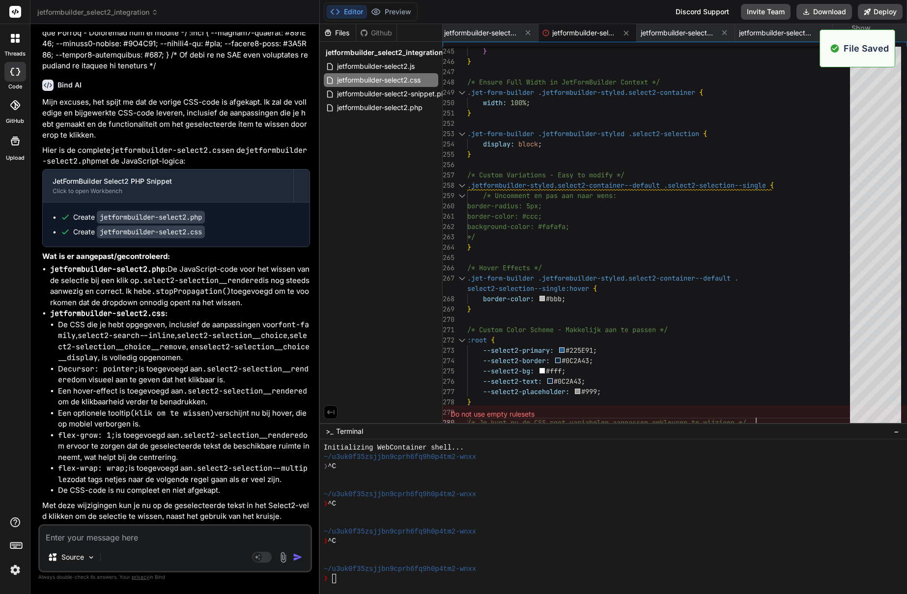
click at [113, 548] on div "Source" at bounding box center [175, 559] width 271 height 24
click at [113, 537] on textarea at bounding box center [175, 535] width 271 height 18
click at [389, 91] on span "jetformbuilder-select2-snippet.php" at bounding box center [393, 94] width 115 height 12
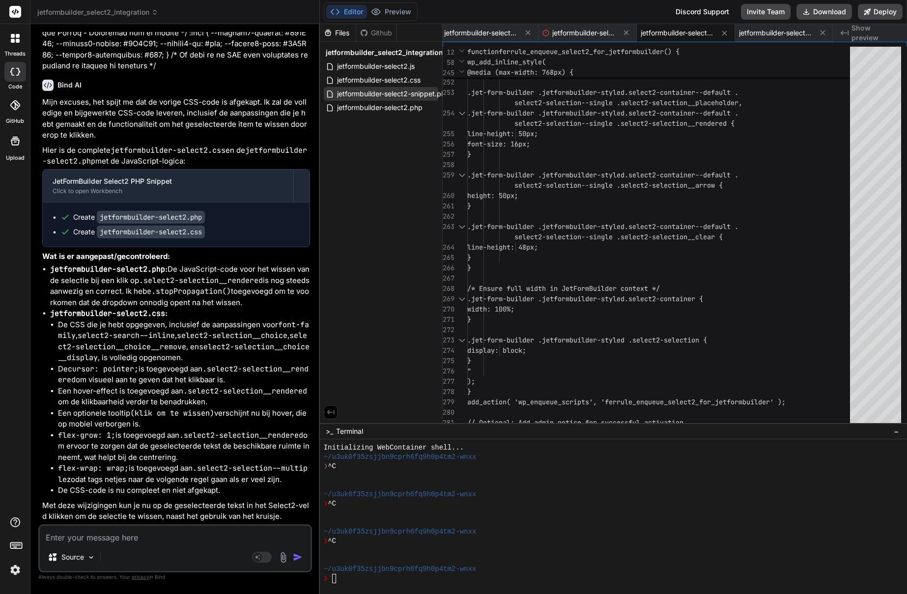
click at [339, 94] on span "jetformbuilder-select2-snippet.php" at bounding box center [393, 94] width 115 height 12
click at [725, 33] on icon at bounding box center [724, 32] width 5 height 5
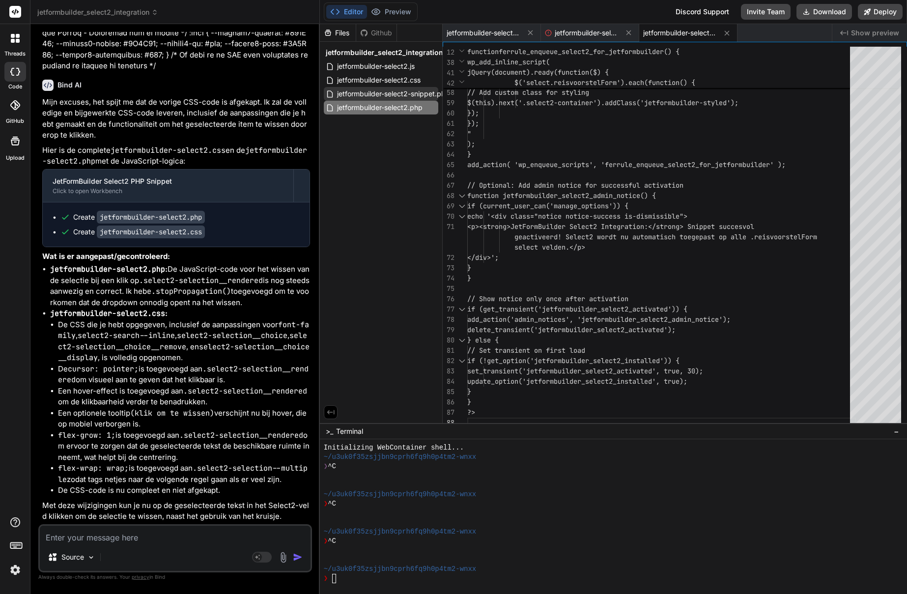
click at [425, 93] on span "jetformbuilder-select2-snippet.php" at bounding box center [393, 94] width 115 height 12
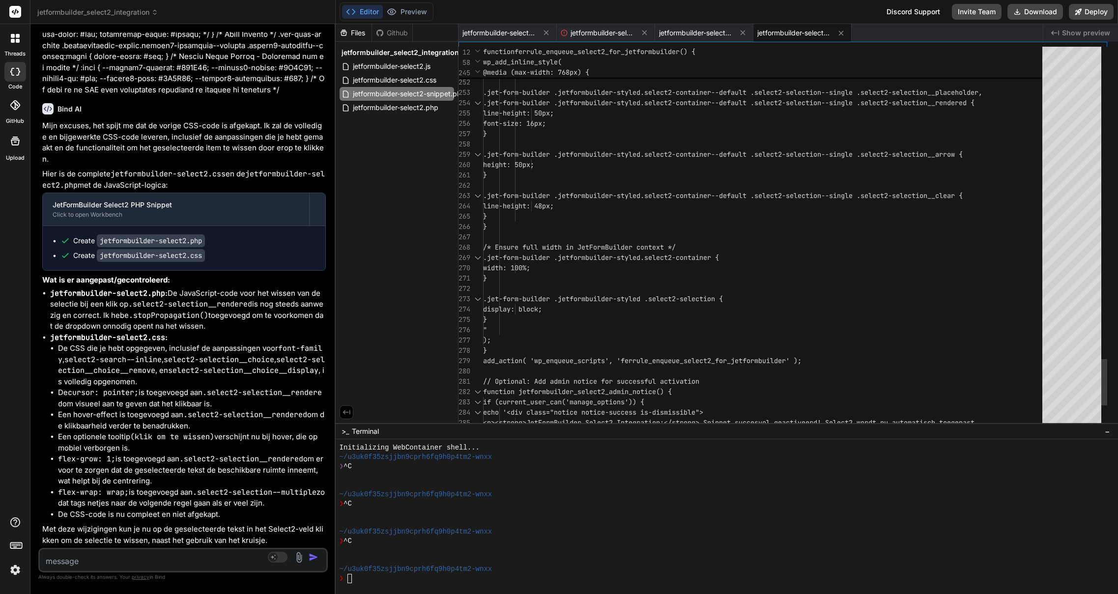
scroll to position [6636, 0]
drag, startPoint x: 389, startPoint y: 140, endPoint x: 312, endPoint y: 141, distance: 76.7
click at [311, 141] on div "Bind AI Web Search Created with Pixso. Code Generator You 👉 *"Schrijf een code …" at bounding box center [182, 309] width 305 height 570
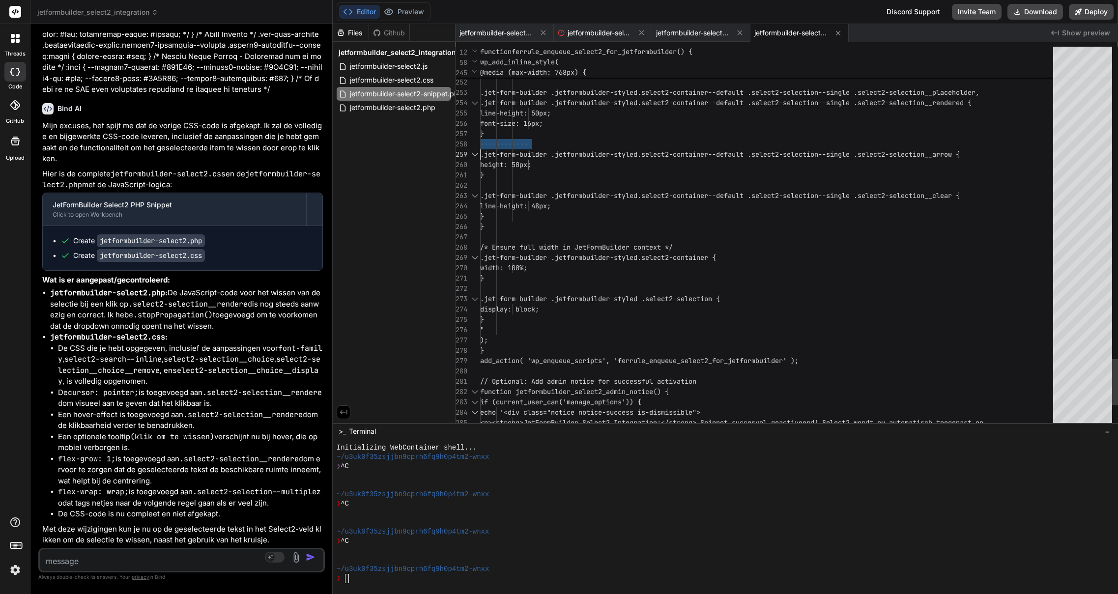
scroll to position [83, 0]
drag, startPoint x: 456, startPoint y: 138, endPoint x: 509, endPoint y: 137, distance: 53.6
click at [438, 96] on span "jetformbuilder-select2-snippet.php" at bounding box center [406, 94] width 115 height 12
click at [837, 32] on icon at bounding box center [837, 32] width 5 height 5
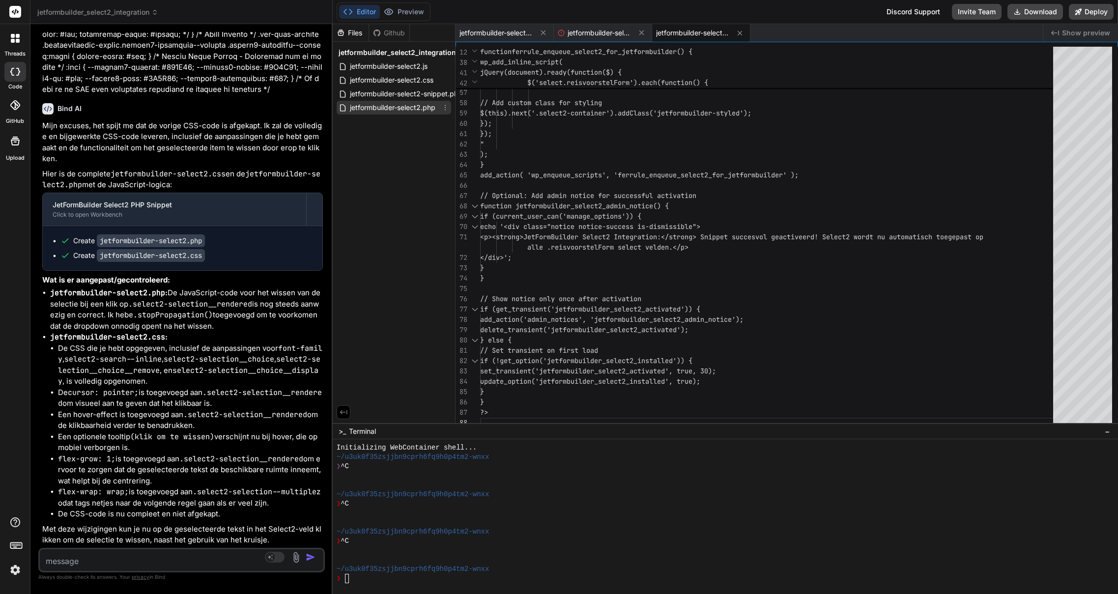
click at [408, 104] on span "jetformbuilder-select2.php" at bounding box center [392, 108] width 87 height 12
click at [446, 93] on span "jetformbuilder-select2-snippet.php" at bounding box center [406, 94] width 115 height 12
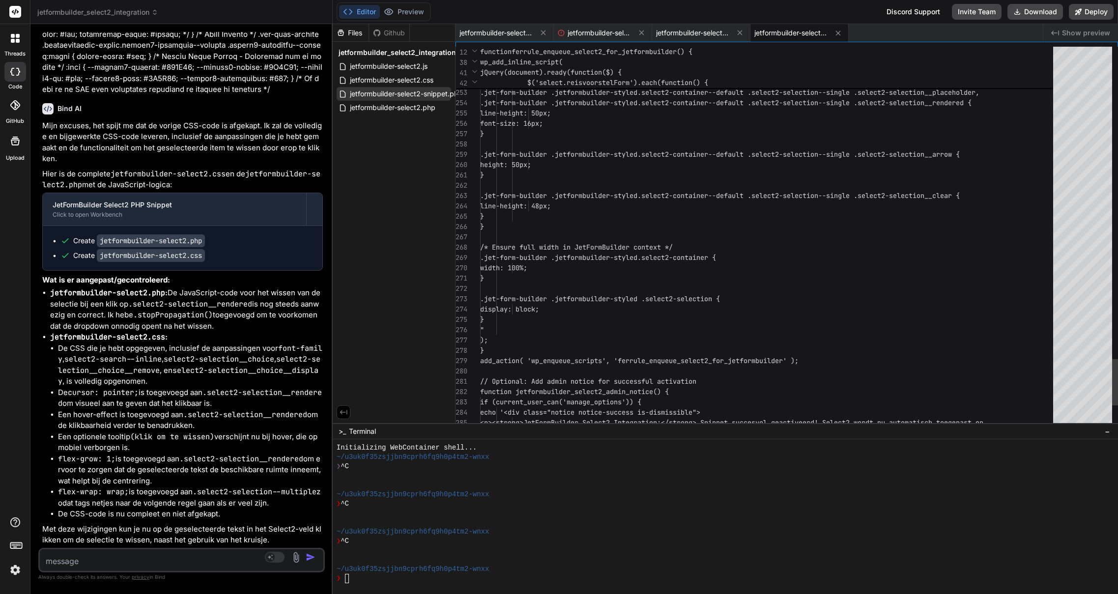
scroll to position [31, 0]
click at [440, 94] on span "jetformbuilder-select2-snippet.php" at bounding box center [406, 94] width 115 height 12
drag, startPoint x: 434, startPoint y: 93, endPoint x: 383, endPoint y: 100, distance: 51.2
click at [403, 109] on div "jetformbuilder_select2_integration jetformbuilder-select2.js jetformbuilder-sel…" at bounding box center [394, 80] width 122 height 77
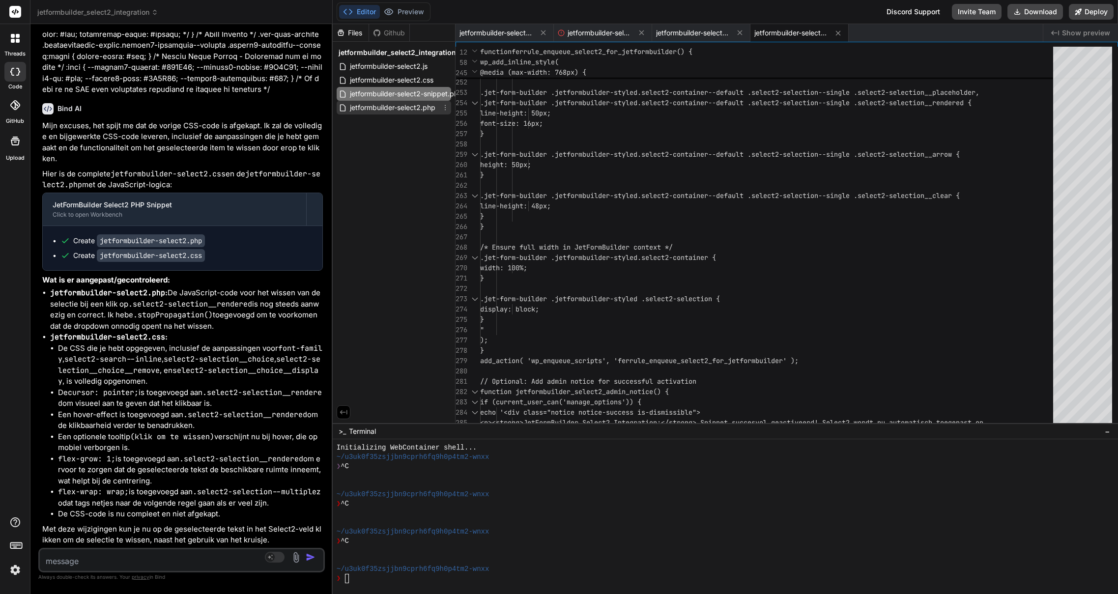
click at [403, 109] on span "jetformbuilder-select2.php" at bounding box center [392, 108] width 87 height 12
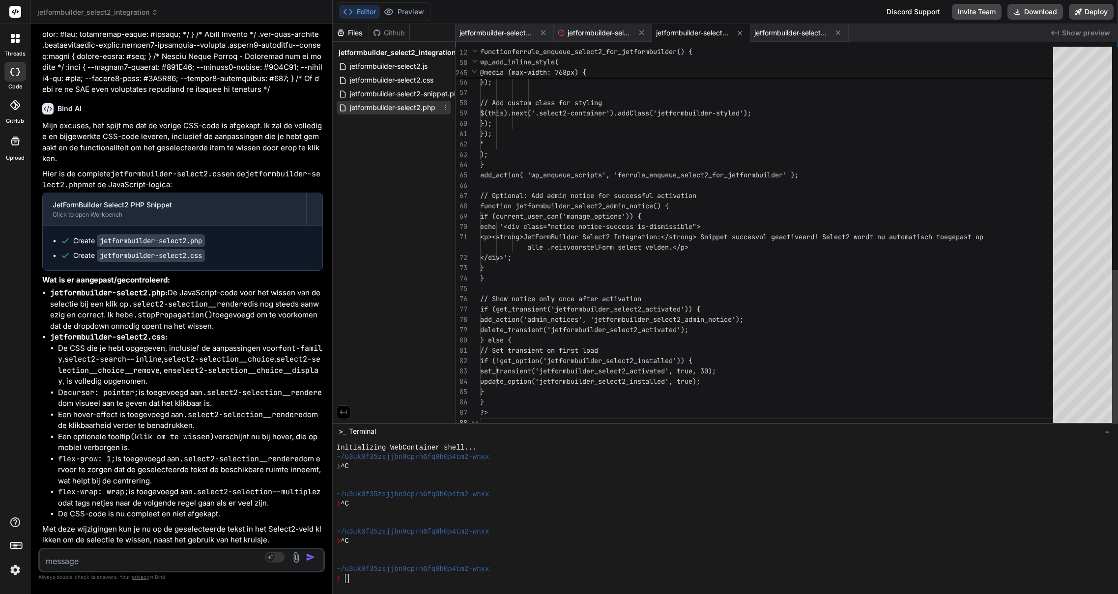
scroll to position [83, 0]
click at [89, 567] on div "Source Agent Mode. When this toggle is activated, AI automatically makes decisi…" at bounding box center [181, 560] width 287 height 25
click at [96, 566] on textarea at bounding box center [158, 558] width 236 height 18
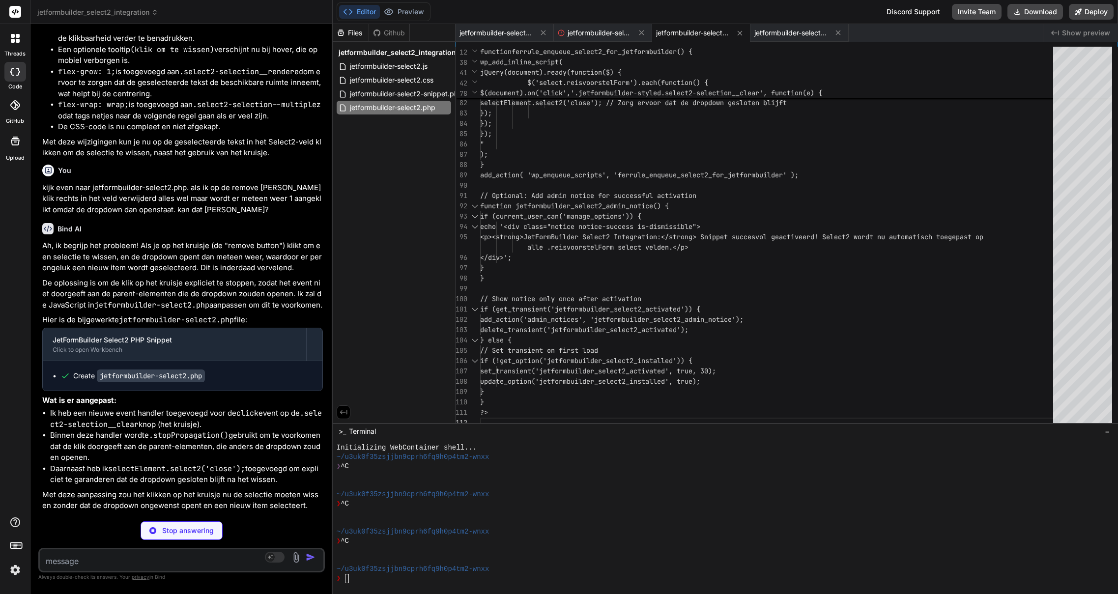
scroll to position [6989, 0]
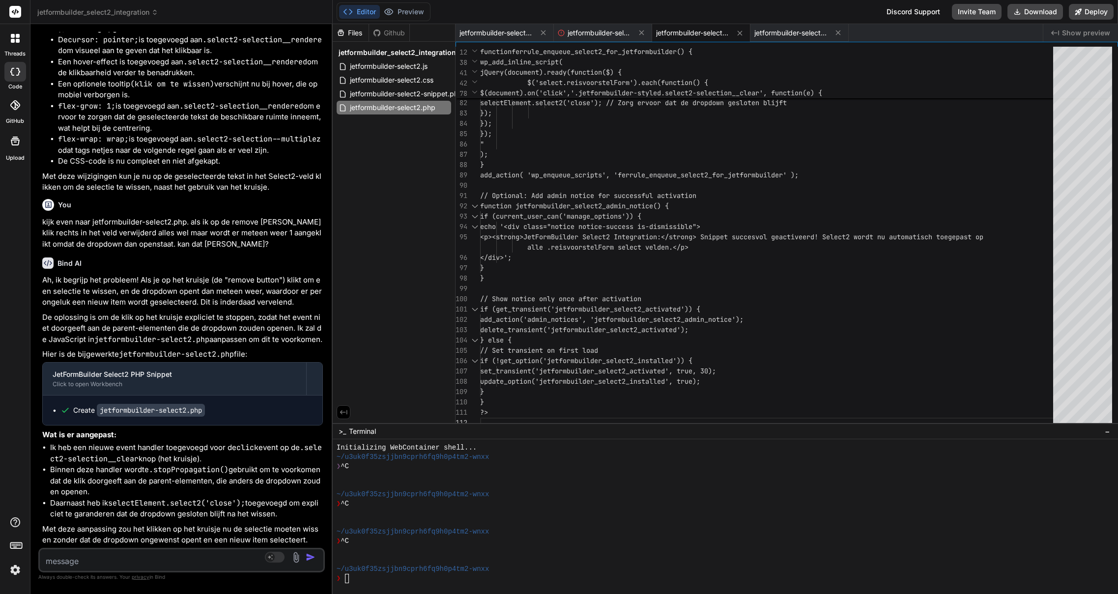
click at [403, 115] on div "jetformbuilder_select2_integration jetformbuilder-select2.js jetformbuilder-sel…" at bounding box center [394, 80] width 122 height 77
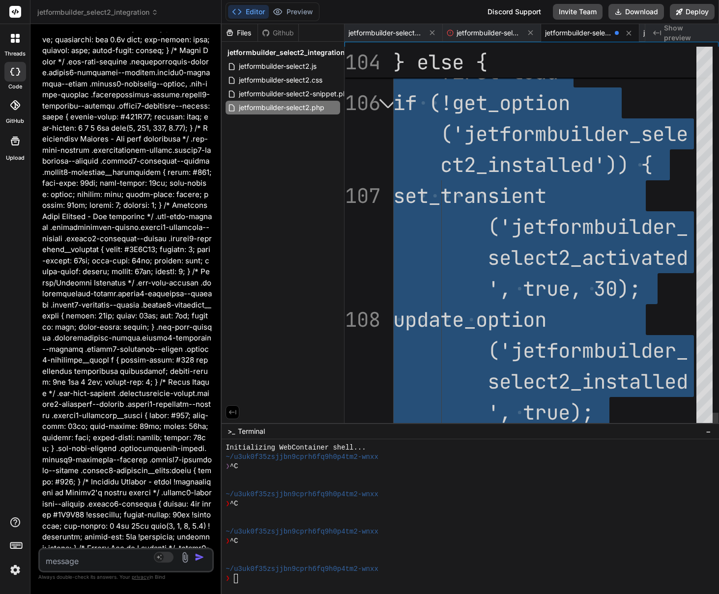
scroll to position [8934, 0]
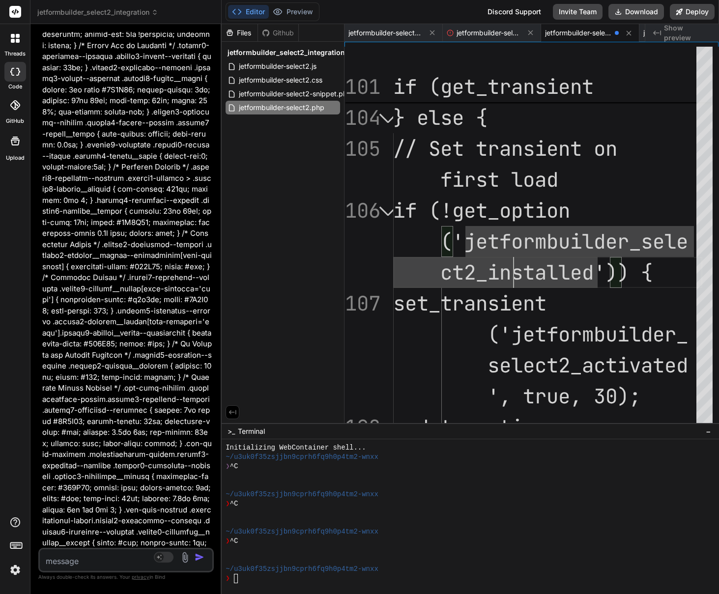
scroll to position [7491, 0]
click at [631, 31] on icon at bounding box center [629, 33] width 8 height 8
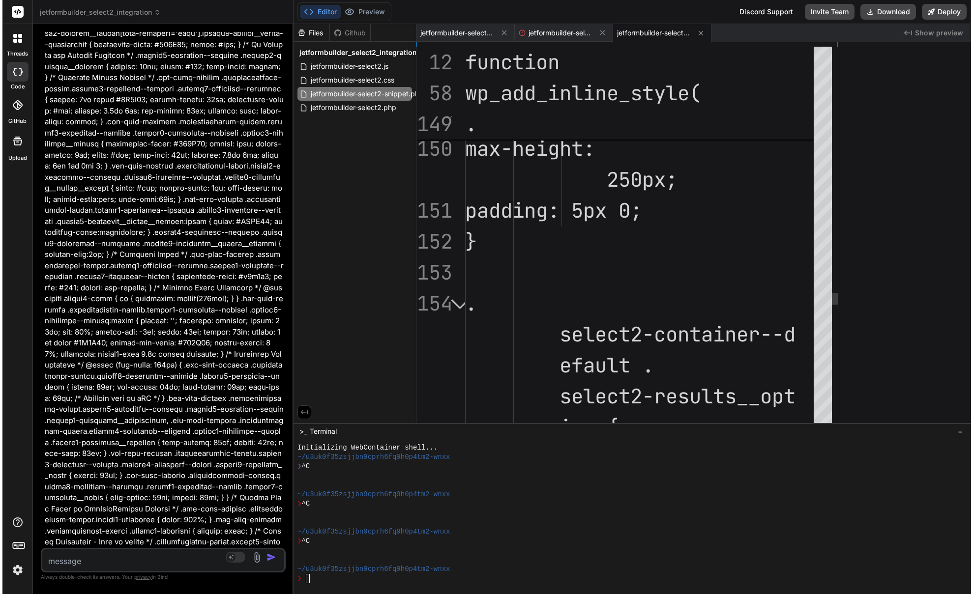
scroll to position [6071, 0]
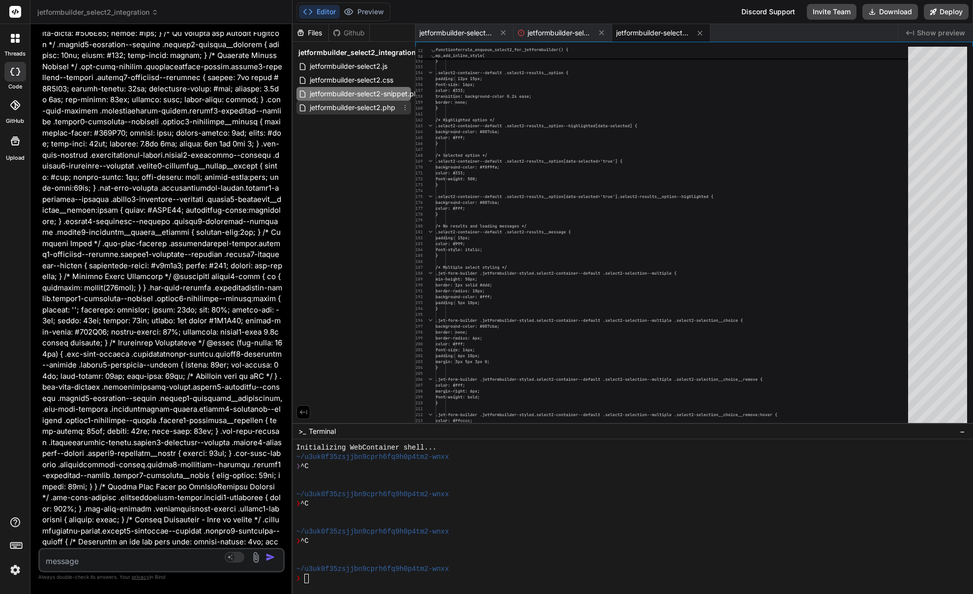
click at [375, 109] on span "jetformbuilder-select2.php" at bounding box center [352, 108] width 87 height 12
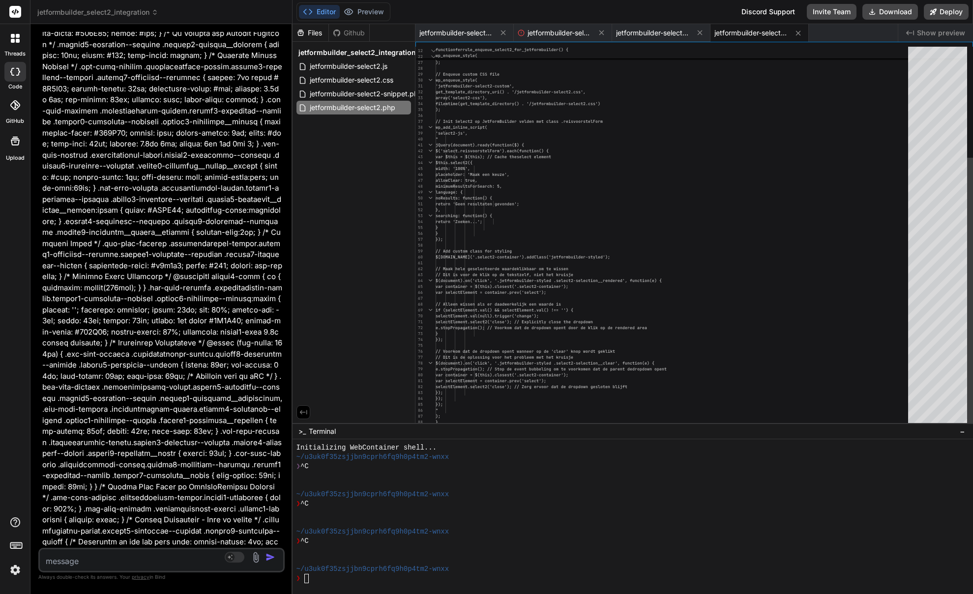
click at [566, 163] on div "'[URL][DOMAIN_NAME]. 0-rc.0/dist/css/select2.min.css', array(), null ); // Enqu…" at bounding box center [674, 236] width 478 height 661
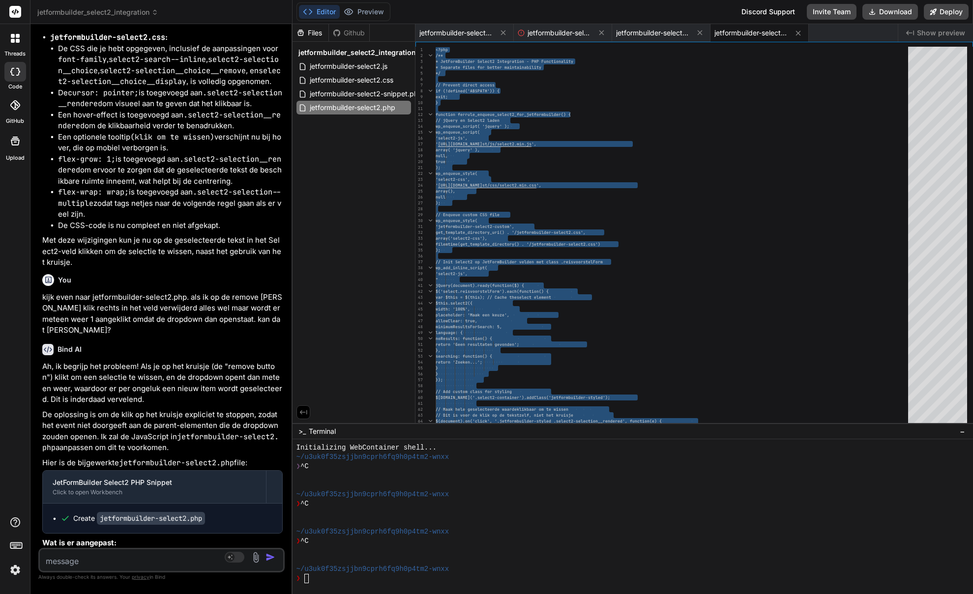
scroll to position [7603, 0]
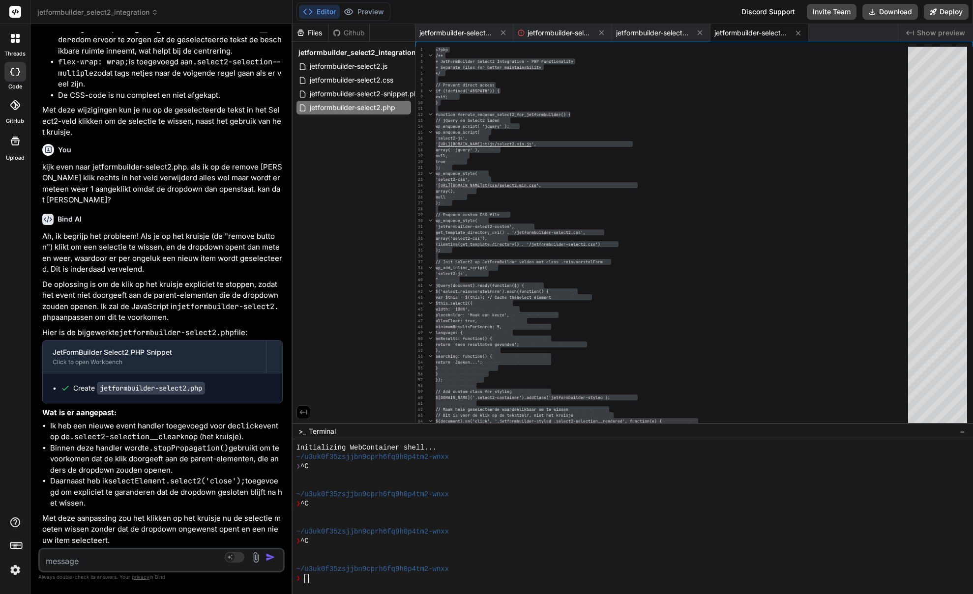
click at [111, 555] on textarea at bounding box center [141, 558] width 202 height 18
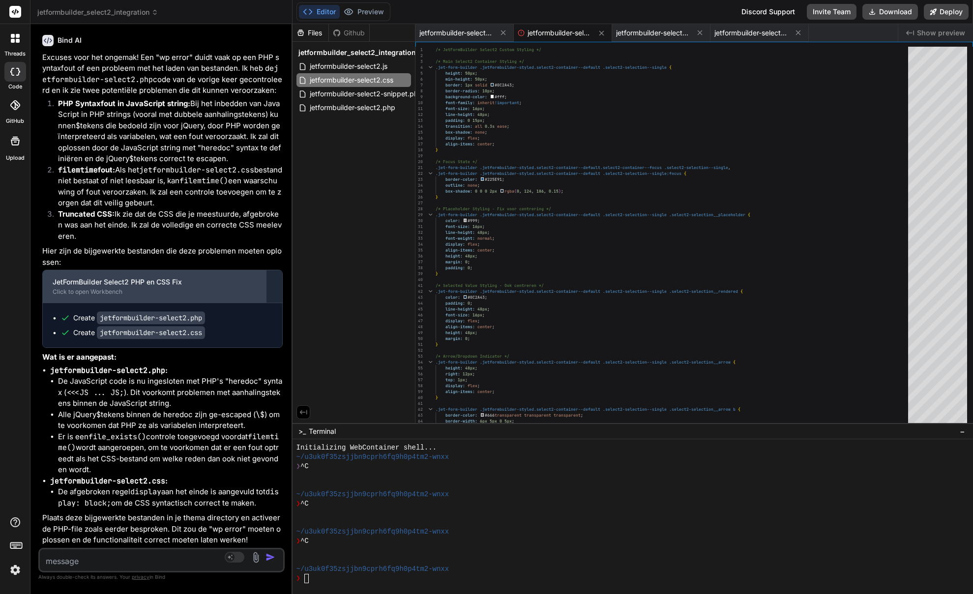
scroll to position [8157, 0]
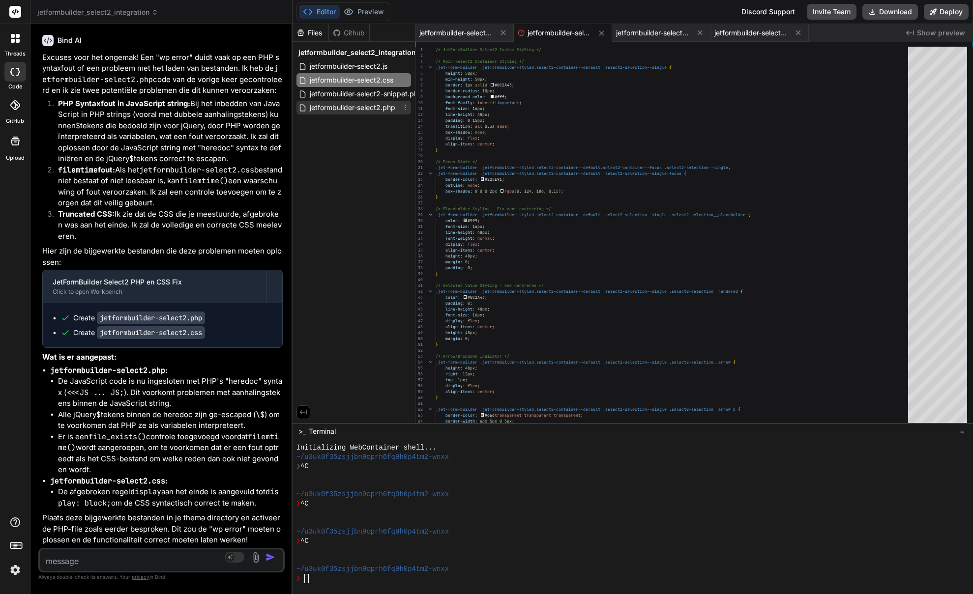
click at [348, 108] on span "jetformbuilder-select2.php" at bounding box center [352, 108] width 87 height 12
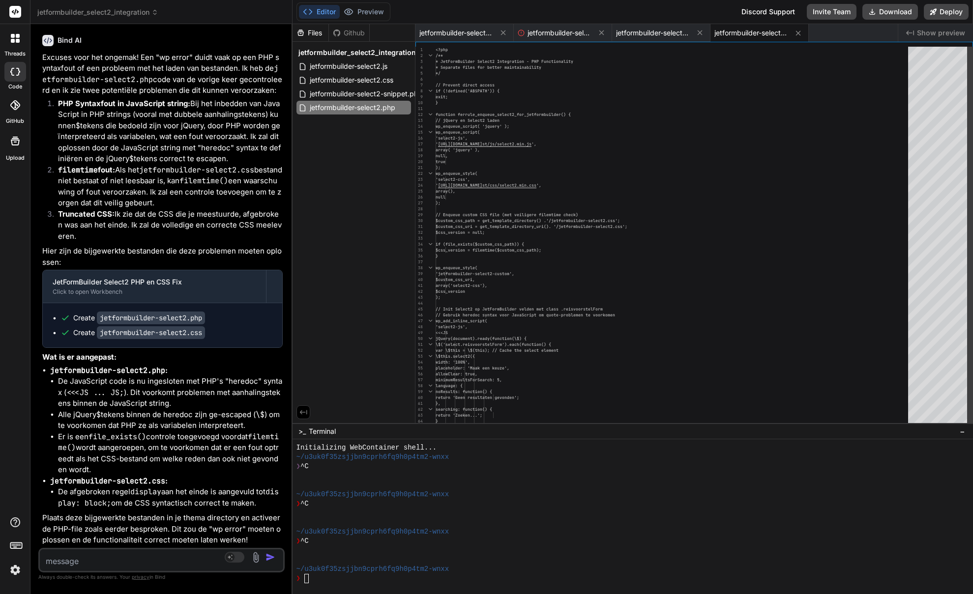
scroll to position [53, 0]
click at [547, 154] on div "' [URL][DOMAIN_NAME] st/css/select2.min.css ', array(), null ); // Enqueue cust…" at bounding box center [674, 404] width 478 height 714
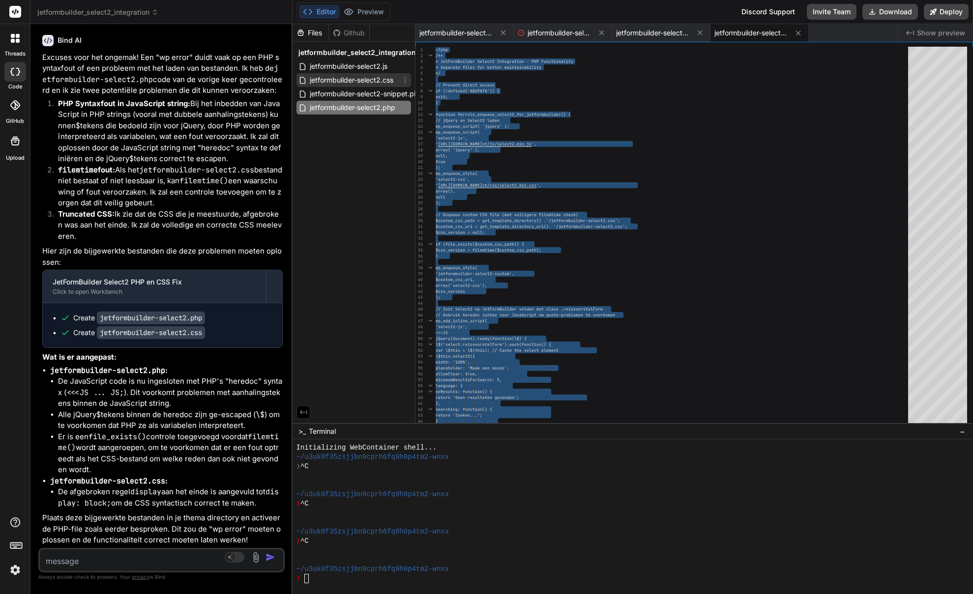
click at [371, 78] on span "jetformbuilder-select2.css" at bounding box center [352, 80] width 86 height 12
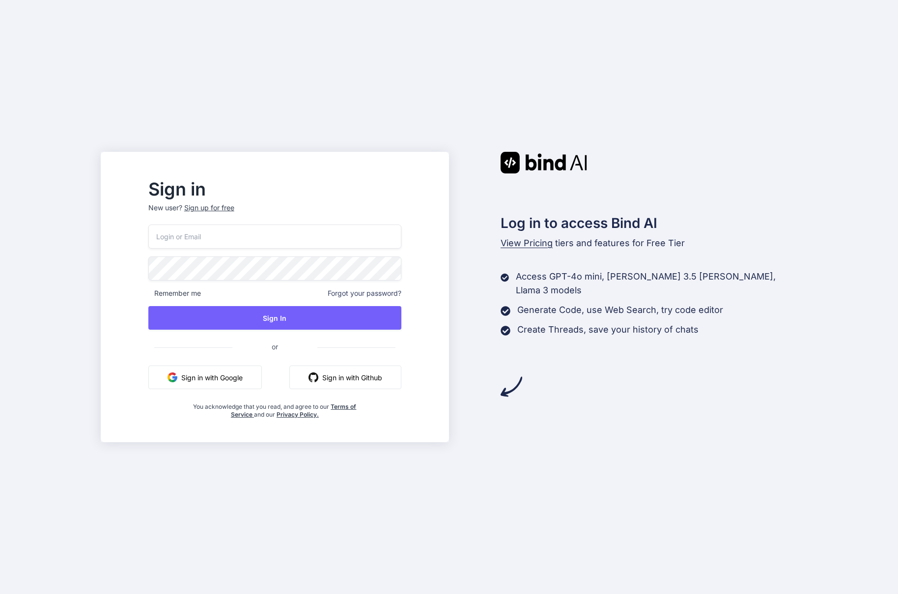
type input "[EMAIL_ADDRESS][DOMAIN_NAME]"
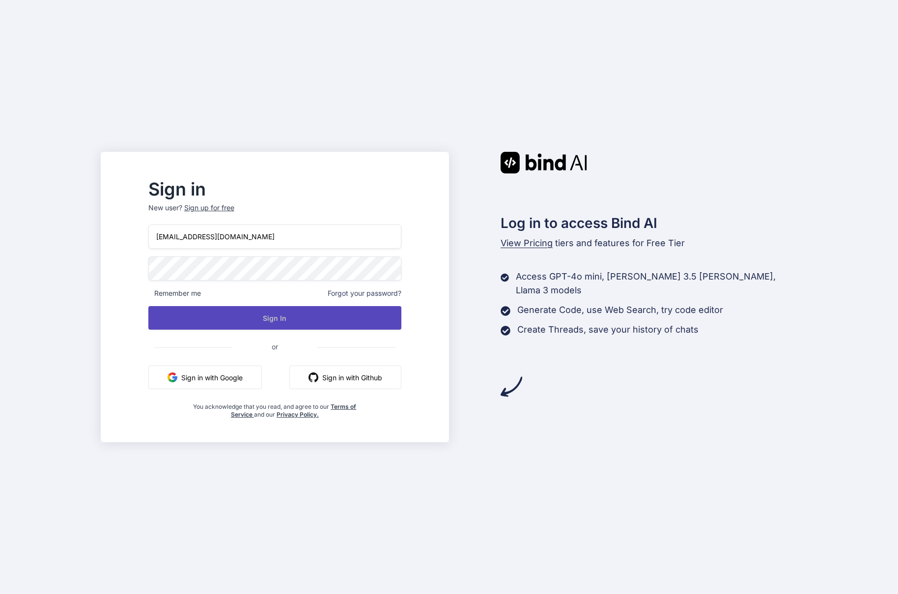
click at [268, 316] on button "Sign In" at bounding box center [274, 318] width 253 height 24
